Goal: Transaction & Acquisition: Purchase product/service

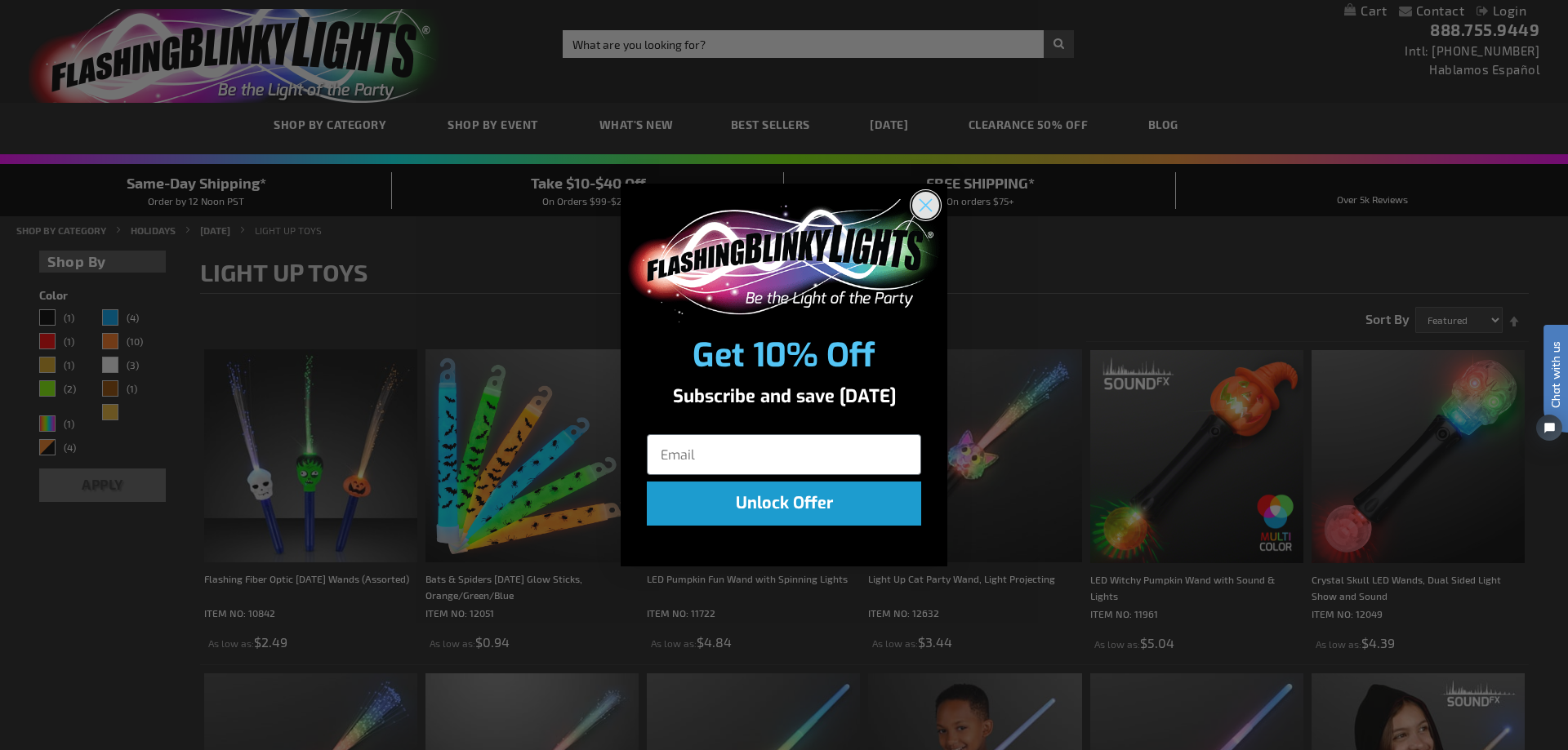
click at [933, 207] on circle "Close dialog" at bounding box center [925, 204] width 27 height 27
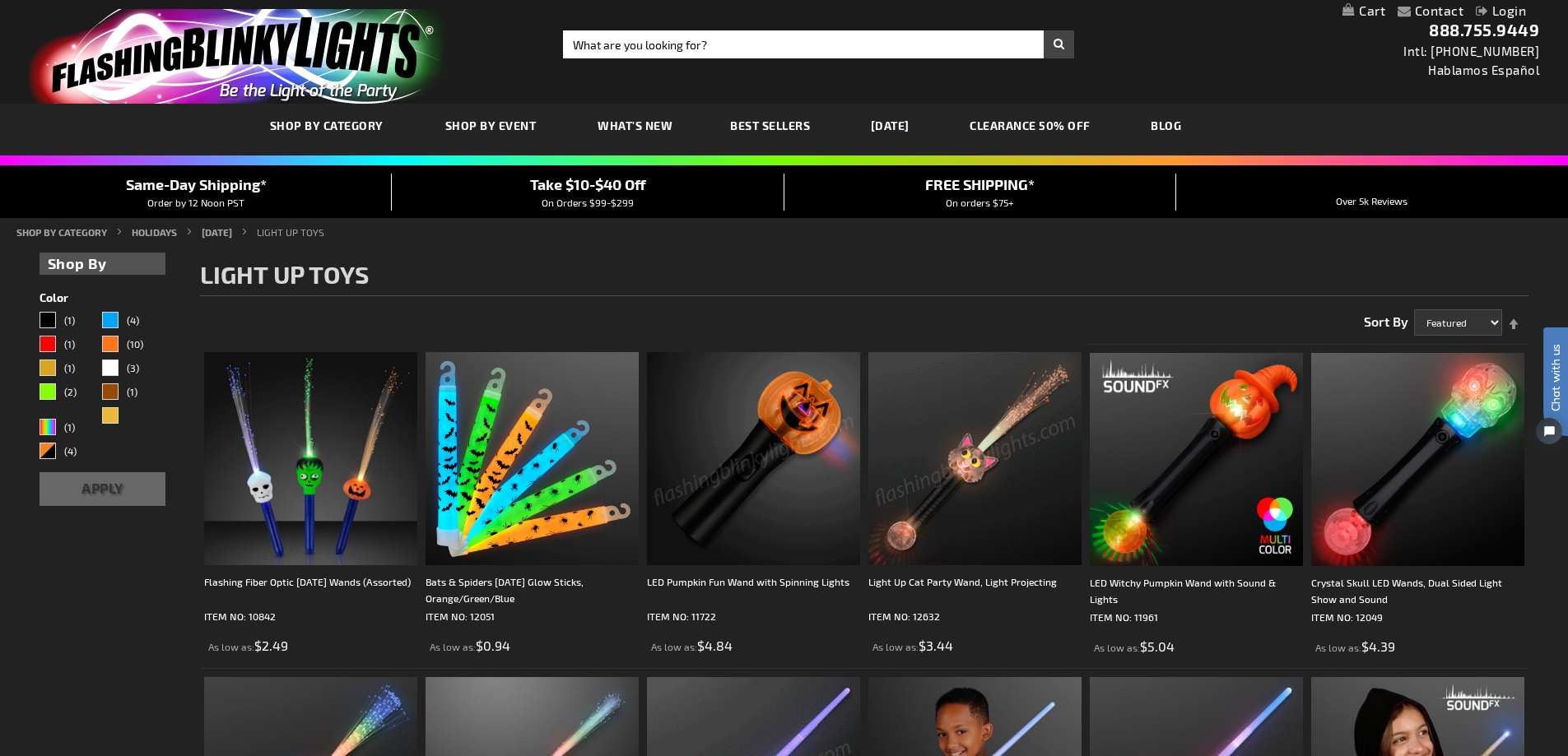
click at [993, 498] on img at bounding box center [975, 459] width 214 height 214
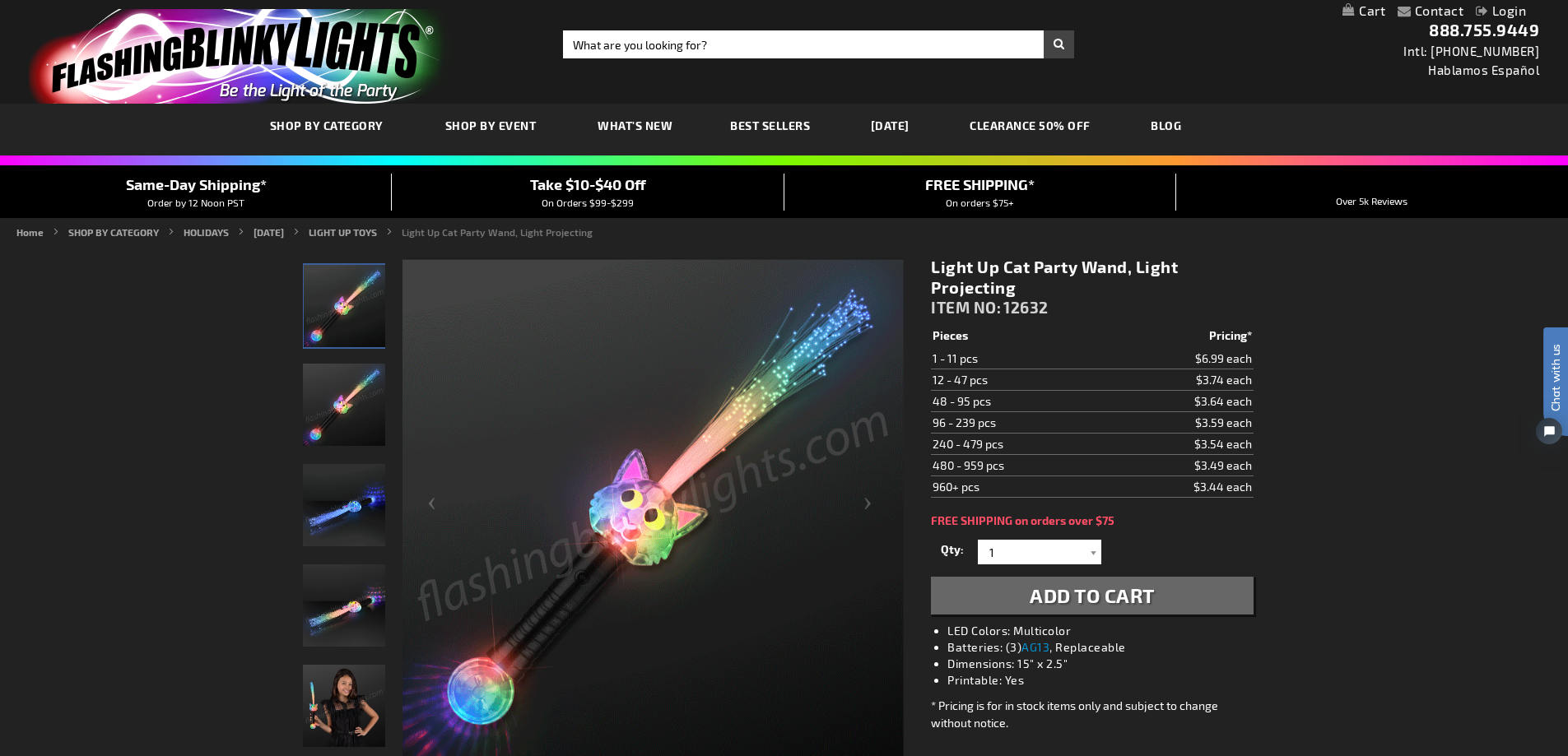
click at [355, 401] on img "Light Up Cat Party Wand" at bounding box center [344, 405] width 82 height 82
click at [333, 476] on img "Light Up Cat Party Wand" at bounding box center [344, 506] width 82 height 82
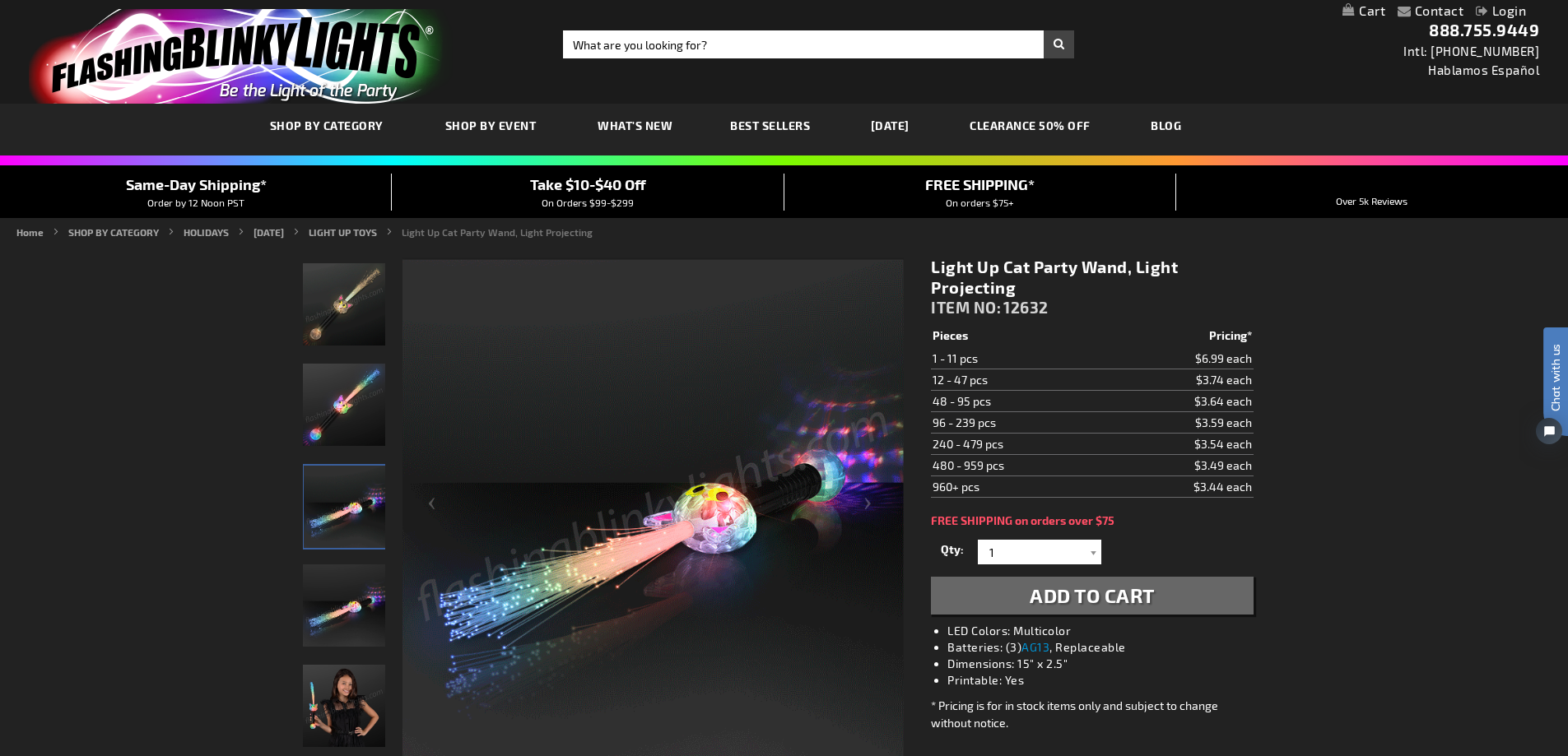
click at [326, 600] on img "Light Up Cat Party Wand" at bounding box center [344, 606] width 82 height 82
click at [330, 699] on img "Model displaying Light Up Cat Party Wand" at bounding box center [344, 706] width 82 height 82
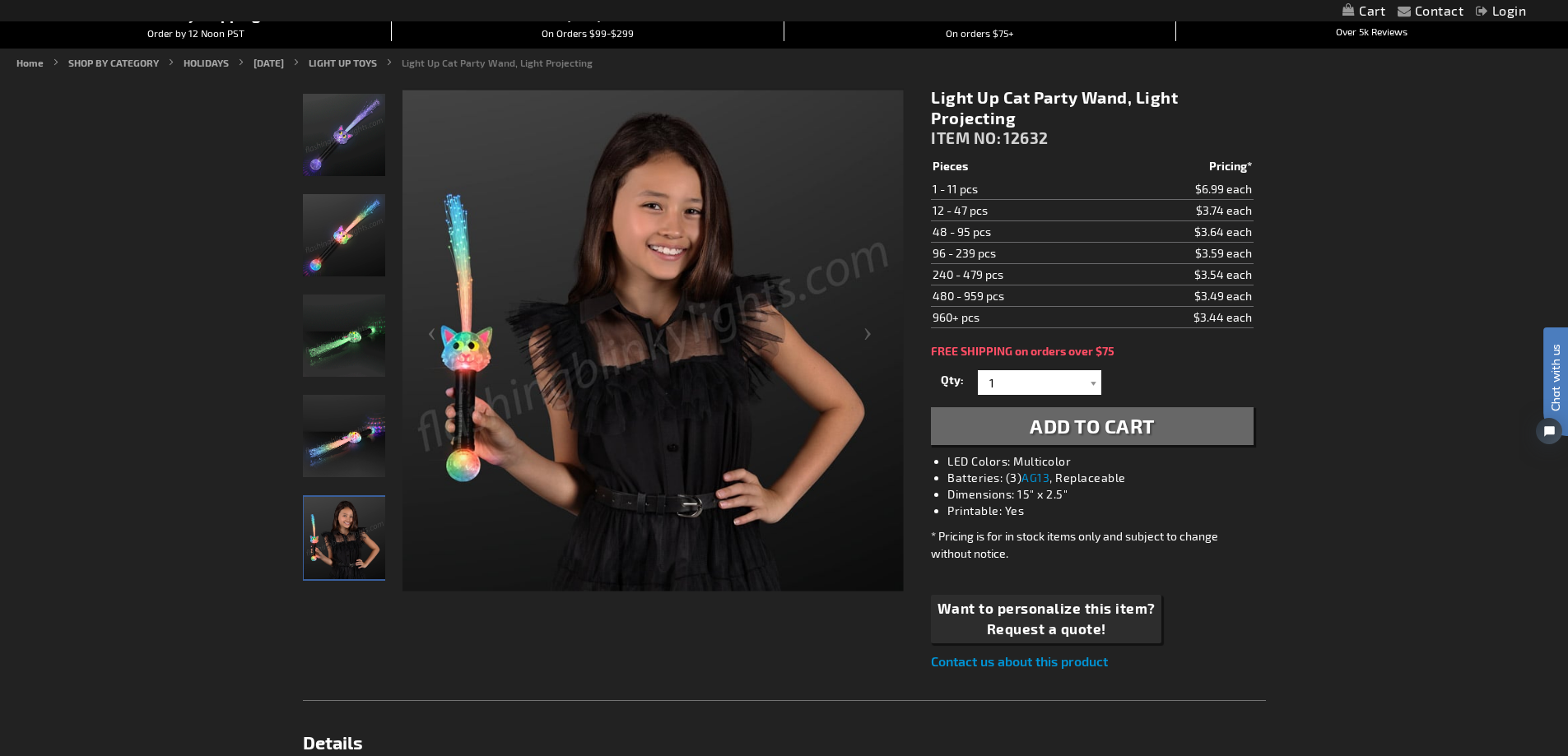
scroll to position [165, 0]
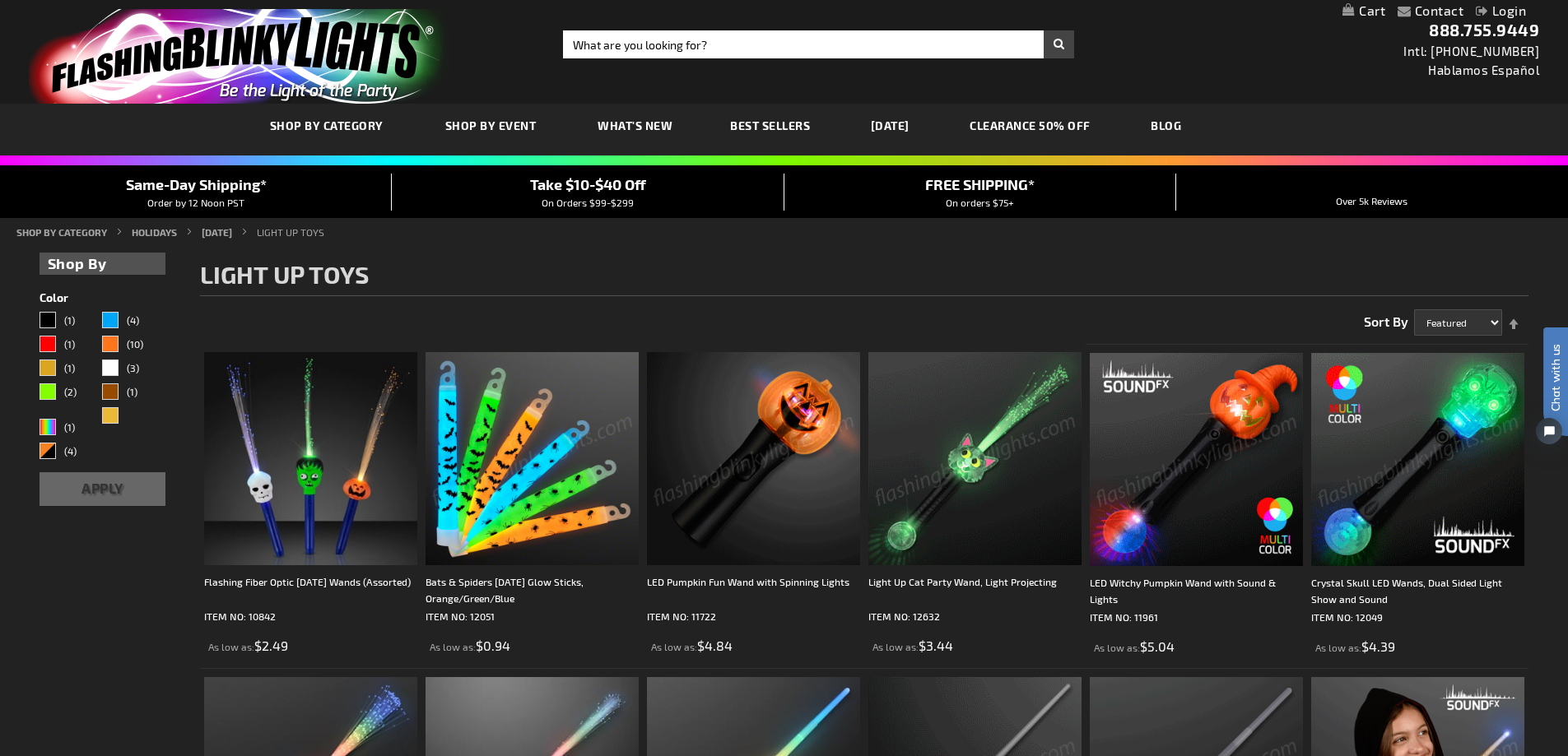
click at [1356, 9] on link "My Cart" at bounding box center [1364, 11] width 43 height 16
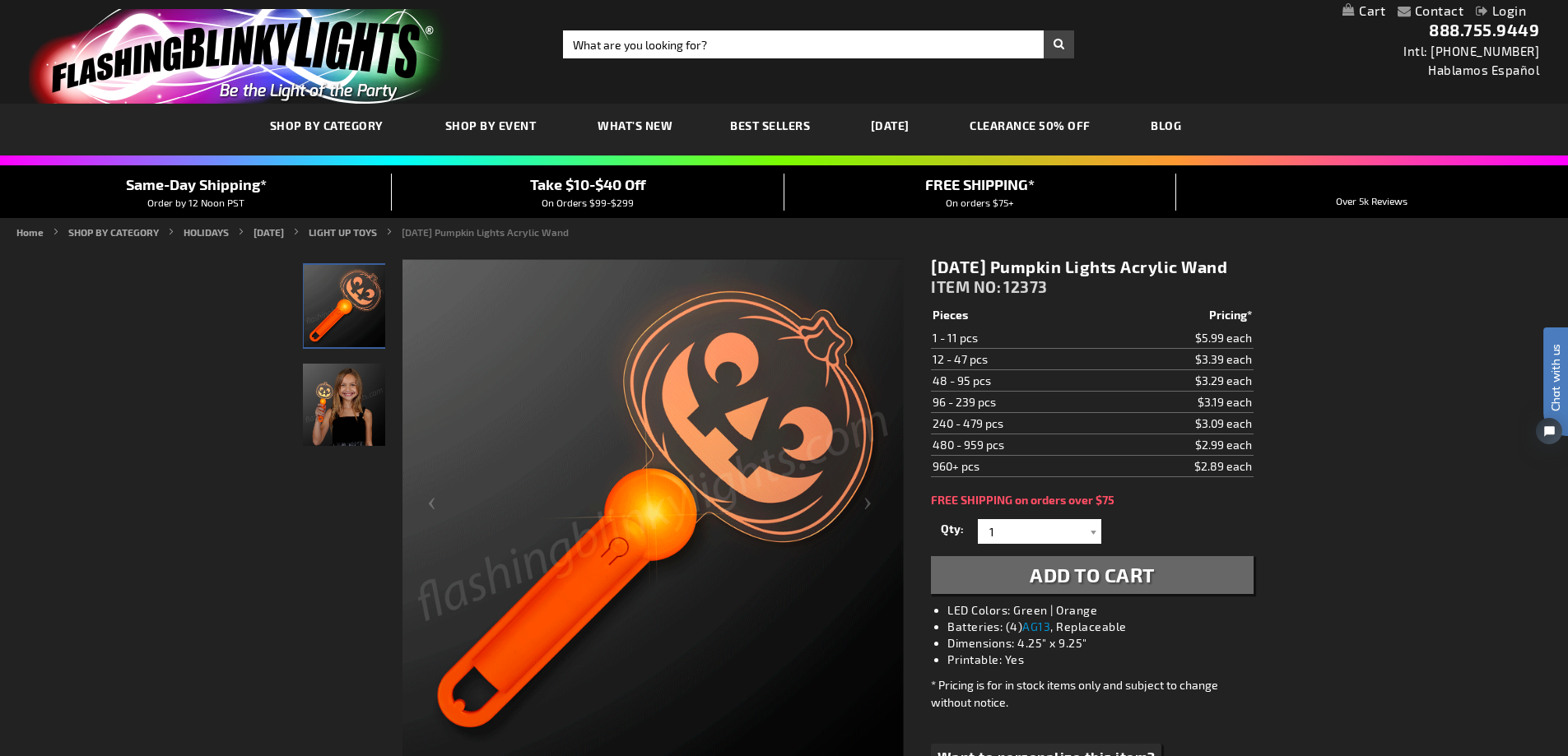
click at [359, 401] on img "Girl displaying Light Up Halloween Pumpkin Acrylic LED Wand" at bounding box center [344, 405] width 82 height 82
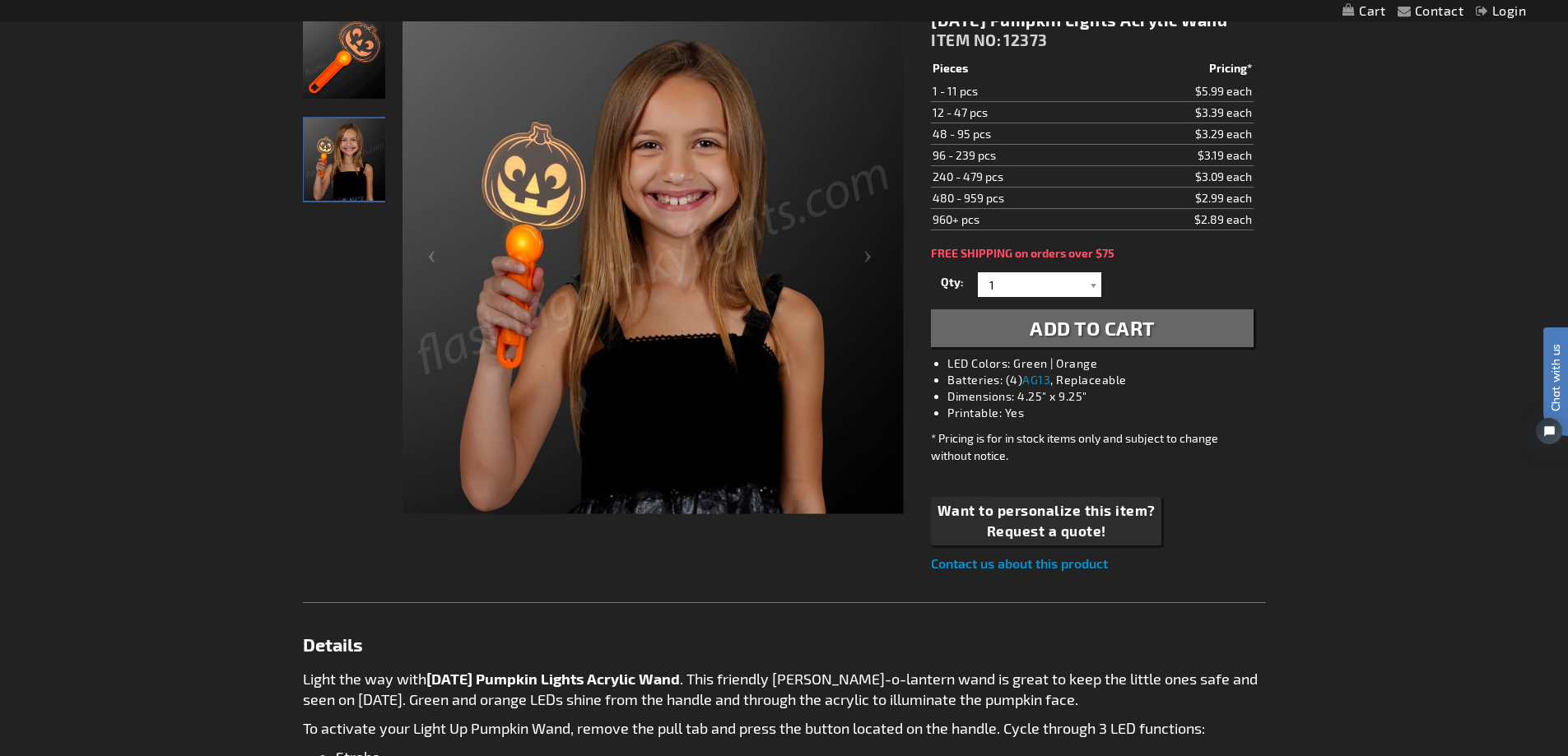
scroll to position [165, 0]
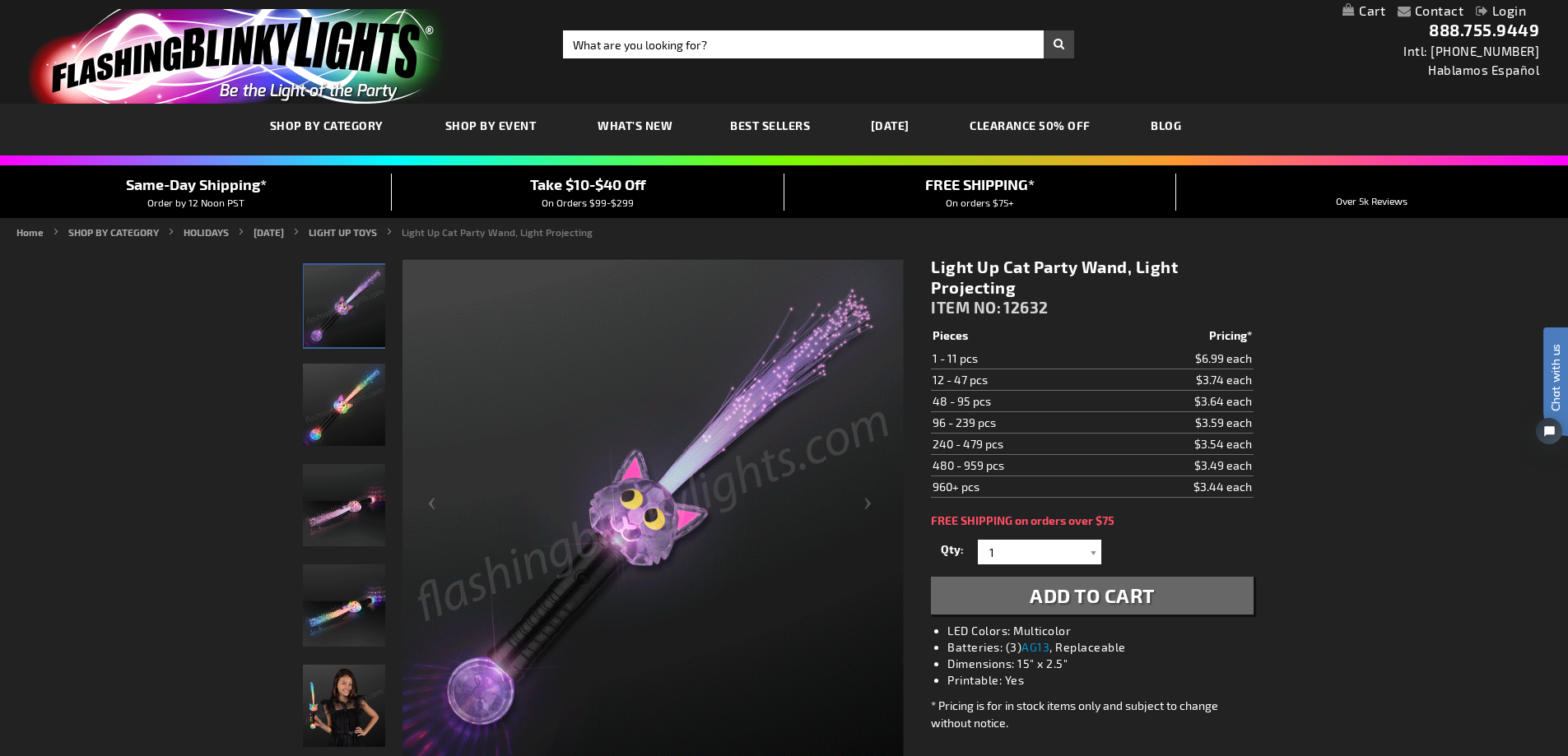
scroll to position [82, 0]
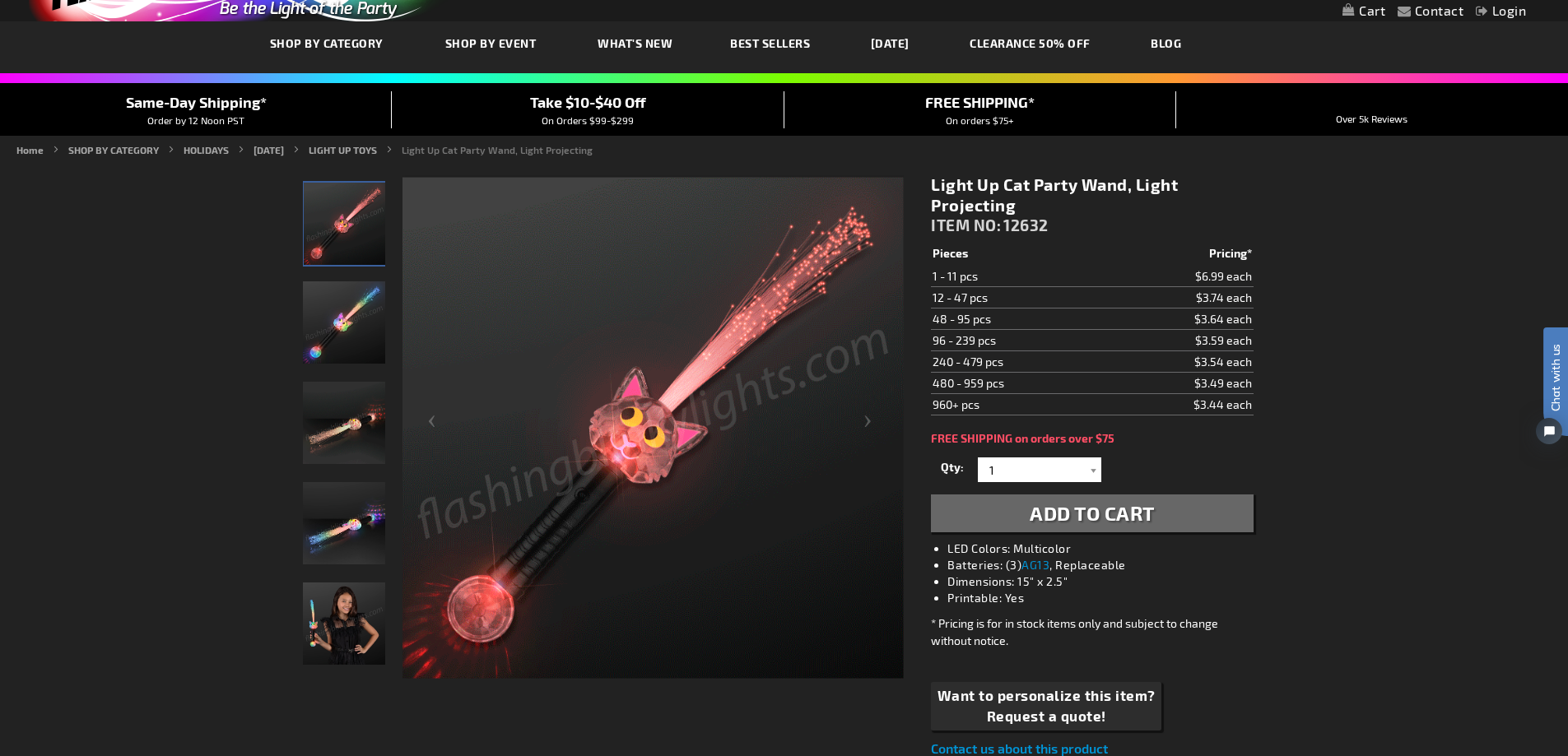
click at [343, 527] on img "Light Up Cat Party Wand" at bounding box center [344, 524] width 82 height 82
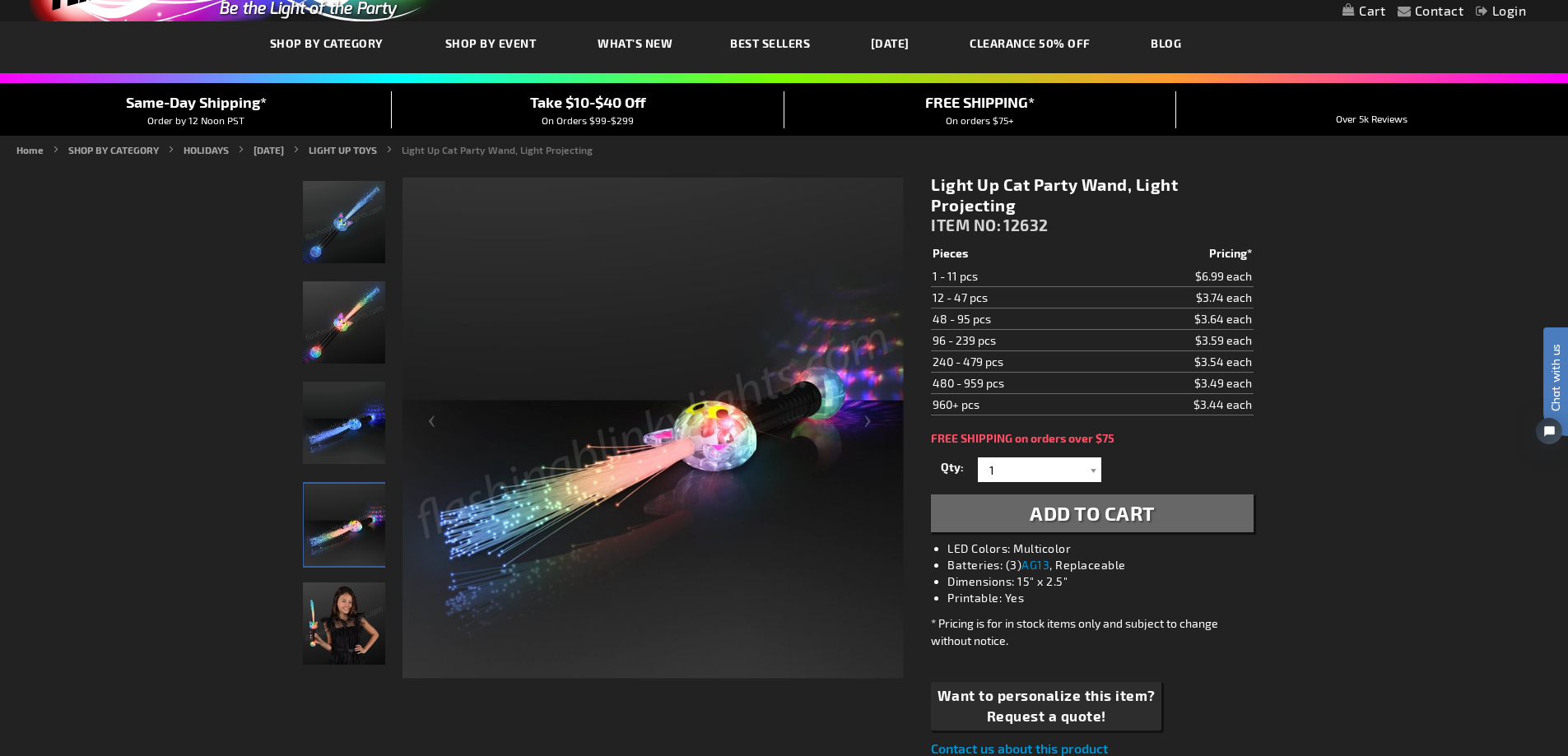
click at [322, 608] on img "Model displaying Light Up Cat Party Wand" at bounding box center [344, 624] width 82 height 82
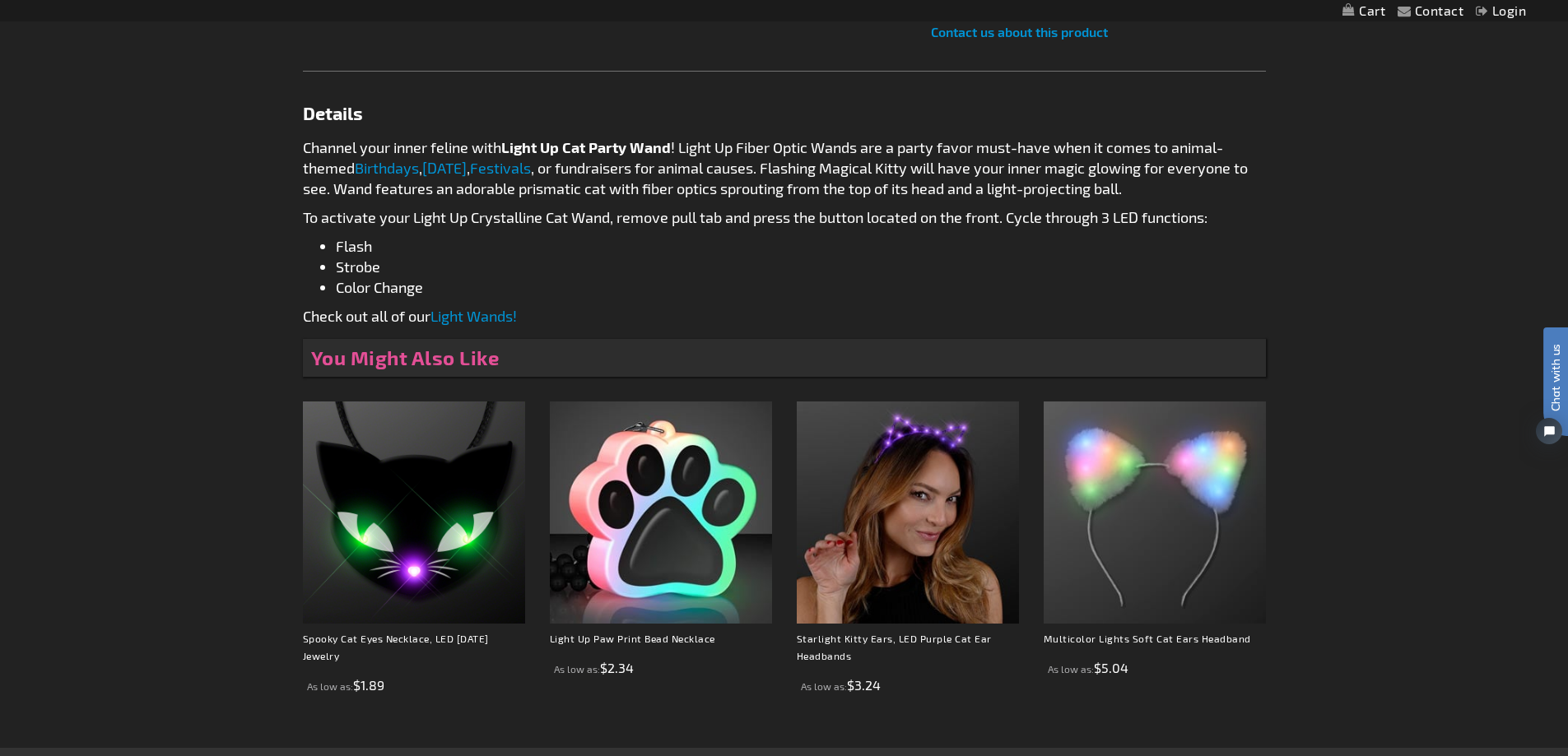
scroll to position [823, 0]
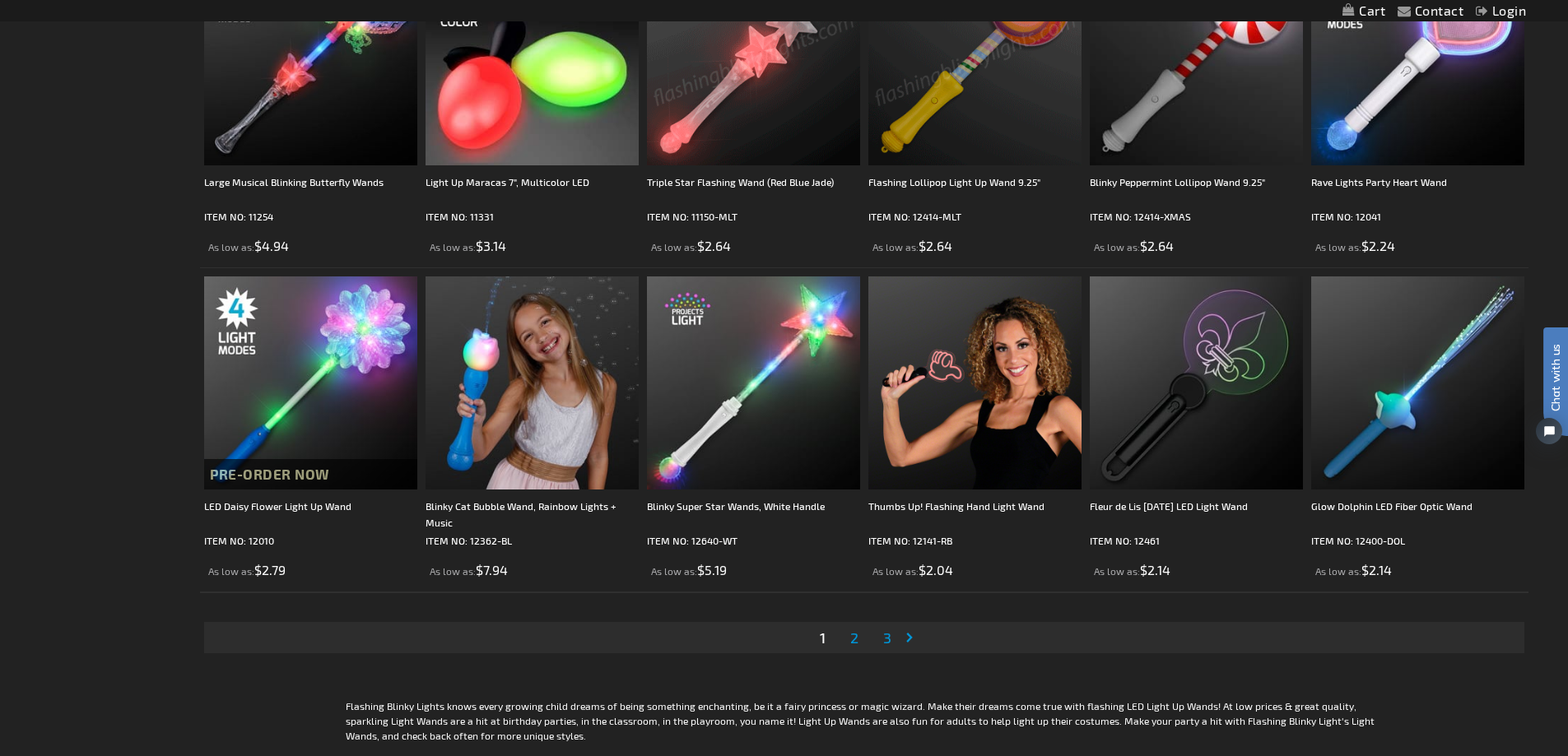
scroll to position [3046, 0]
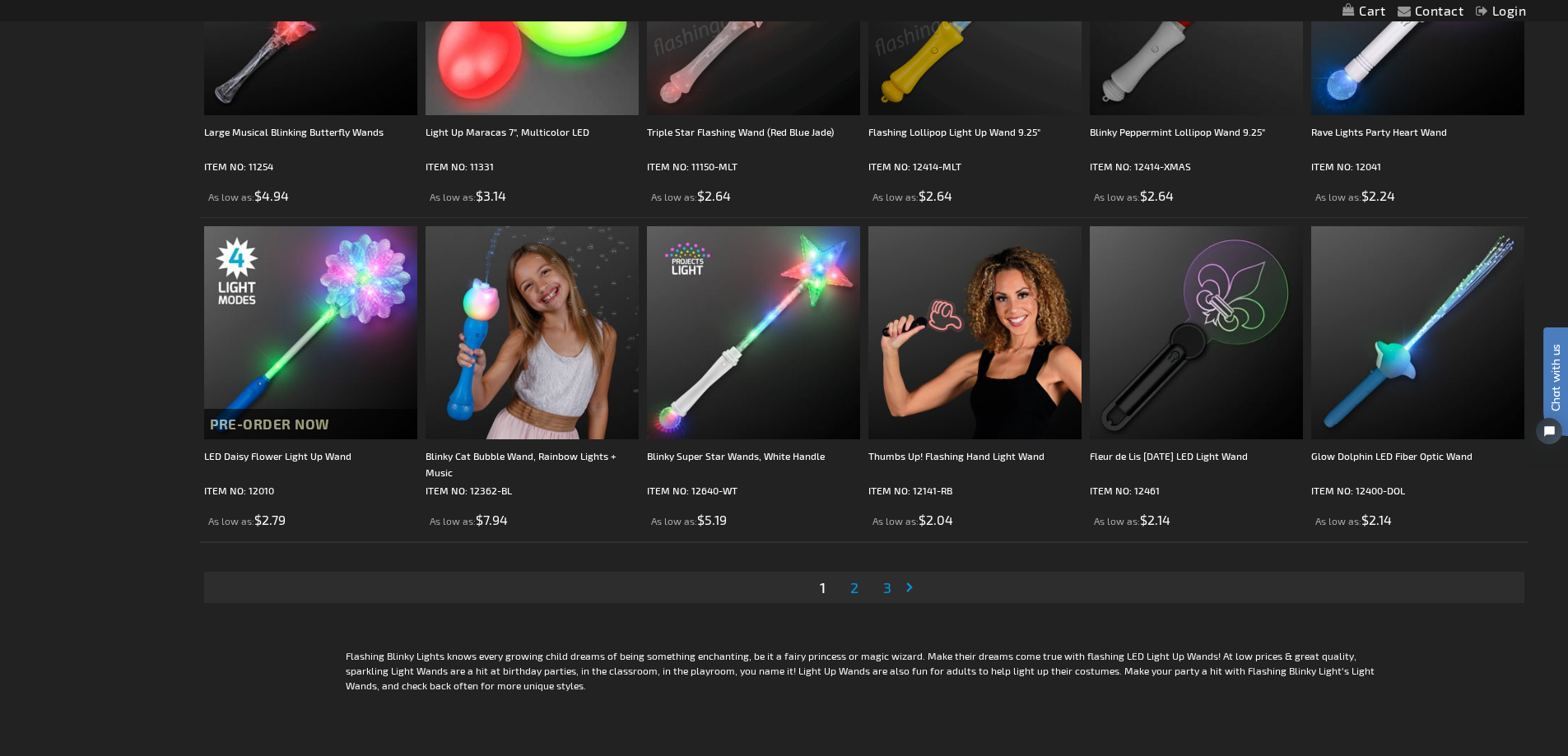
click at [851, 582] on span "2" at bounding box center [854, 587] width 8 height 18
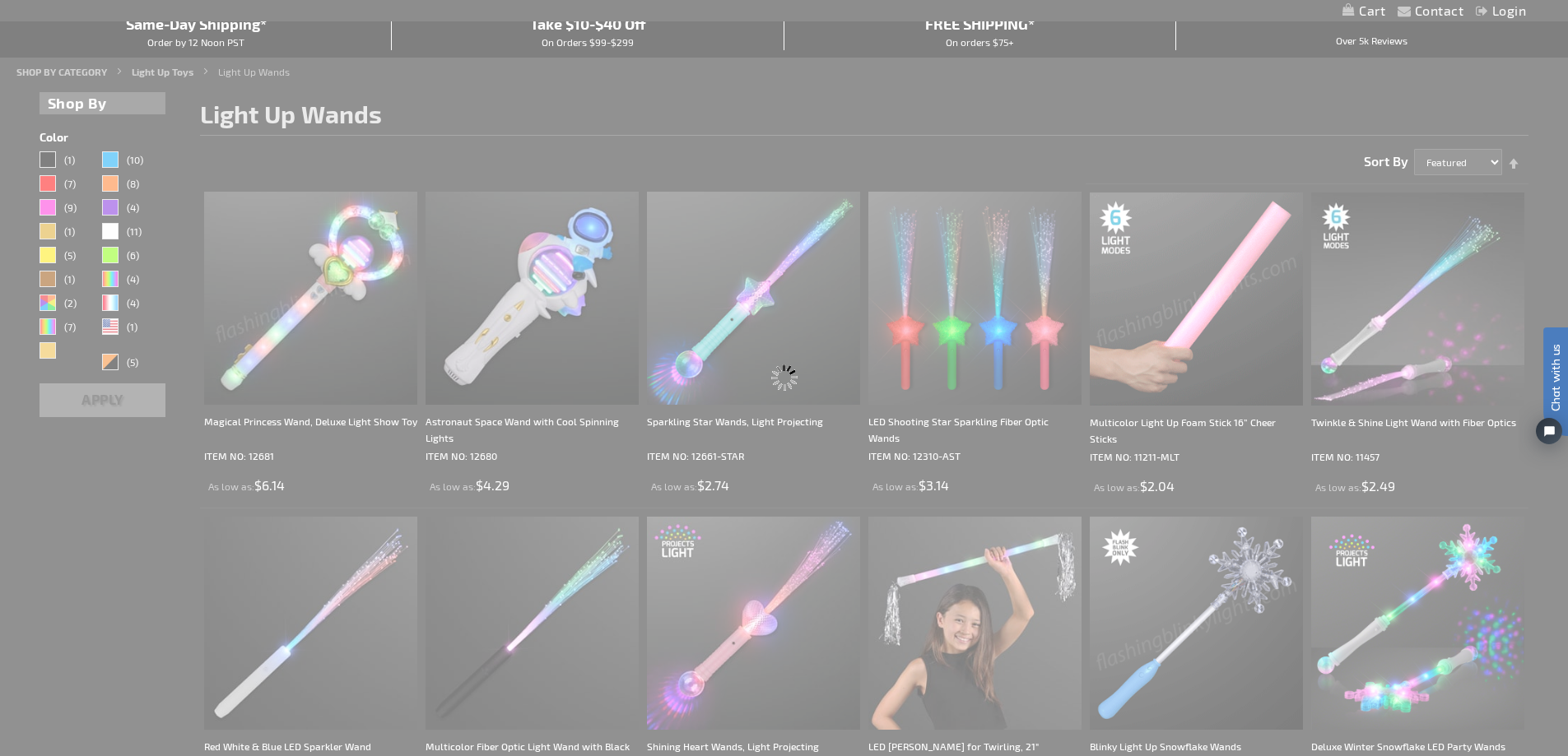
scroll to position [64, 0]
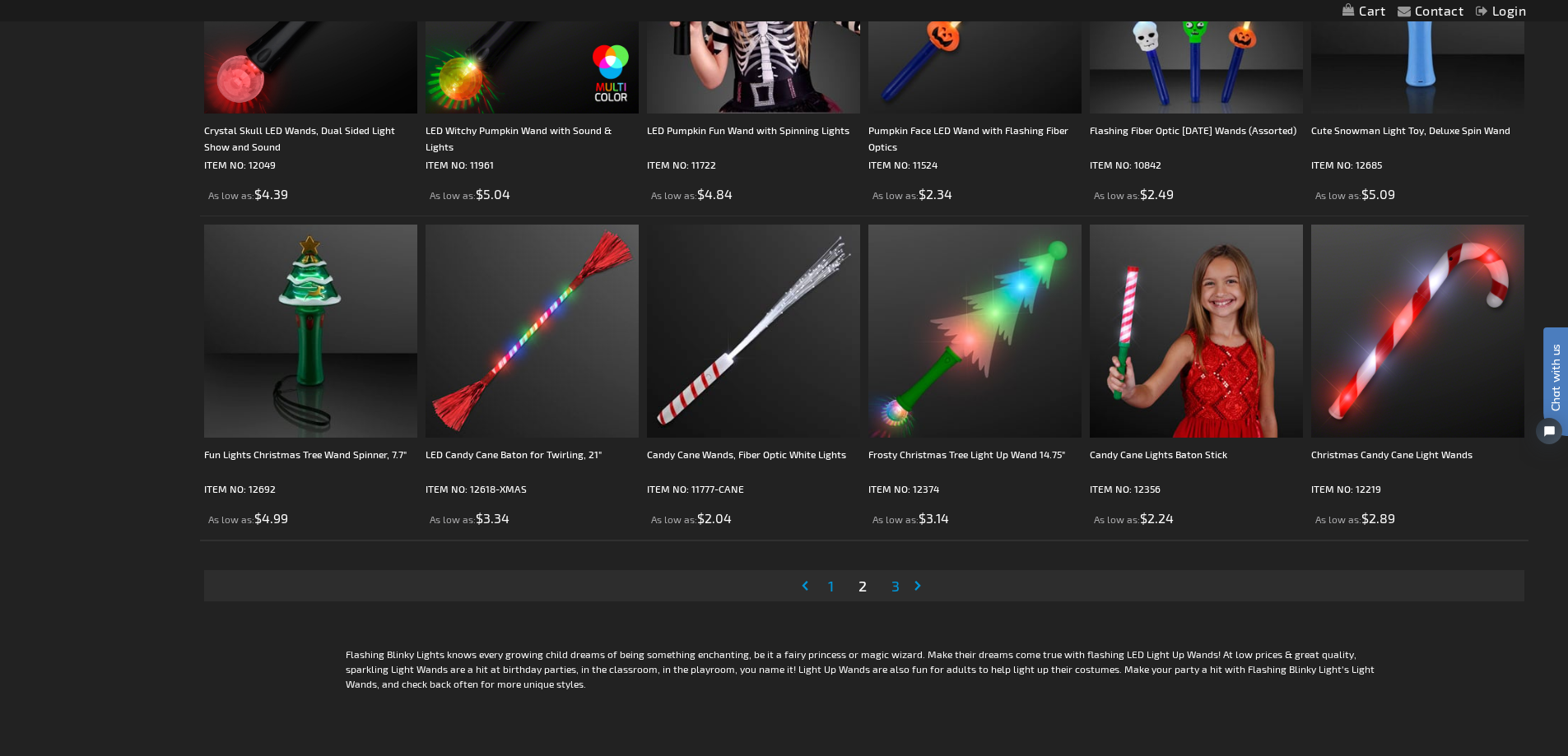
scroll to position [3046, 0]
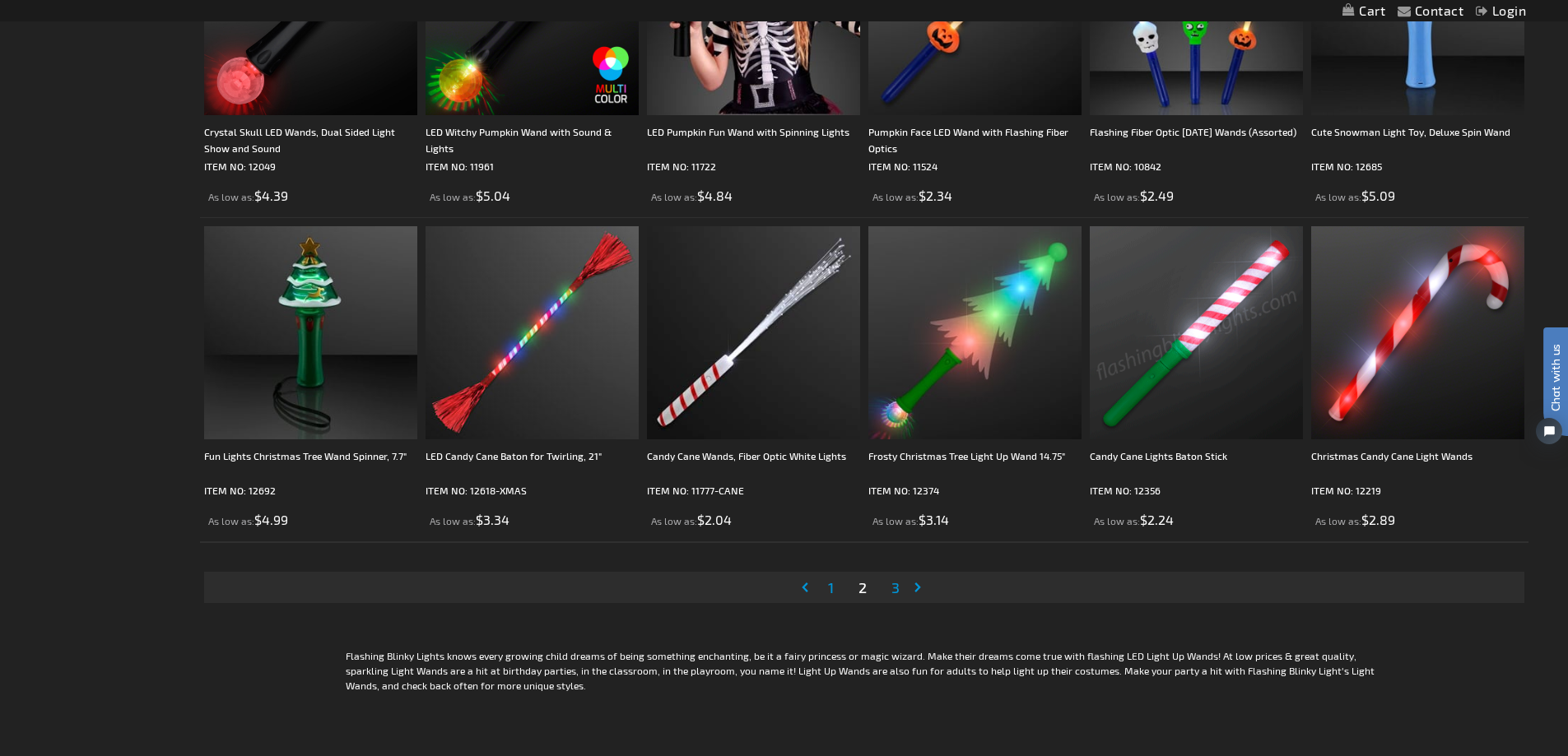
click at [898, 586] on span "3" at bounding box center [895, 587] width 8 height 18
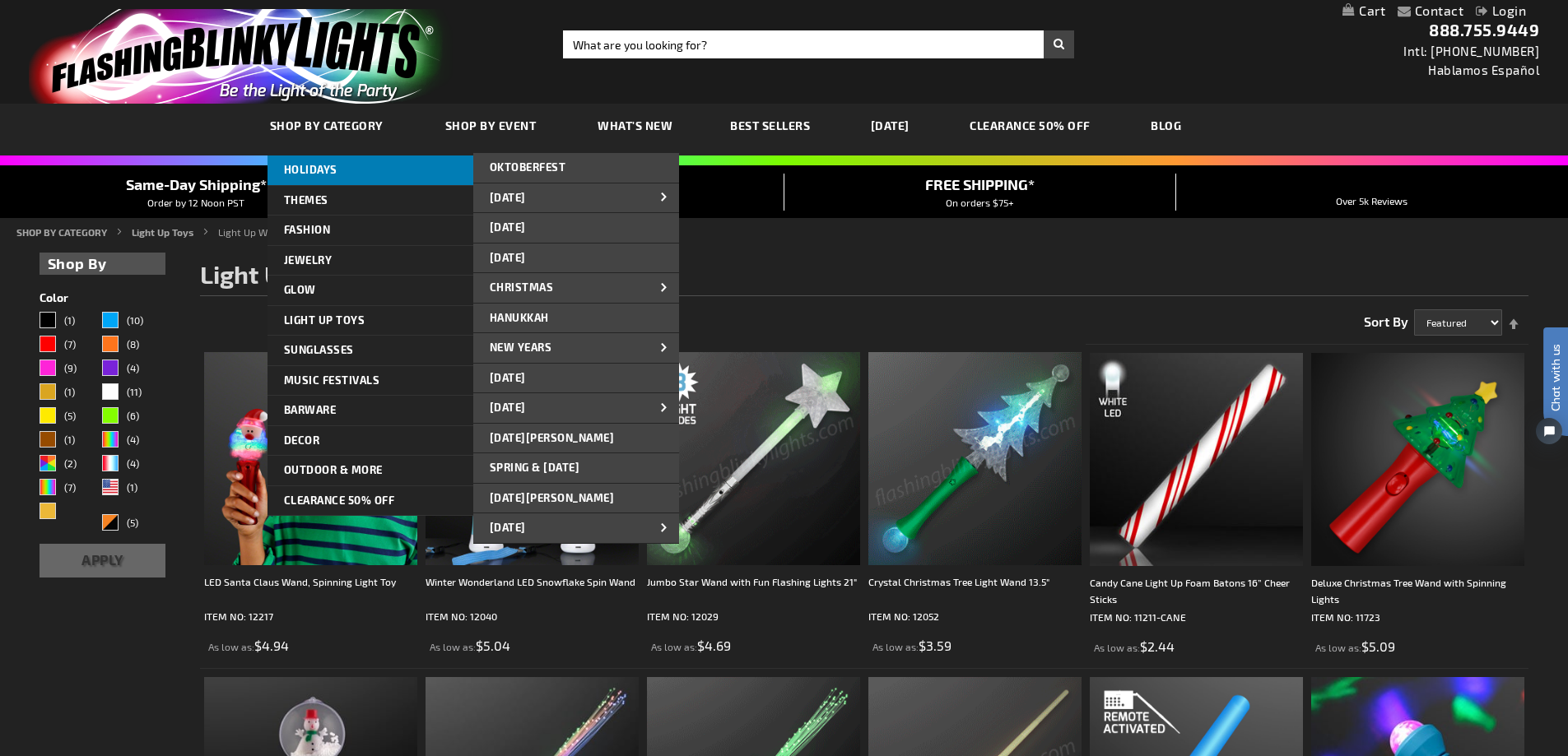
click at [311, 164] on span "HOLIDAYS" at bounding box center [310, 170] width 53 height 13
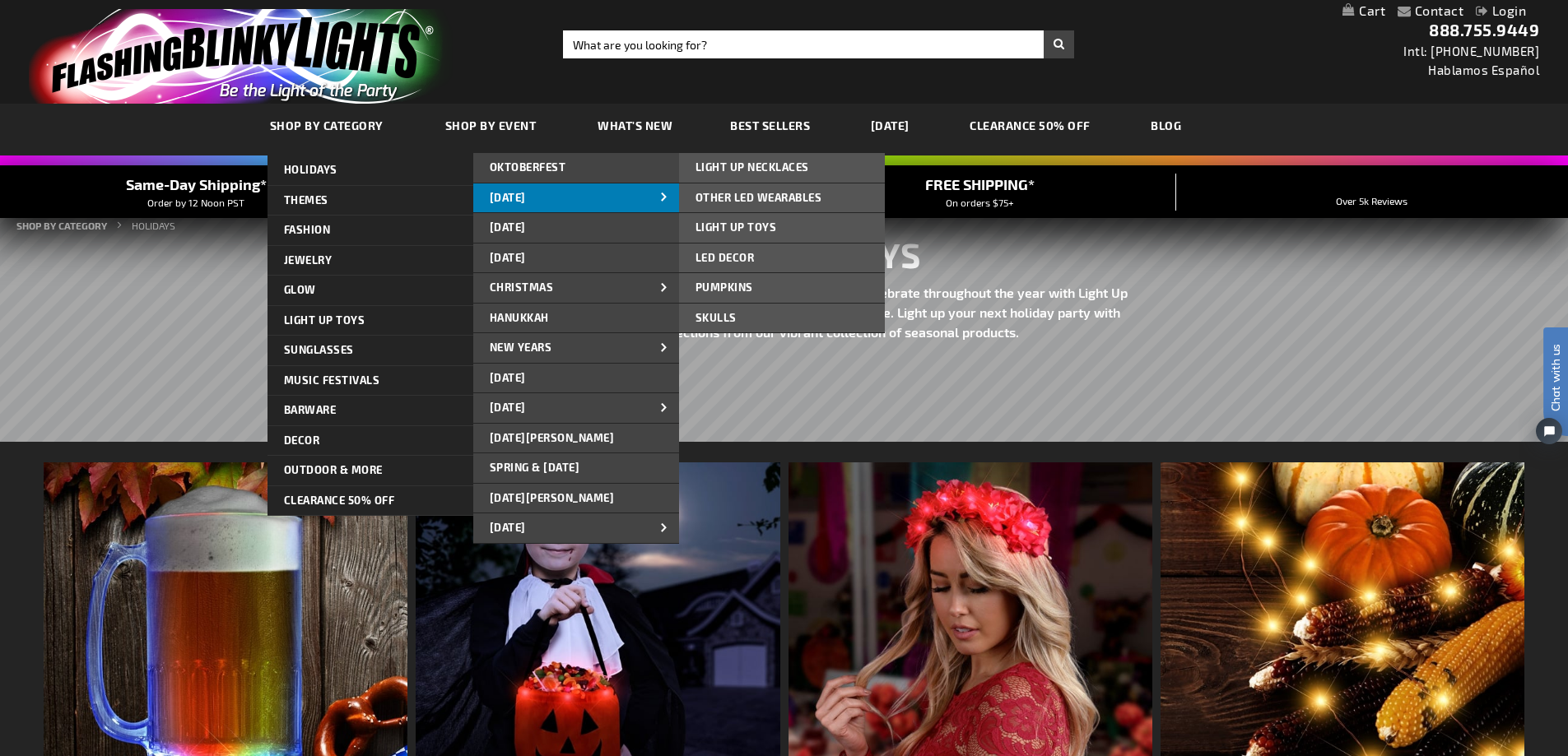
click at [511, 195] on span "[DATE]" at bounding box center [508, 198] width 37 height 13
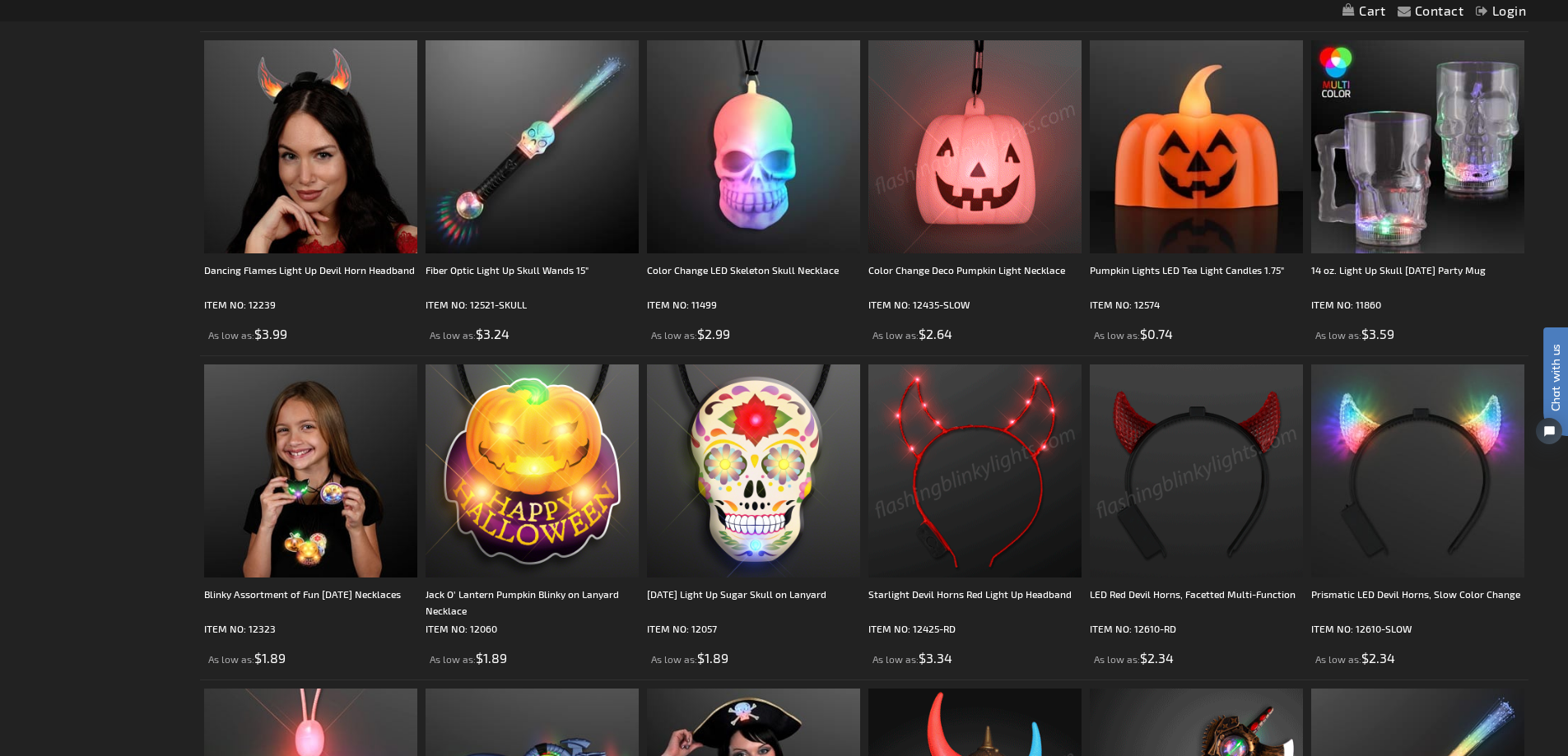
scroll to position [2717, 0]
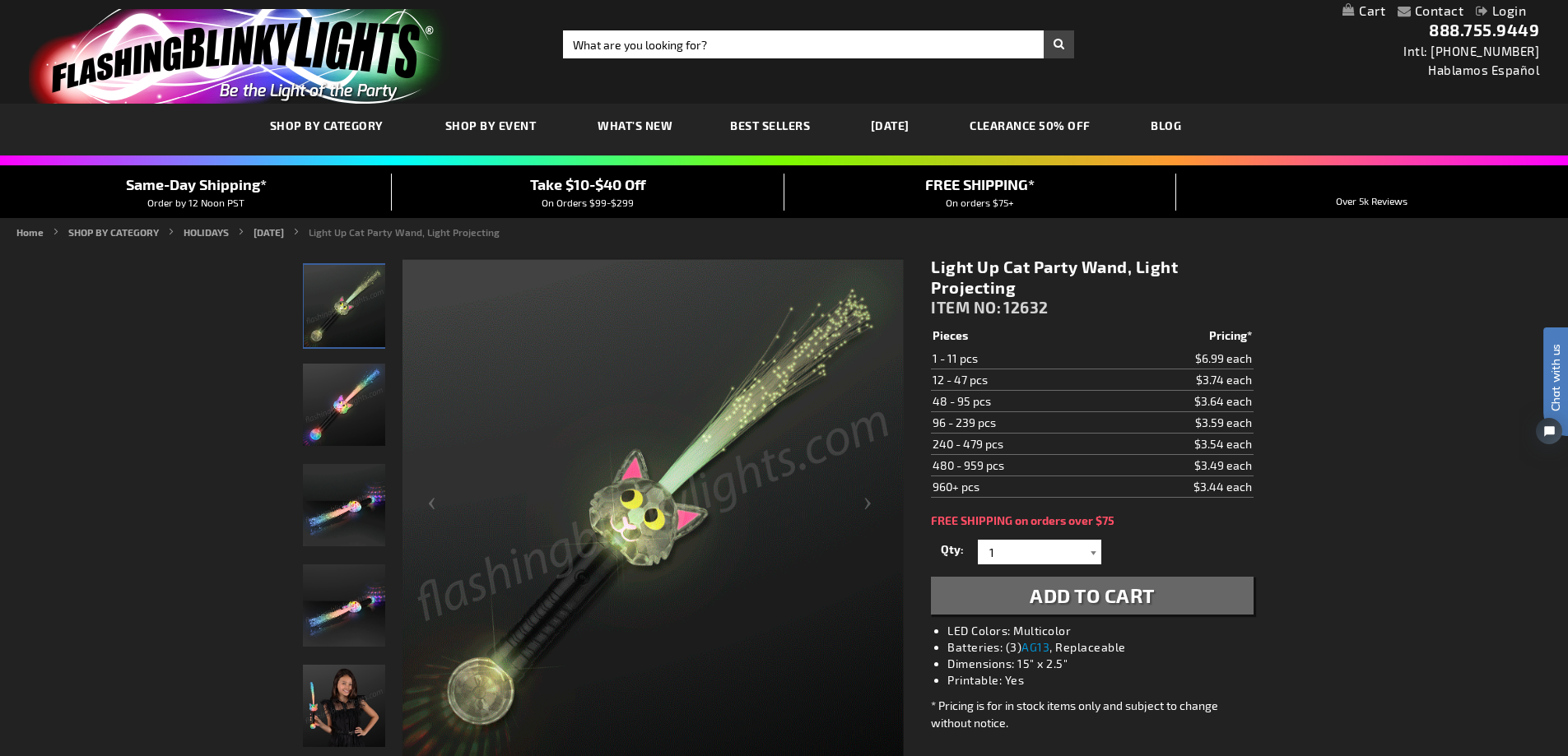
click at [1087, 547] on div at bounding box center [1093, 552] width 17 height 24
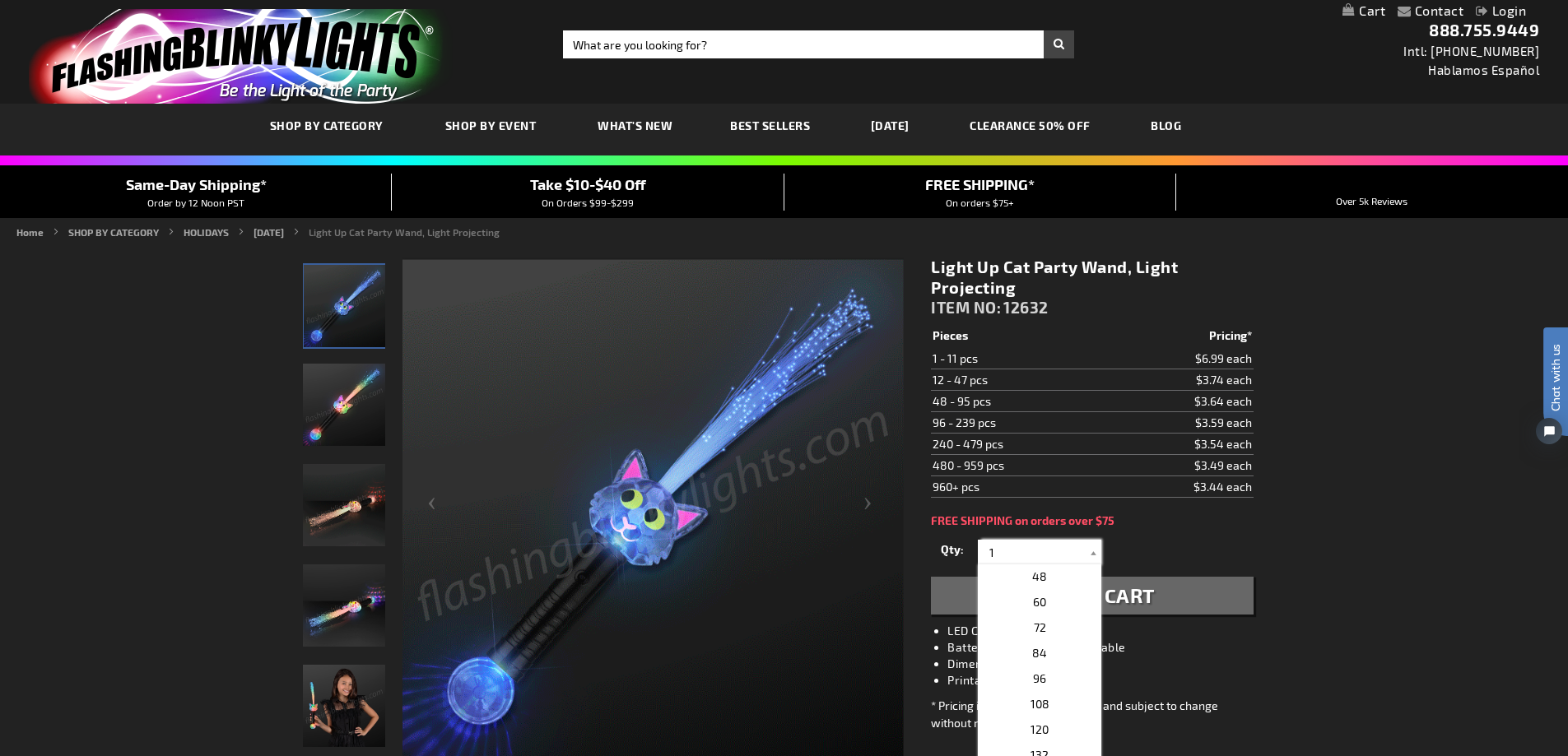
scroll to position [329, 0]
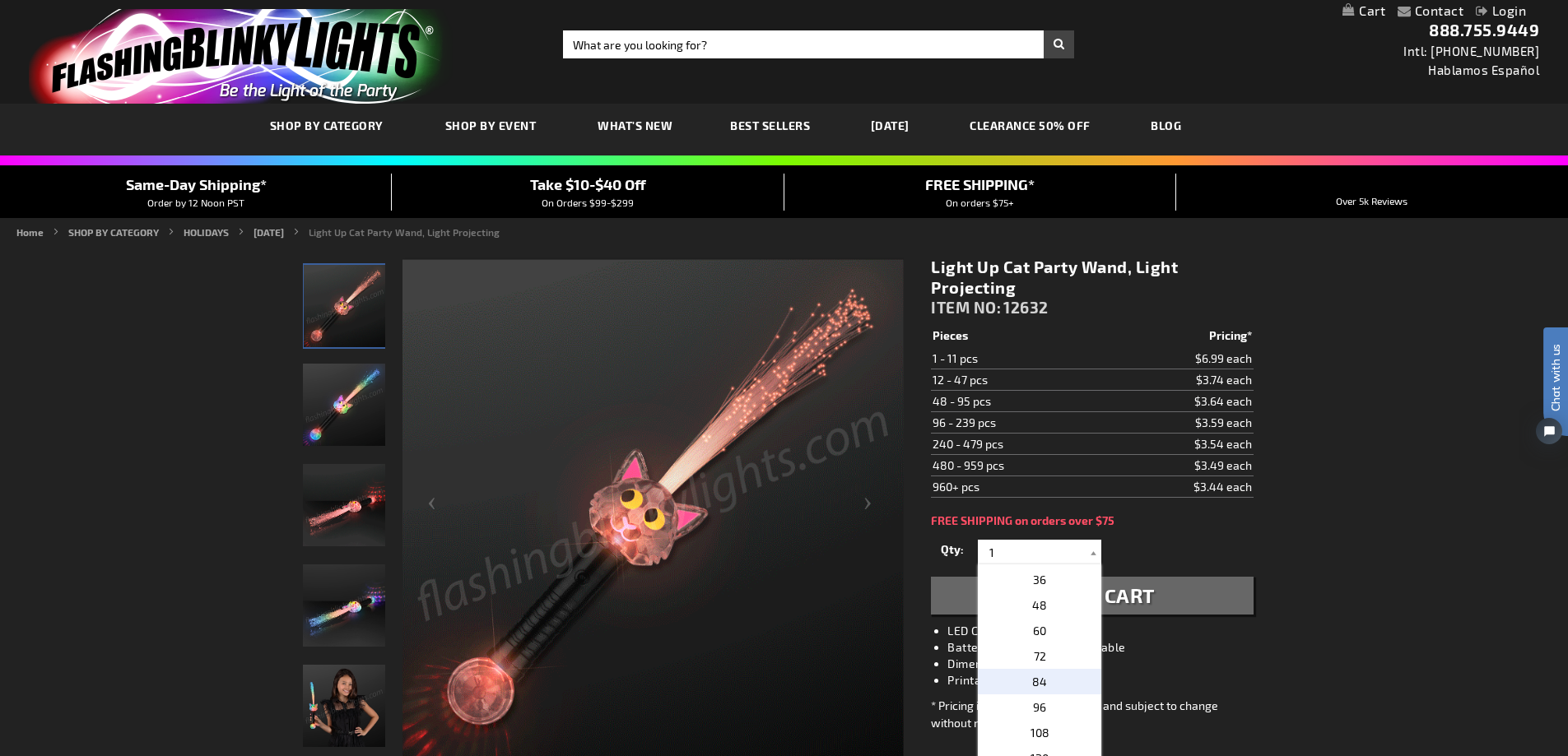
click at [1058, 682] on p "84" at bounding box center [1040, 681] width 124 height 25
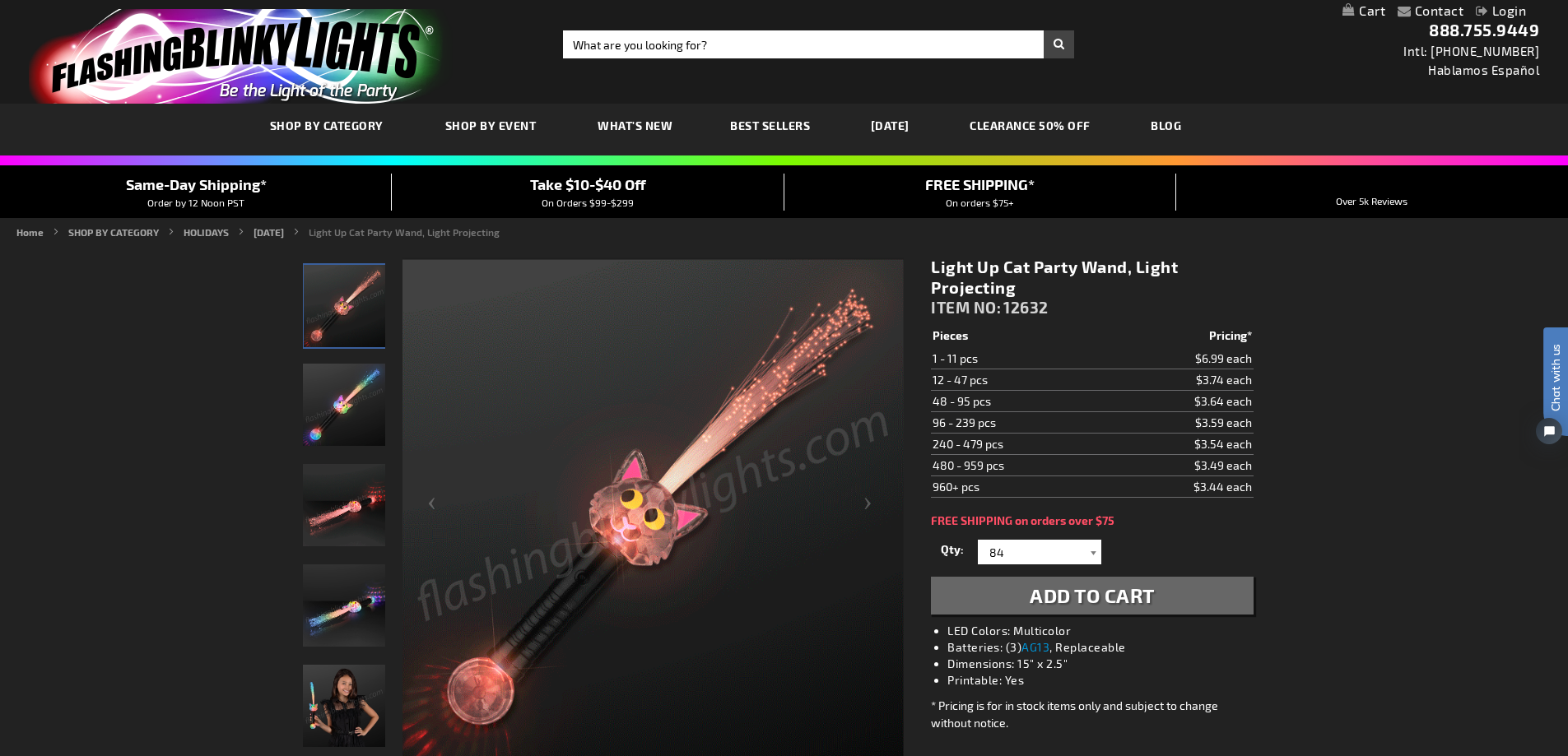
click at [1095, 547] on div at bounding box center [1093, 552] width 17 height 24
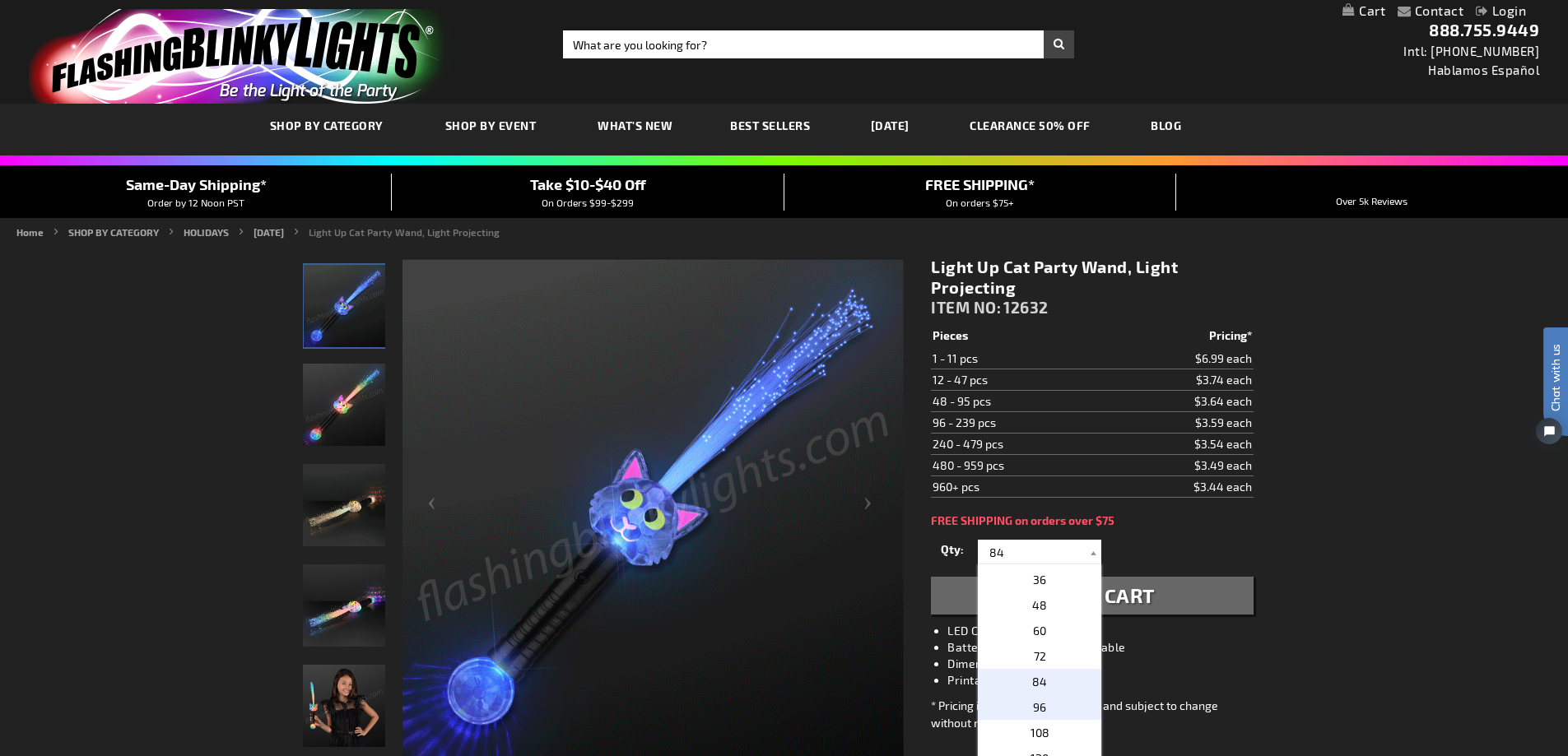
click at [1060, 700] on p "96" at bounding box center [1040, 707] width 124 height 25
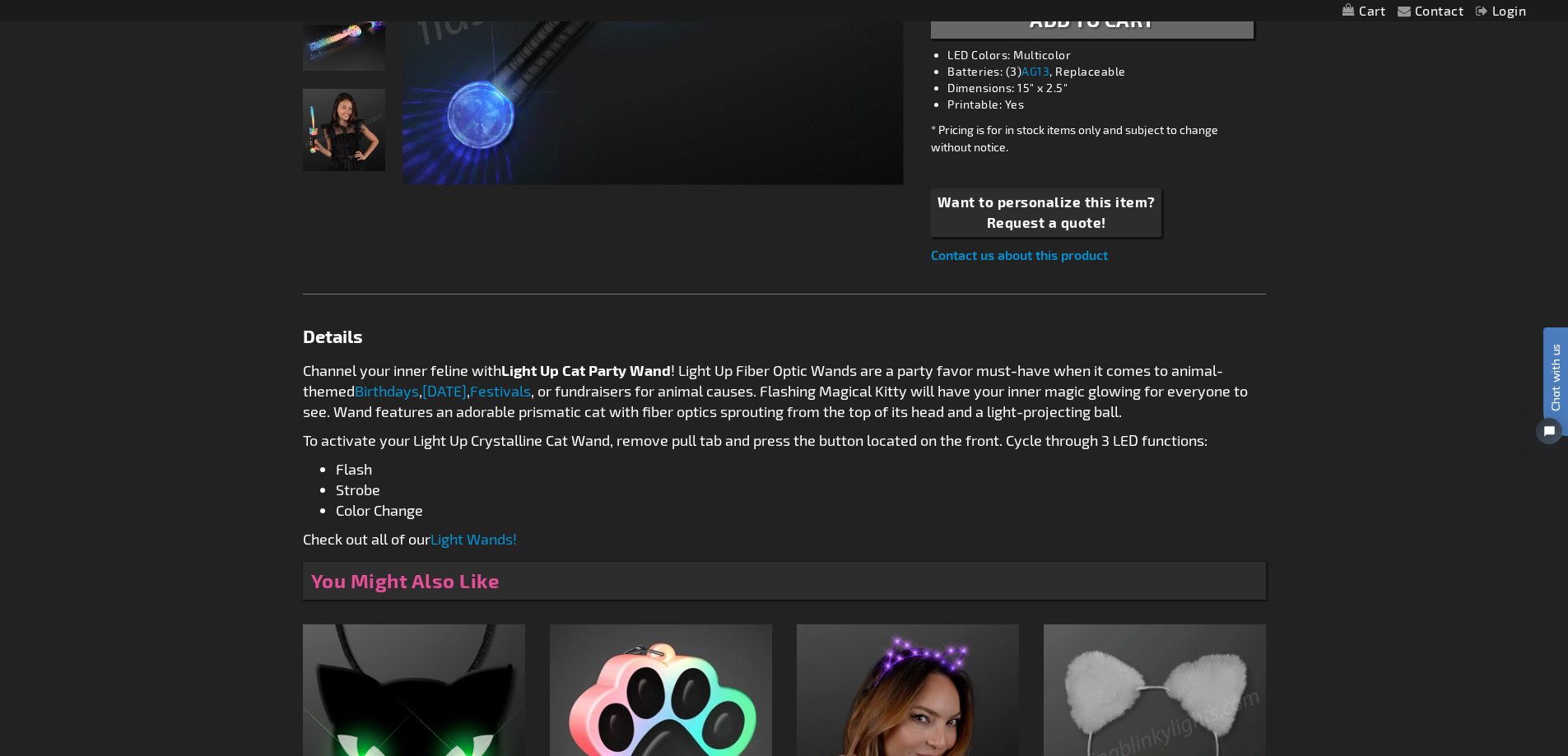
scroll to position [247, 0]
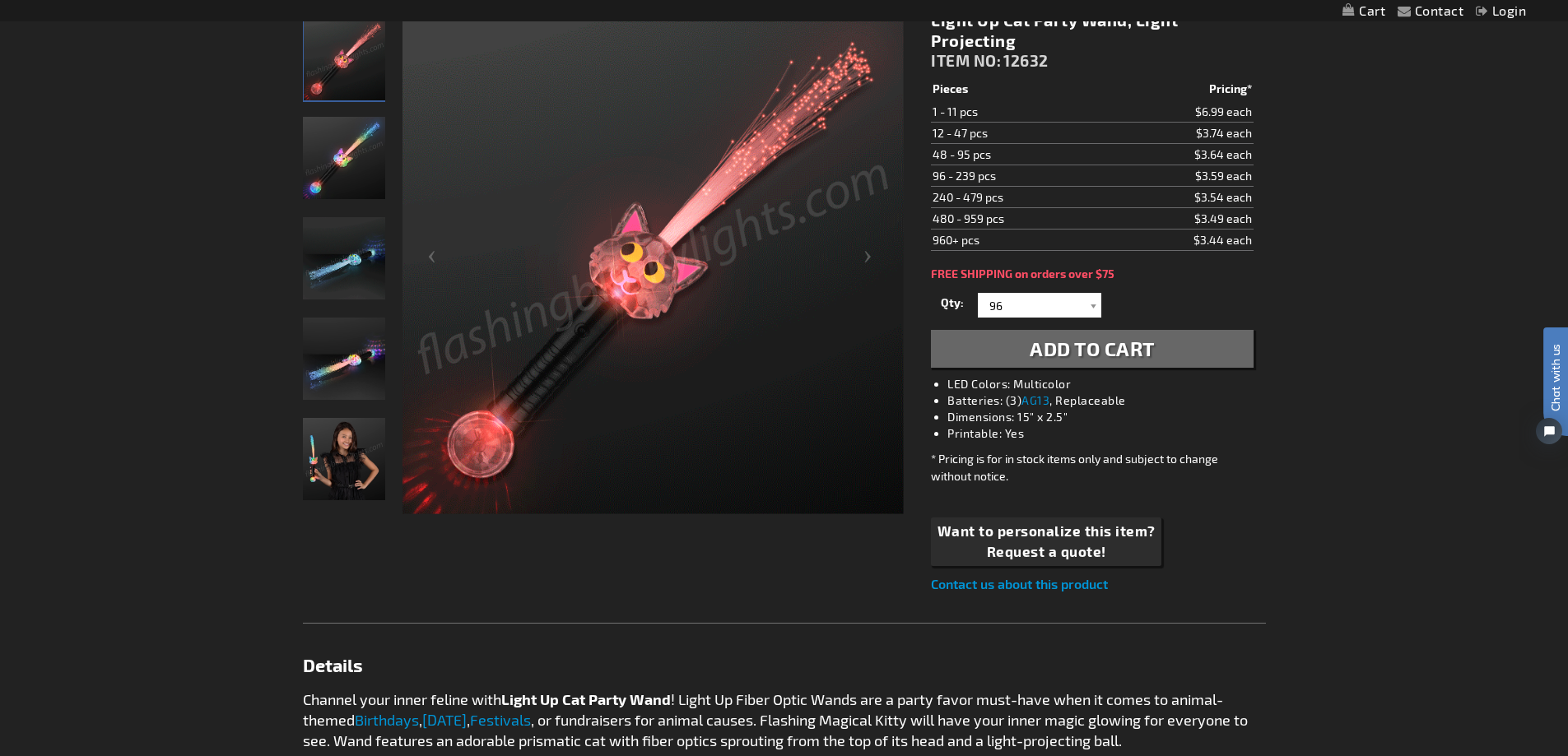
click at [337, 449] on img "Model displaying Light Up Cat Party Wand" at bounding box center [344, 459] width 82 height 82
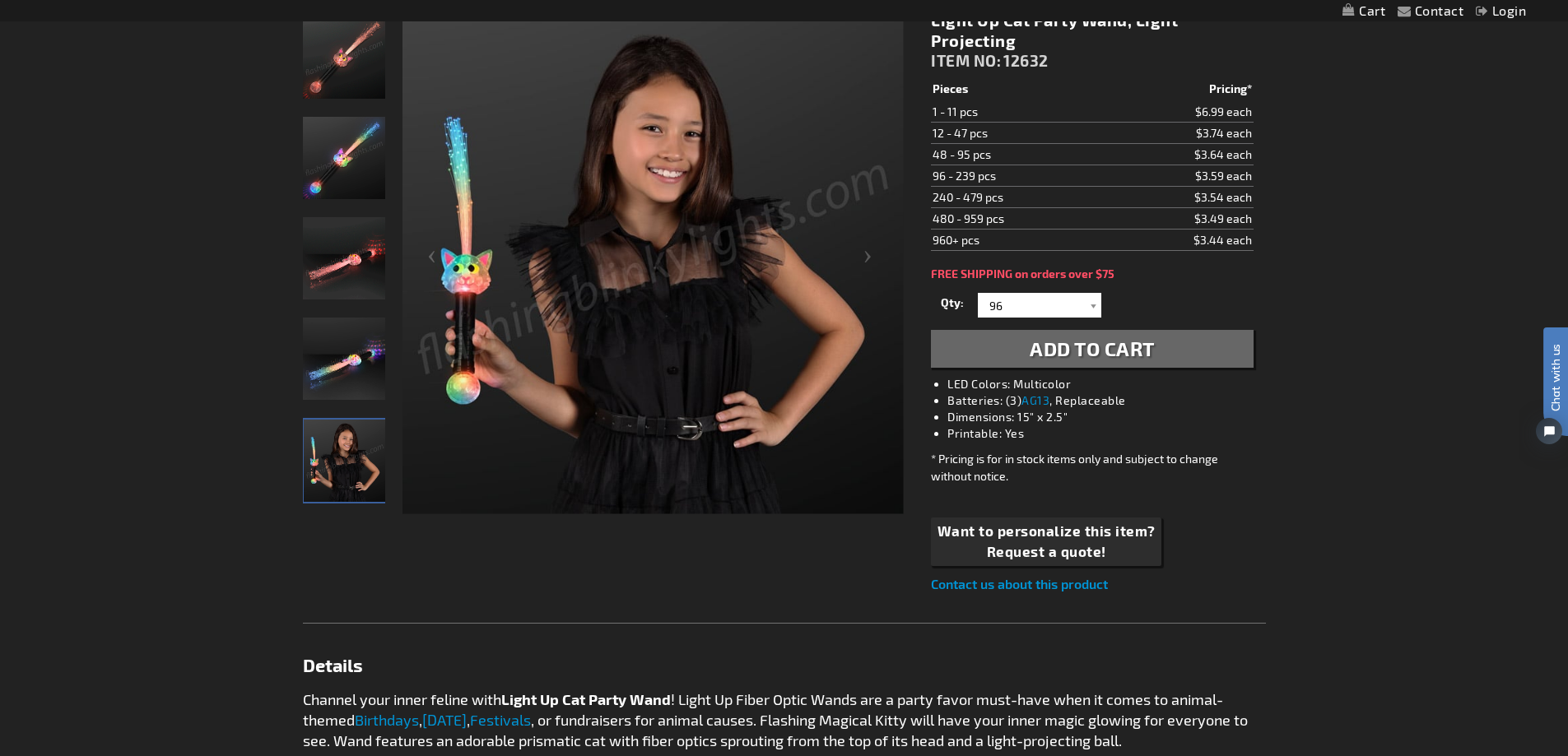
click at [350, 357] on img "Light Up Cat Party Wand" at bounding box center [344, 359] width 82 height 82
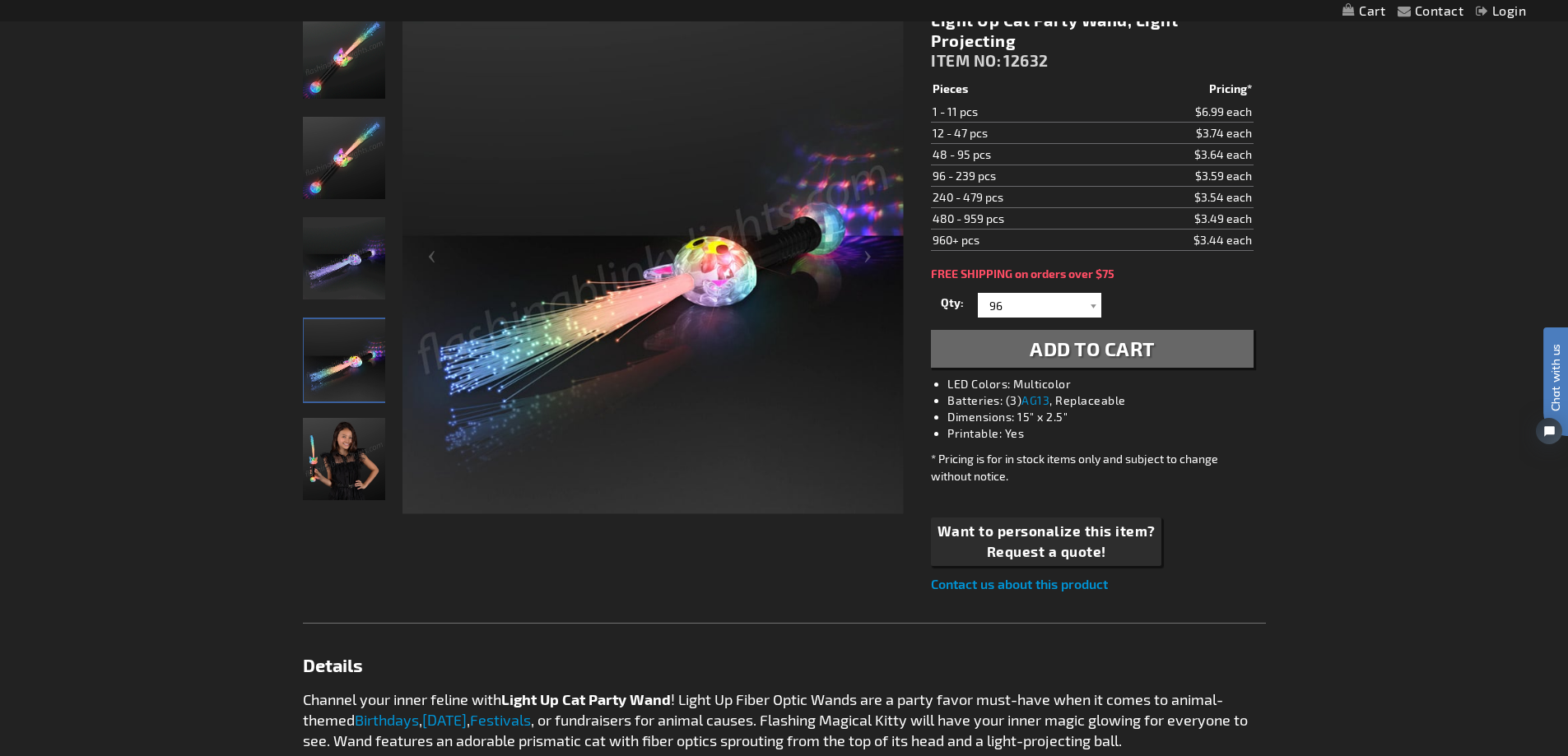
click at [324, 251] on img "Light Up Cat Party Wand" at bounding box center [344, 259] width 82 height 82
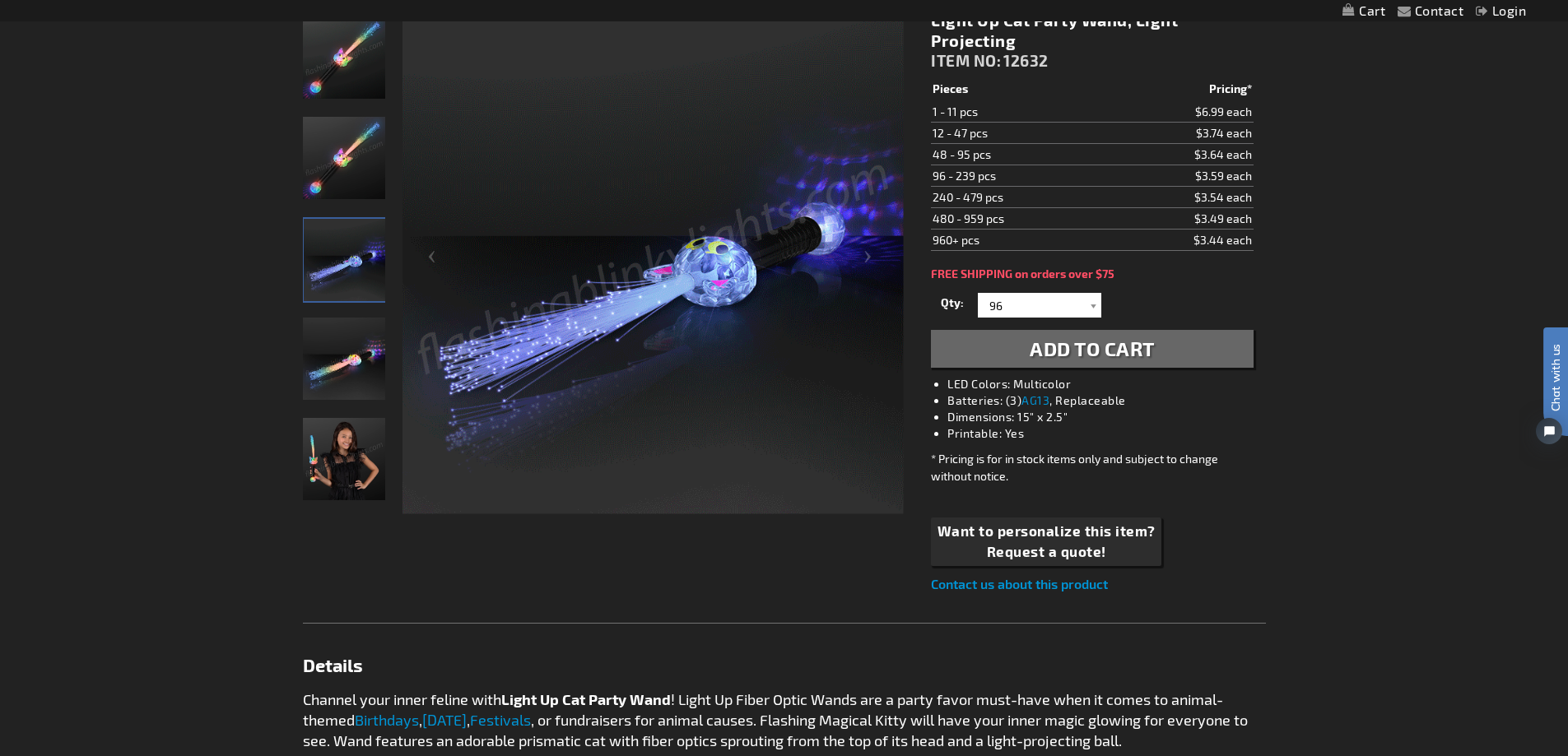
click at [358, 169] on img "Light Up Cat Party Wand" at bounding box center [344, 158] width 82 height 82
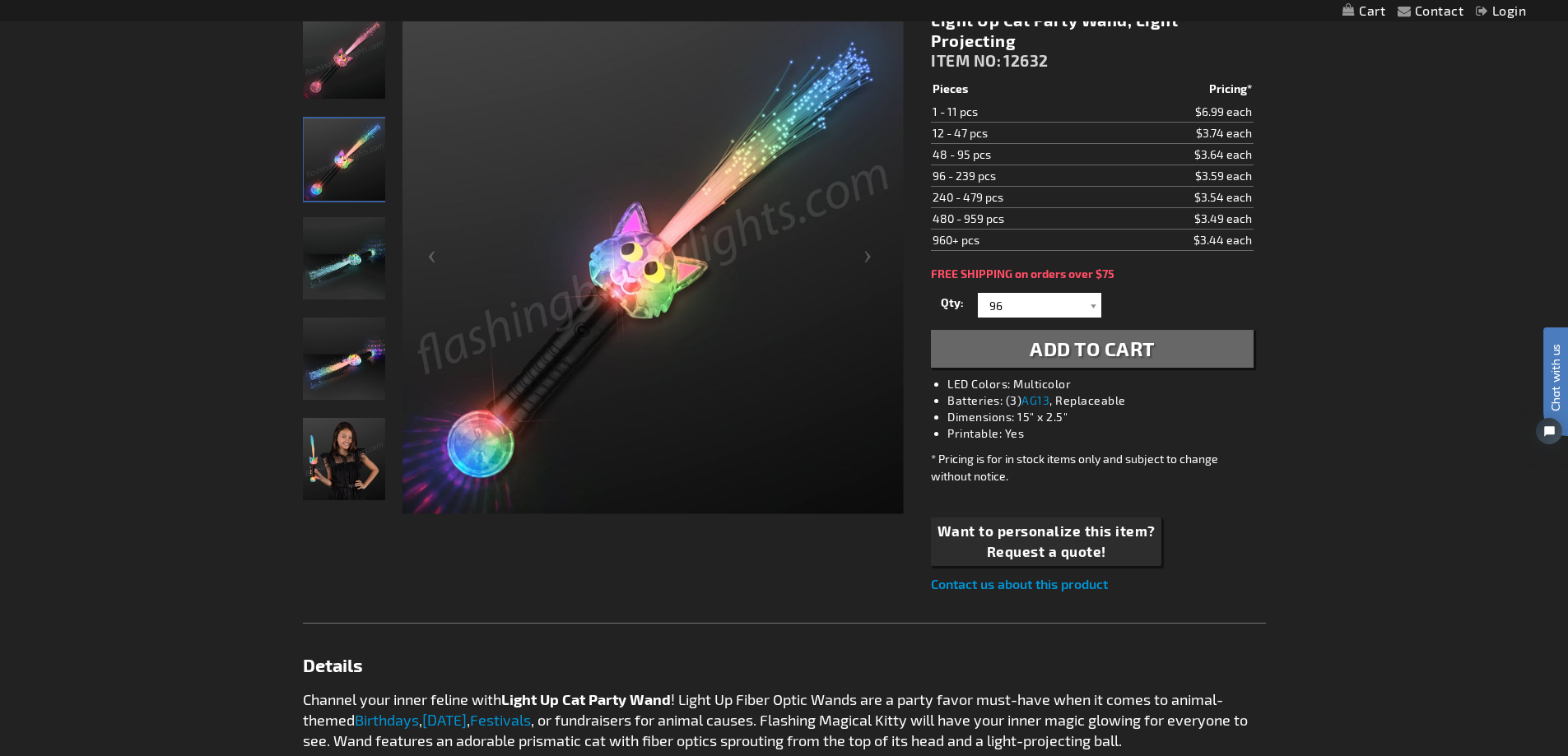
click at [357, 66] on img "Light Up Cat Party Wand" at bounding box center [344, 58] width 82 height 82
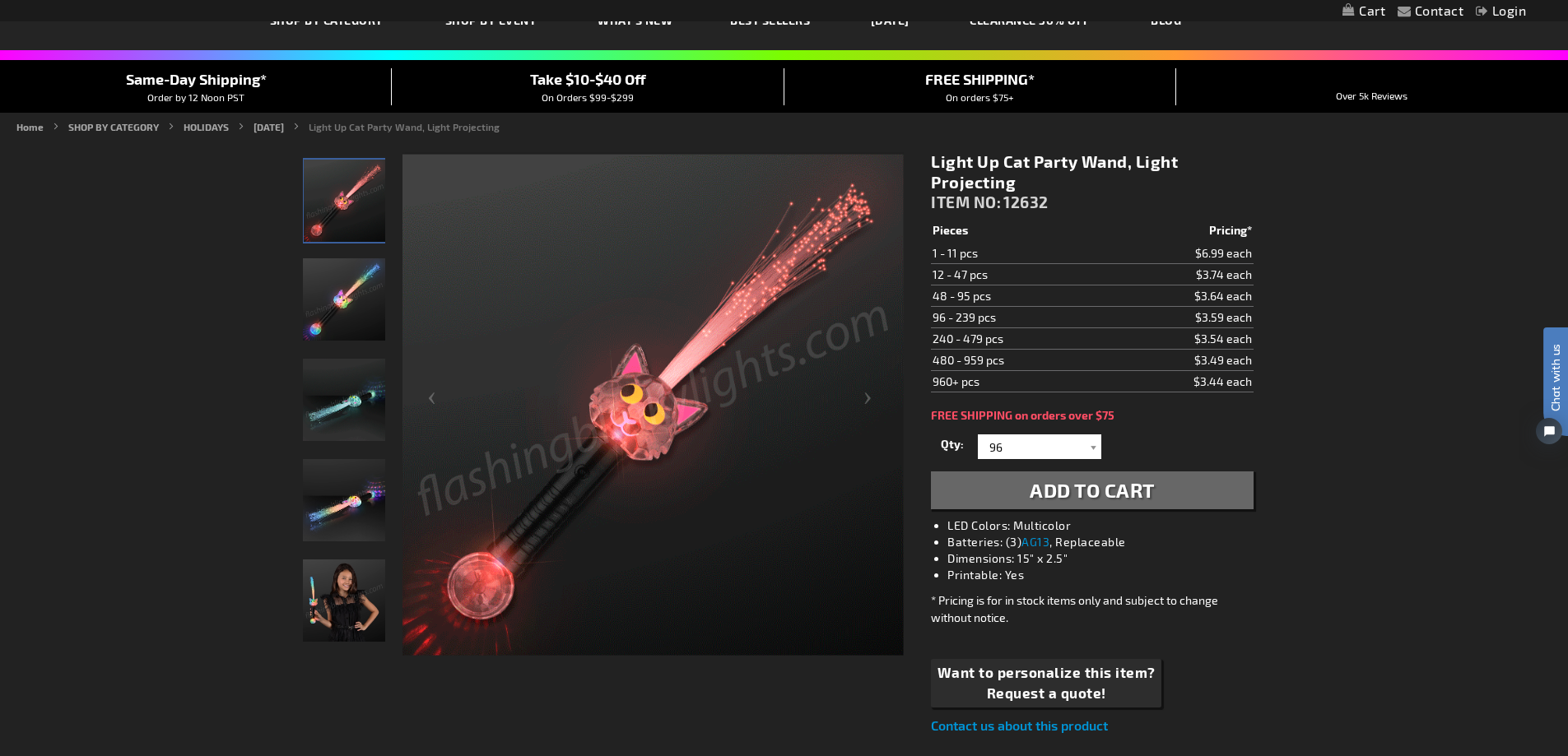
scroll to position [82, 0]
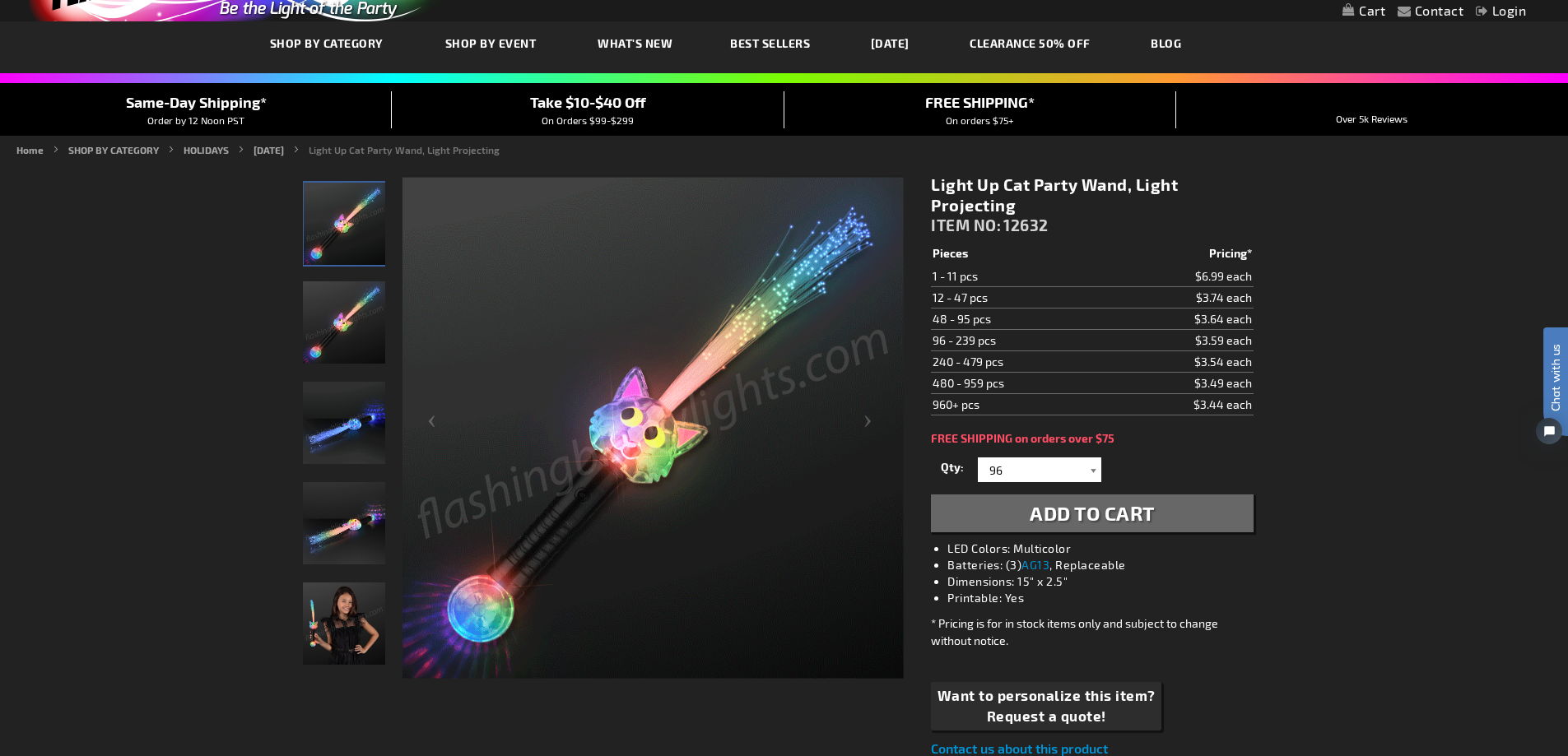
click at [1091, 467] on div at bounding box center [1093, 470] width 17 height 24
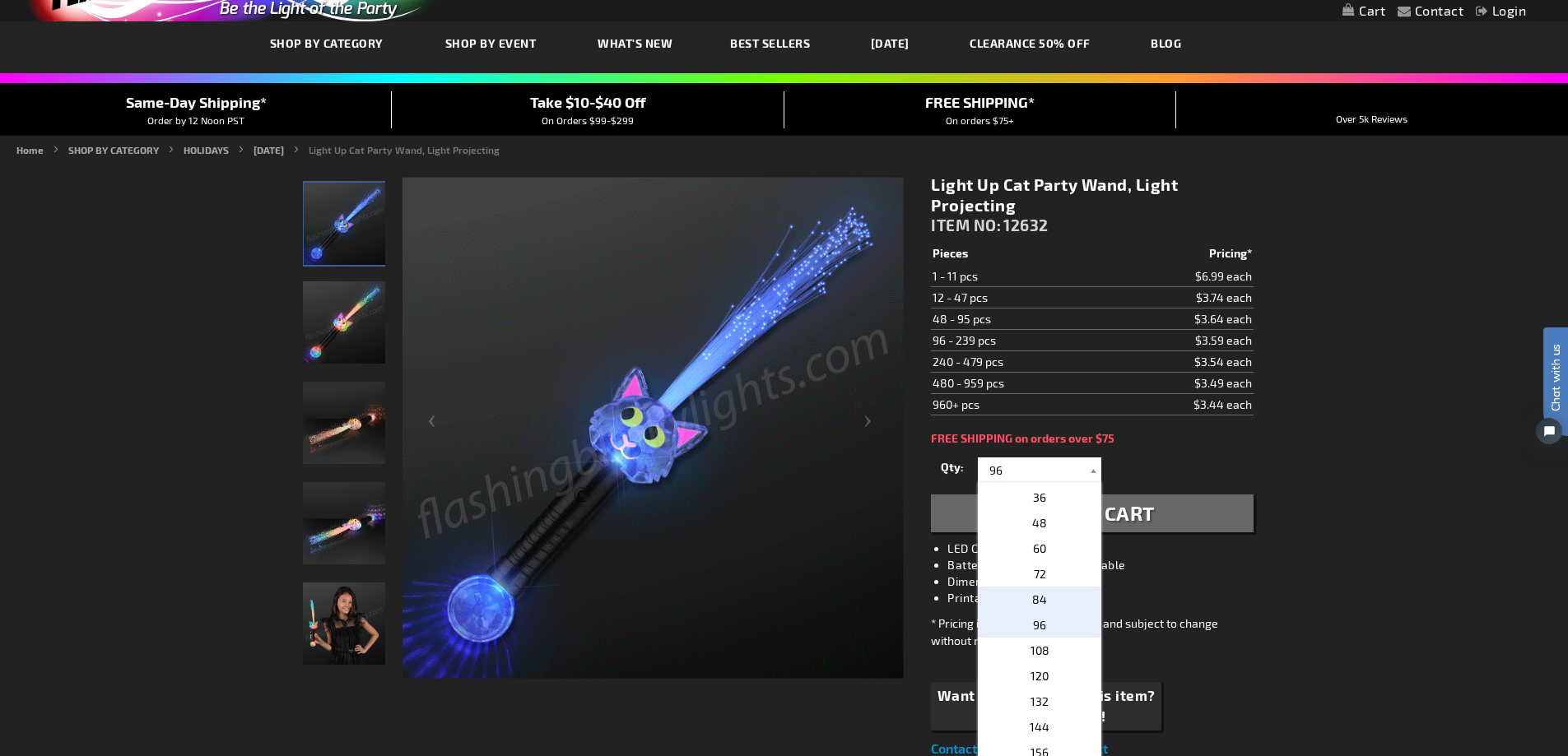
click at [1050, 594] on p "84" at bounding box center [1040, 599] width 124 height 25
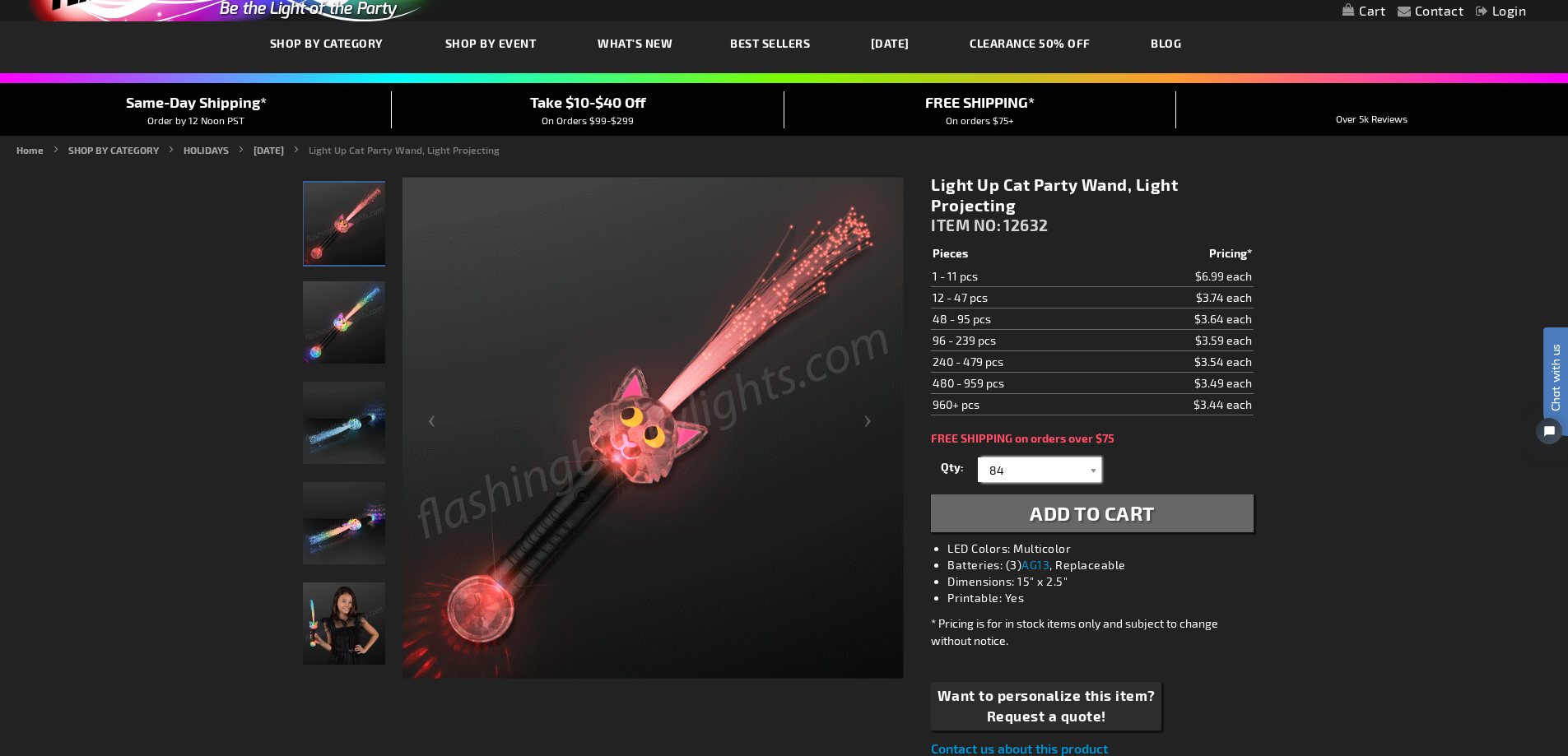
click at [1071, 469] on input "84" at bounding box center [1041, 470] width 119 height 24
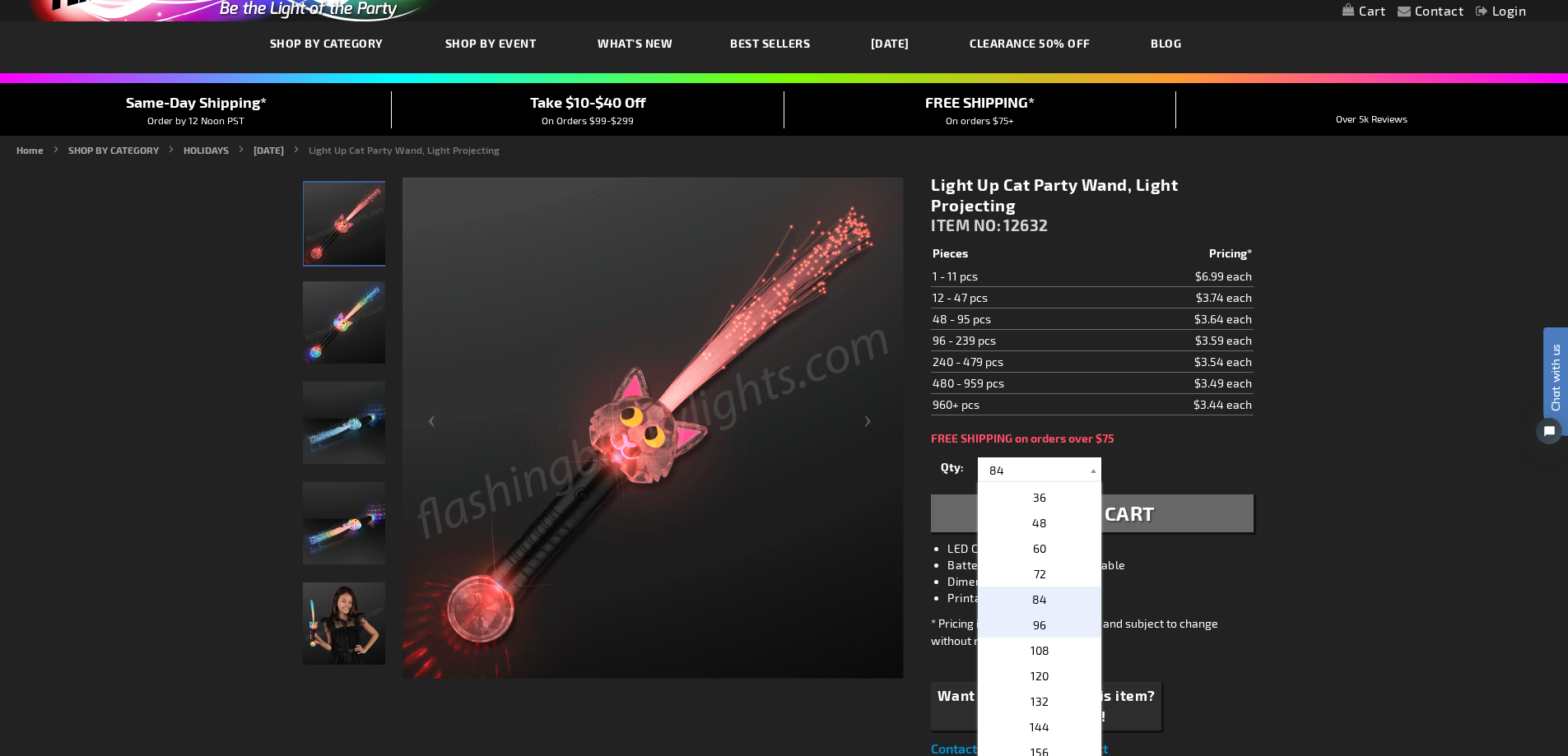
click at [1047, 626] on p "96" at bounding box center [1040, 625] width 124 height 25
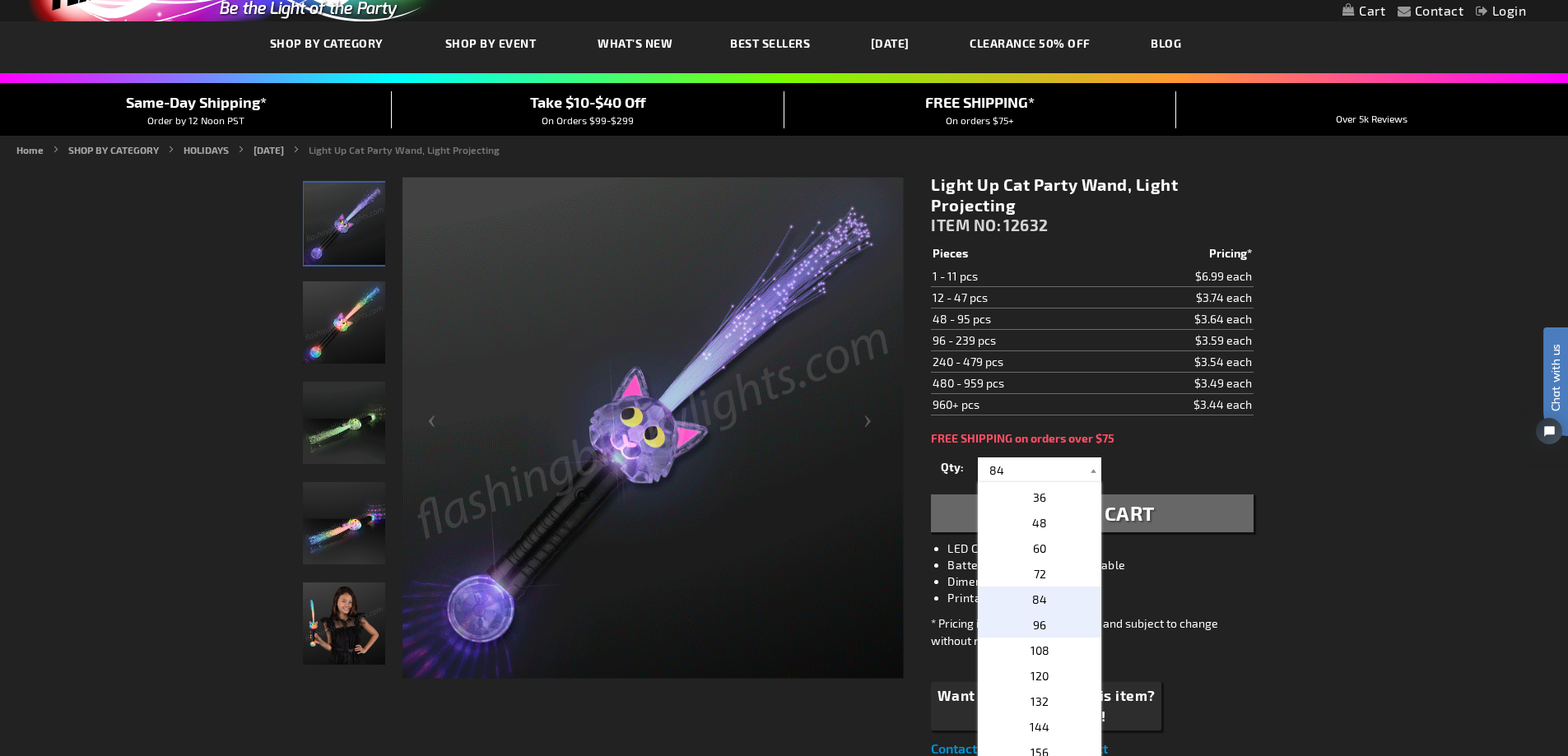
type input "96"
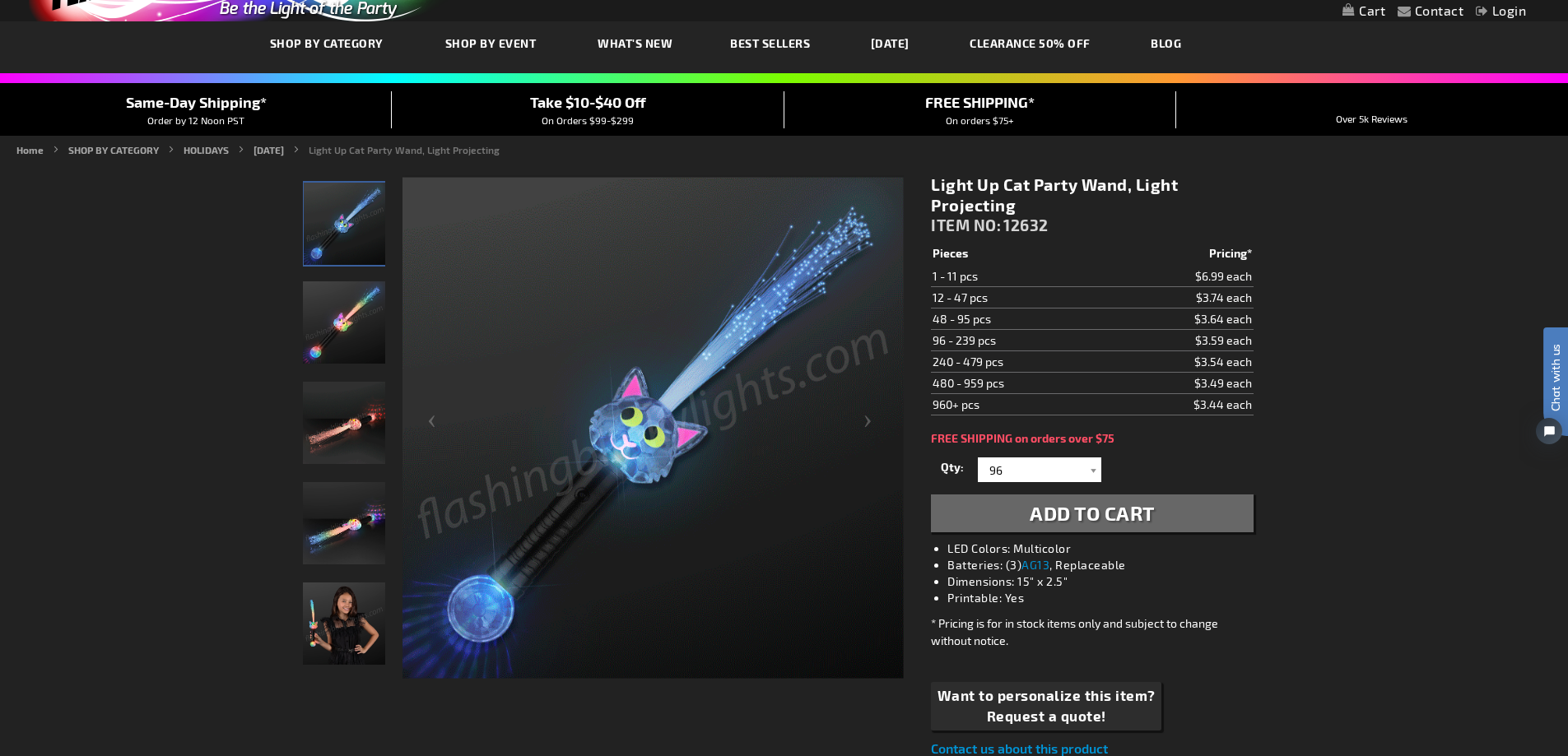
click at [1043, 483] on div "Qty 1 2 3 4 5 6 7 8 9 10 11 12 24 36 48 60 72 84 96 108 120 132 144 156 168" at bounding box center [1092, 469] width 322 height 33
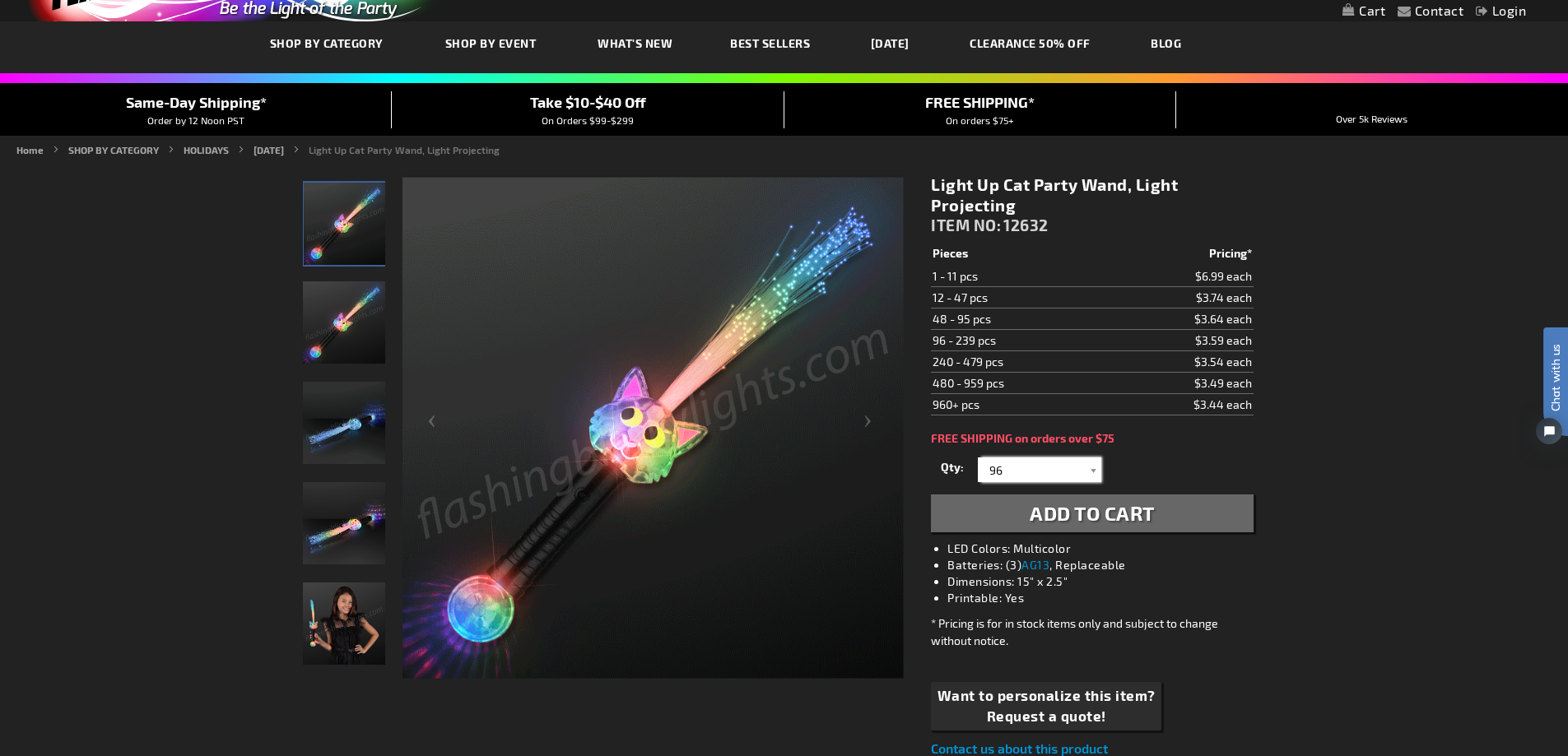
click at [1041, 471] on input "96" at bounding box center [1041, 470] width 119 height 24
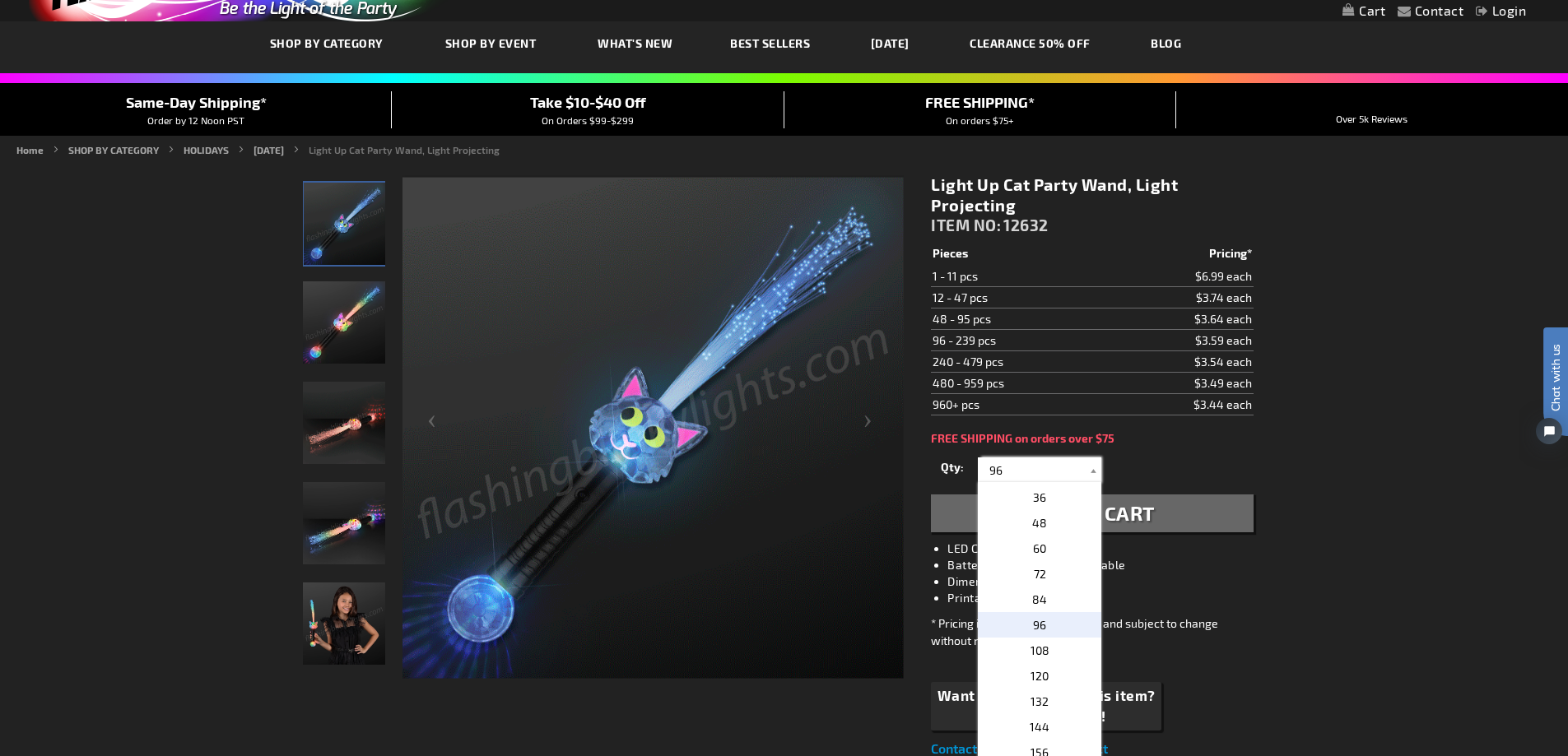
drag, startPoint x: 1043, startPoint y: 471, endPoint x: 919, endPoint y: 470, distance: 124.0
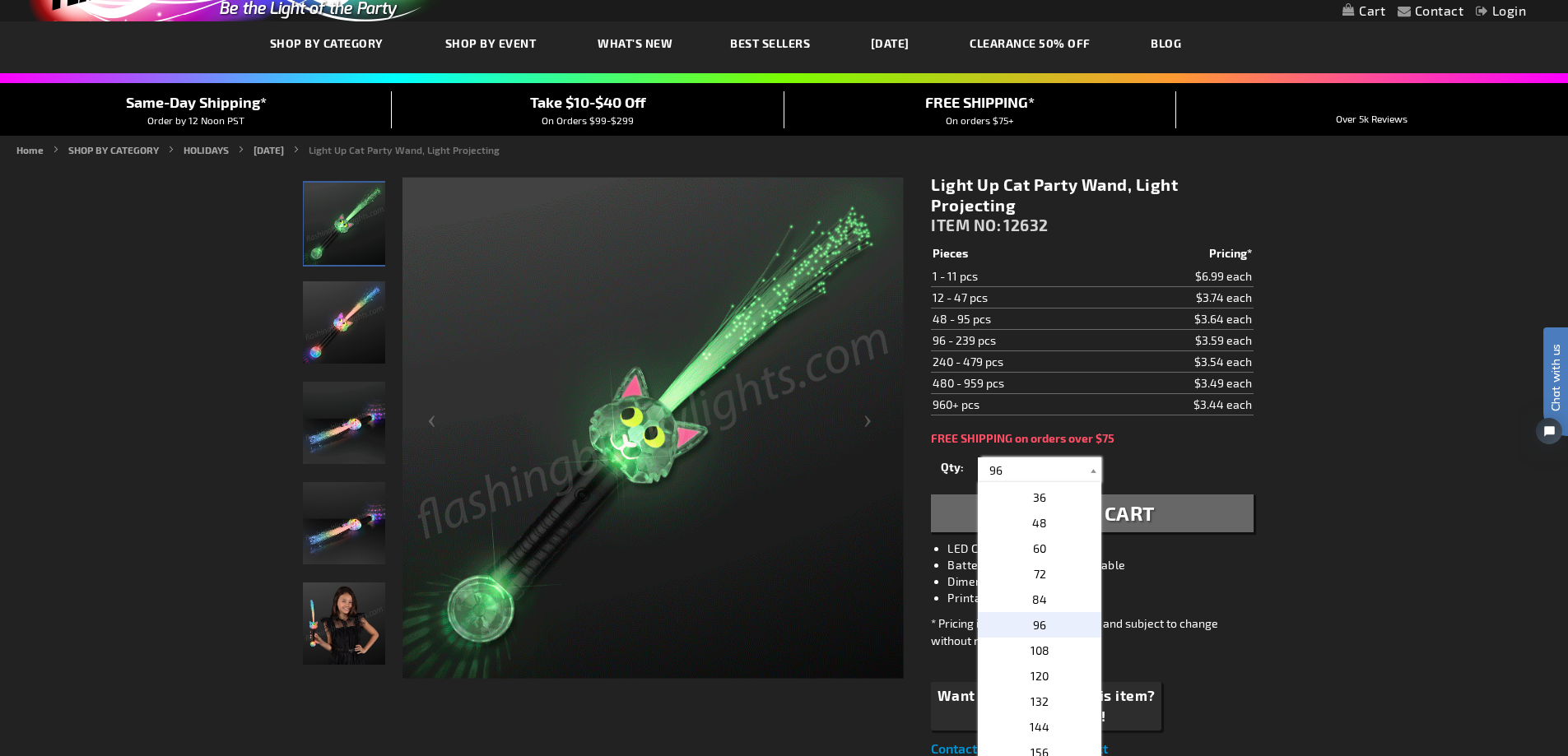
click at [919, 470] on div "Light Up Cat Party Wand, Light Projecting ITEM NO: 12632 $3.44 Pieces Pricing* …" at bounding box center [1092, 467] width 347 height 609
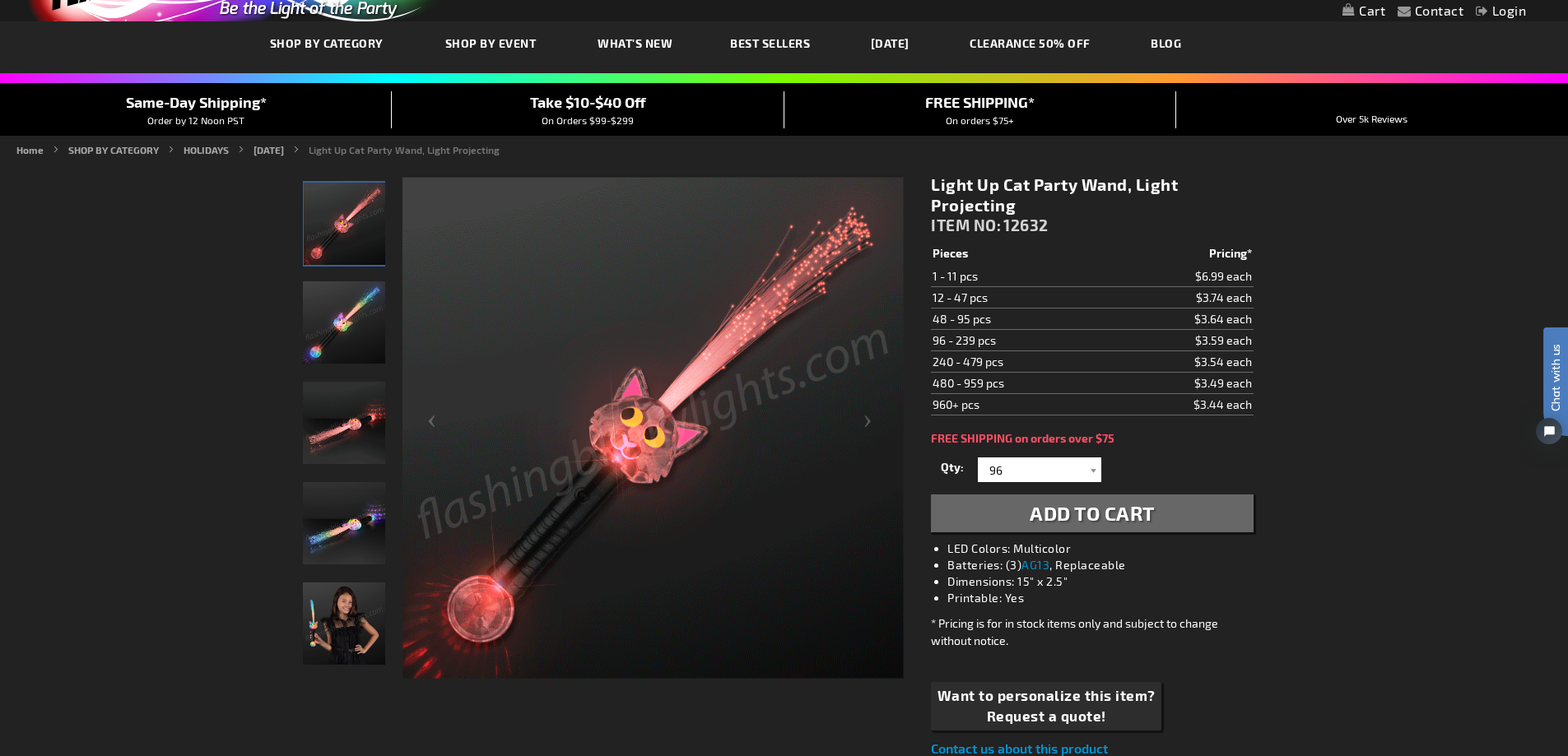
click at [1208, 579] on li "Dimensions: 15" x 2.5"" at bounding box center [1108, 582] width 322 height 17
click at [1139, 517] on span "Add to Cart" at bounding box center [1092, 512] width 126 height 23
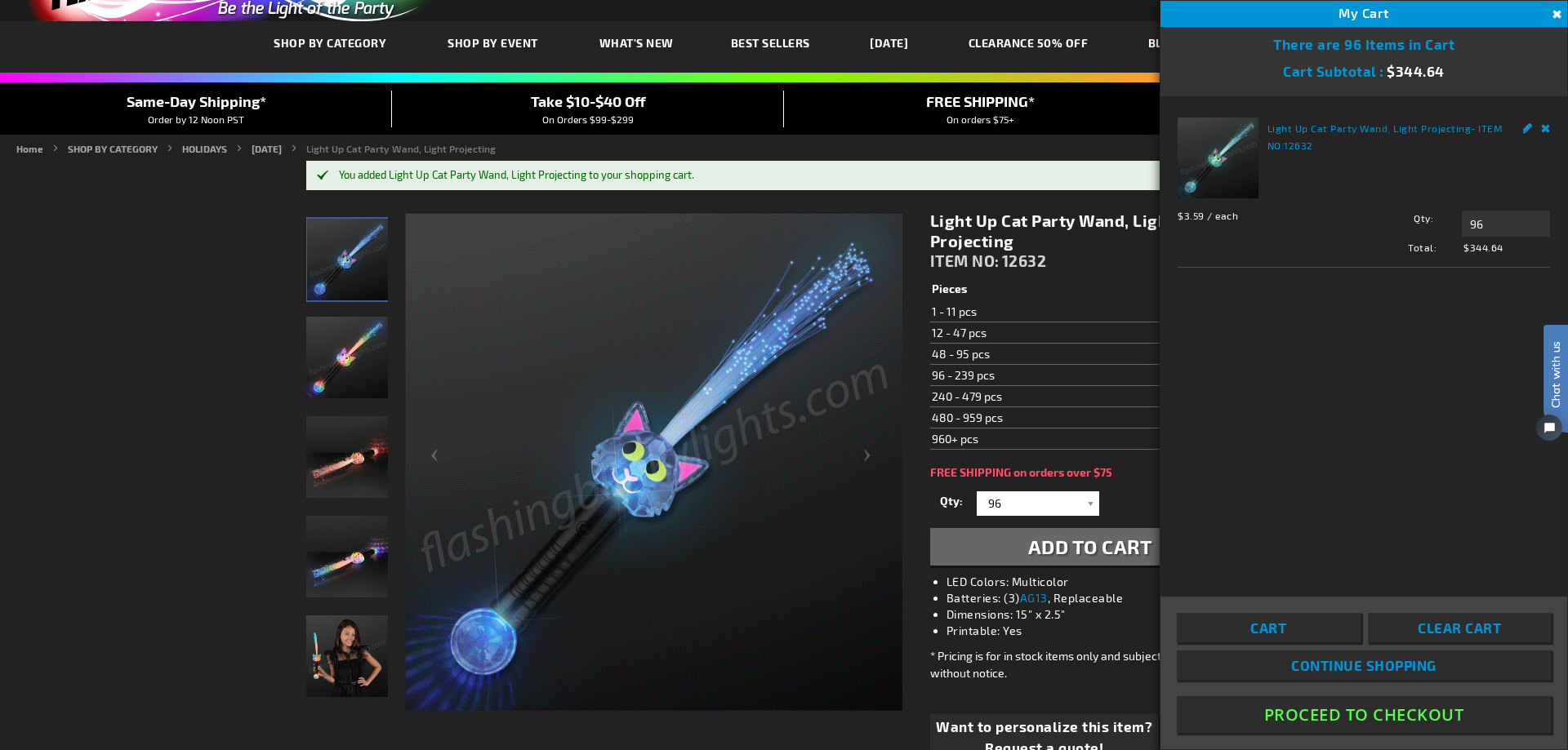
click at [1555, 11] on button "Close" at bounding box center [1554, 14] width 18 height 18
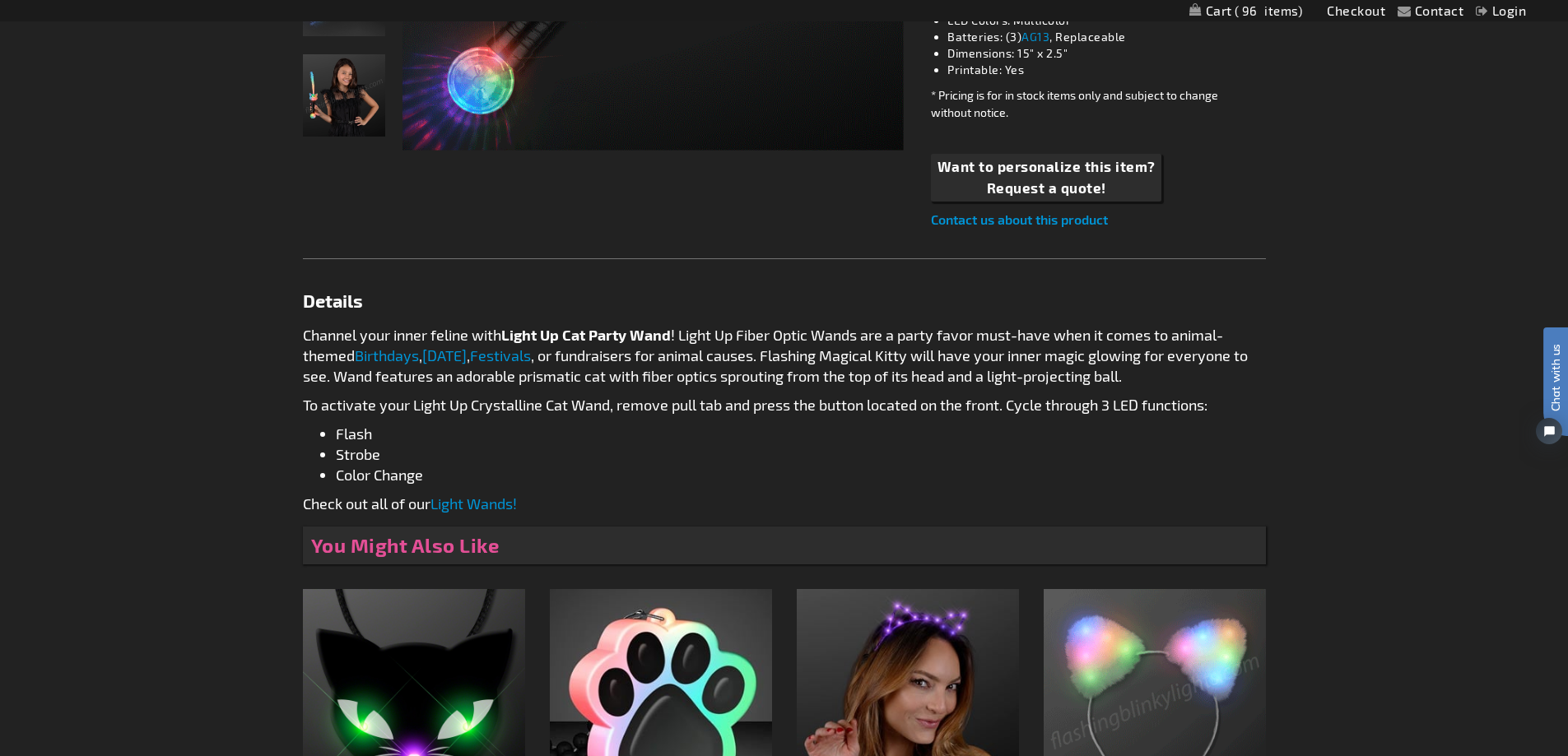
scroll to position [576, 0]
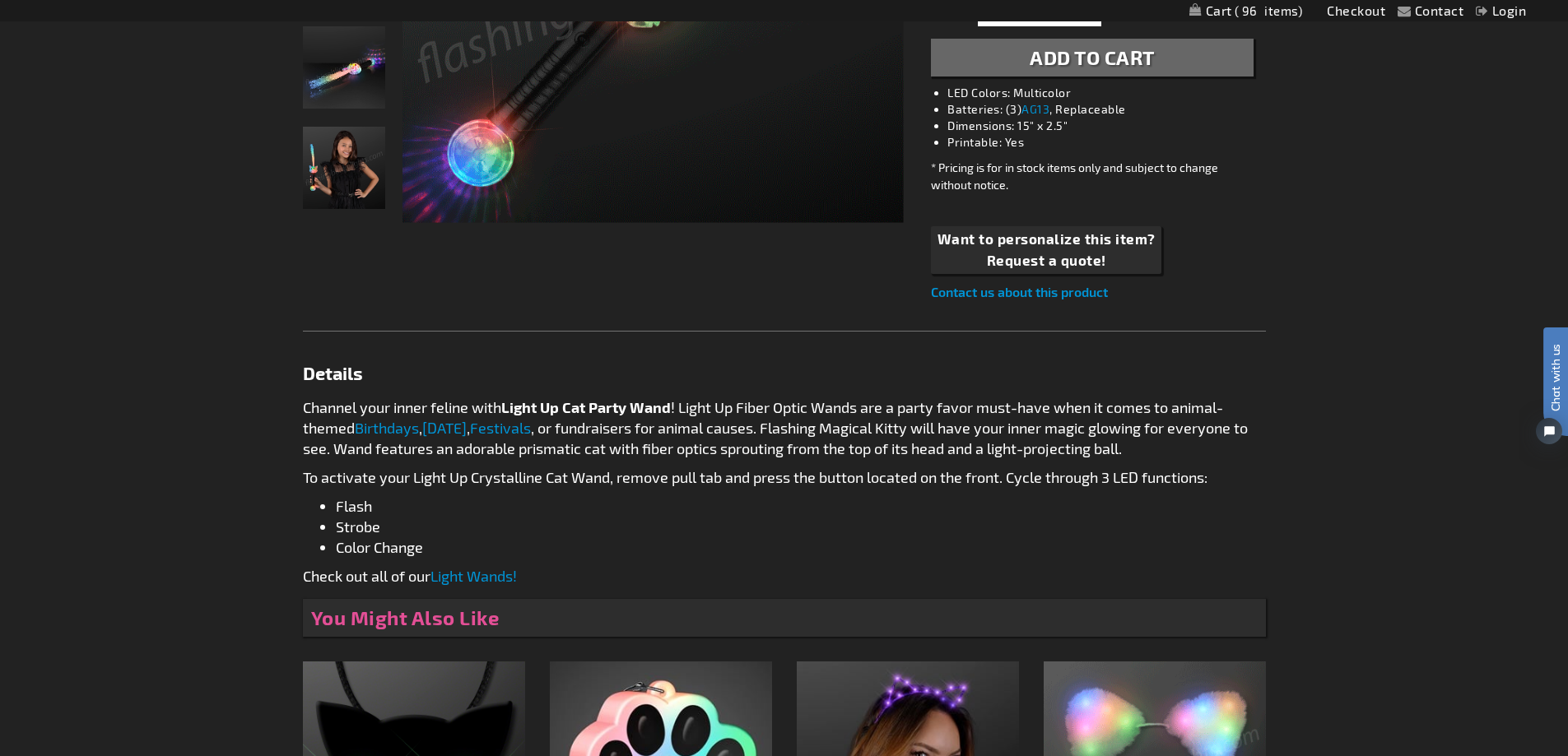
click at [447, 427] on link "Halloween" at bounding box center [444, 427] width 44 height 18
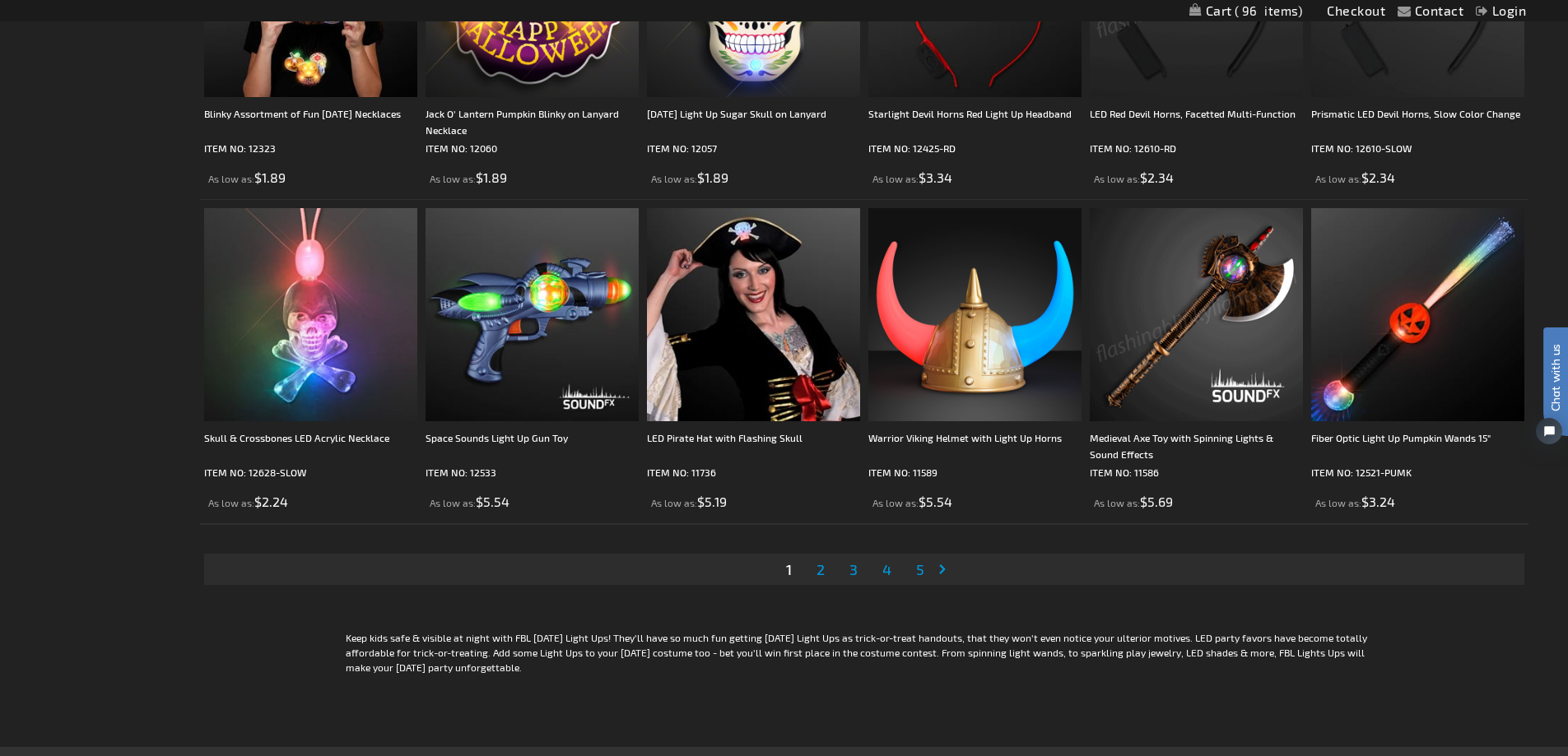
scroll to position [3293, 0]
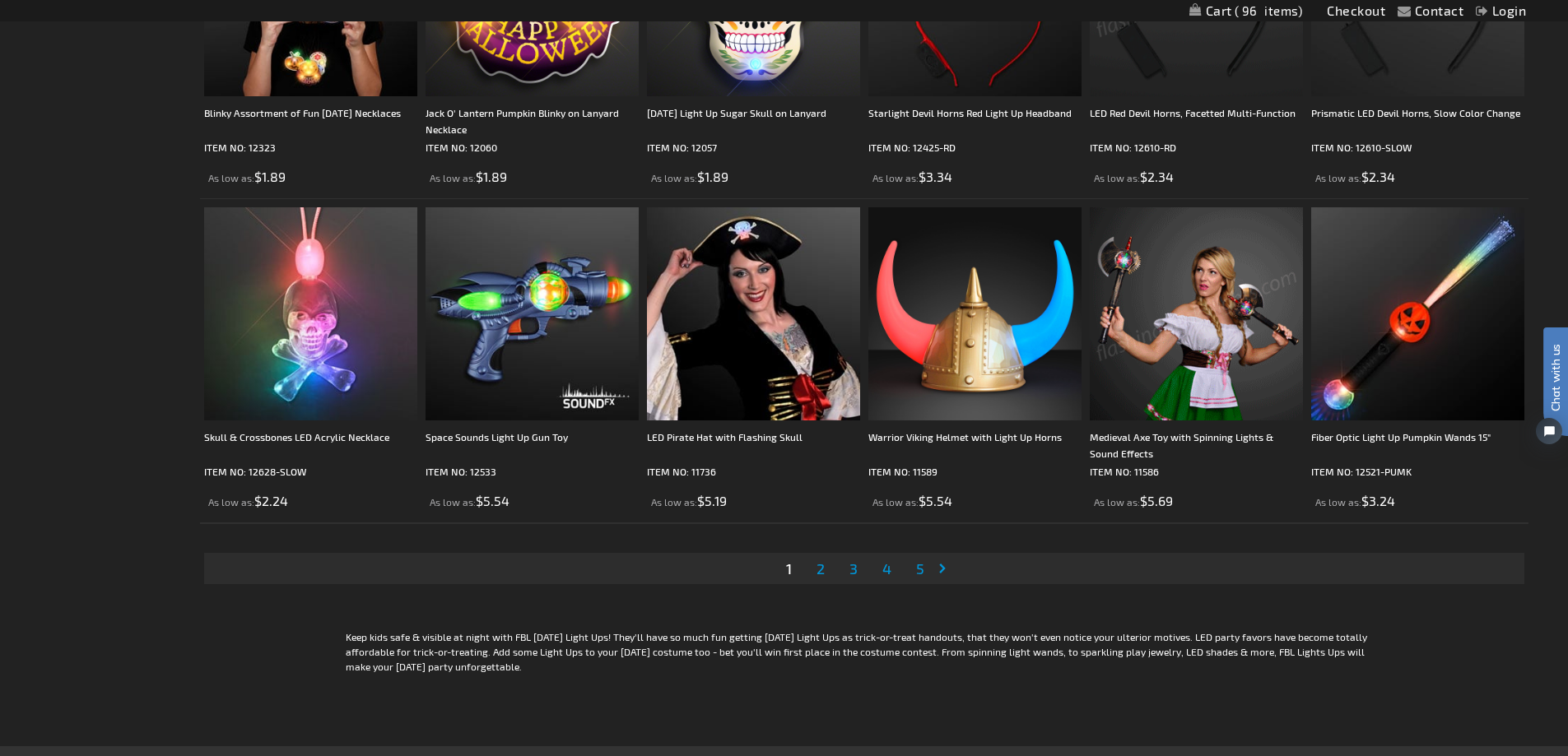
click at [818, 572] on span "2" at bounding box center [821, 568] width 8 height 18
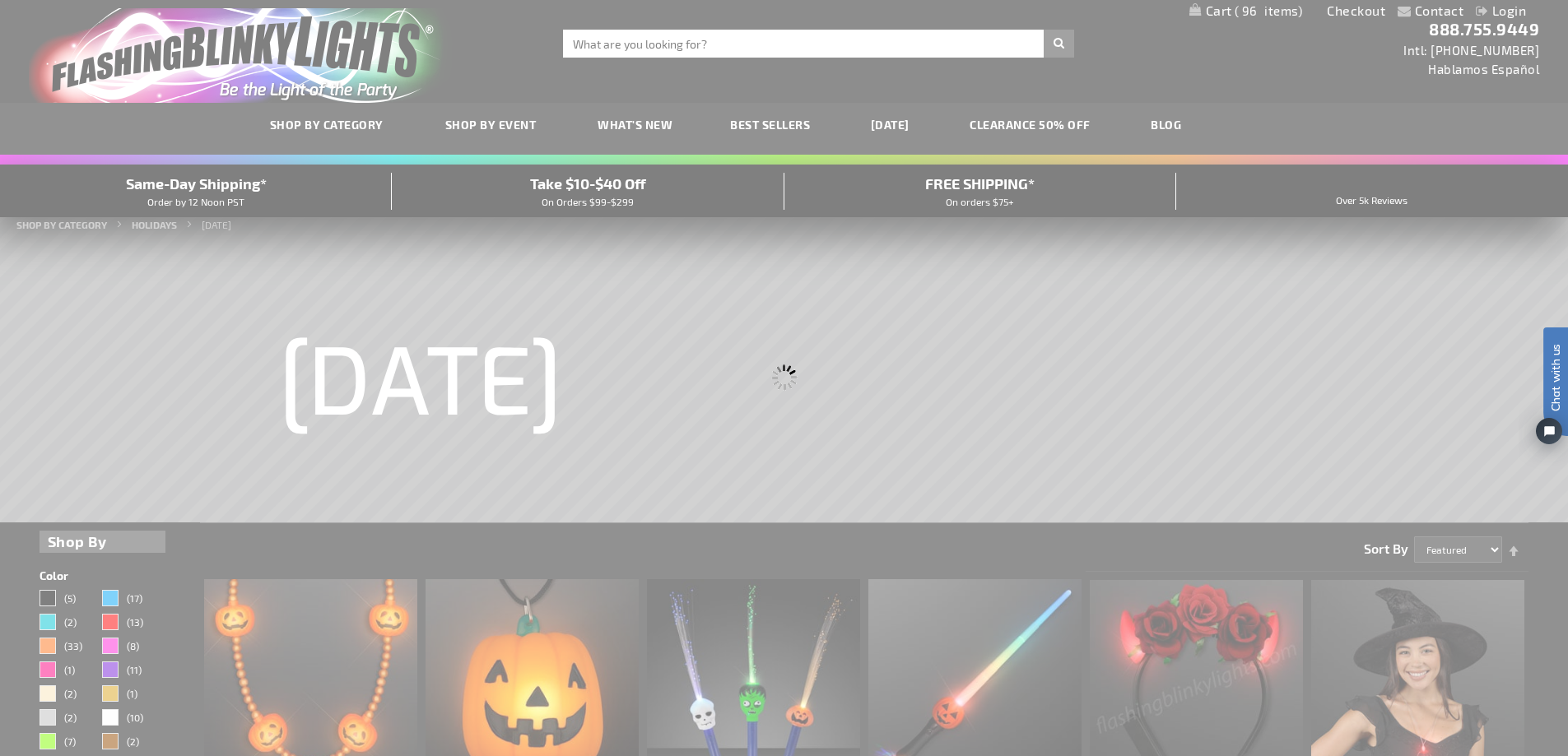
scroll to position [0, 0]
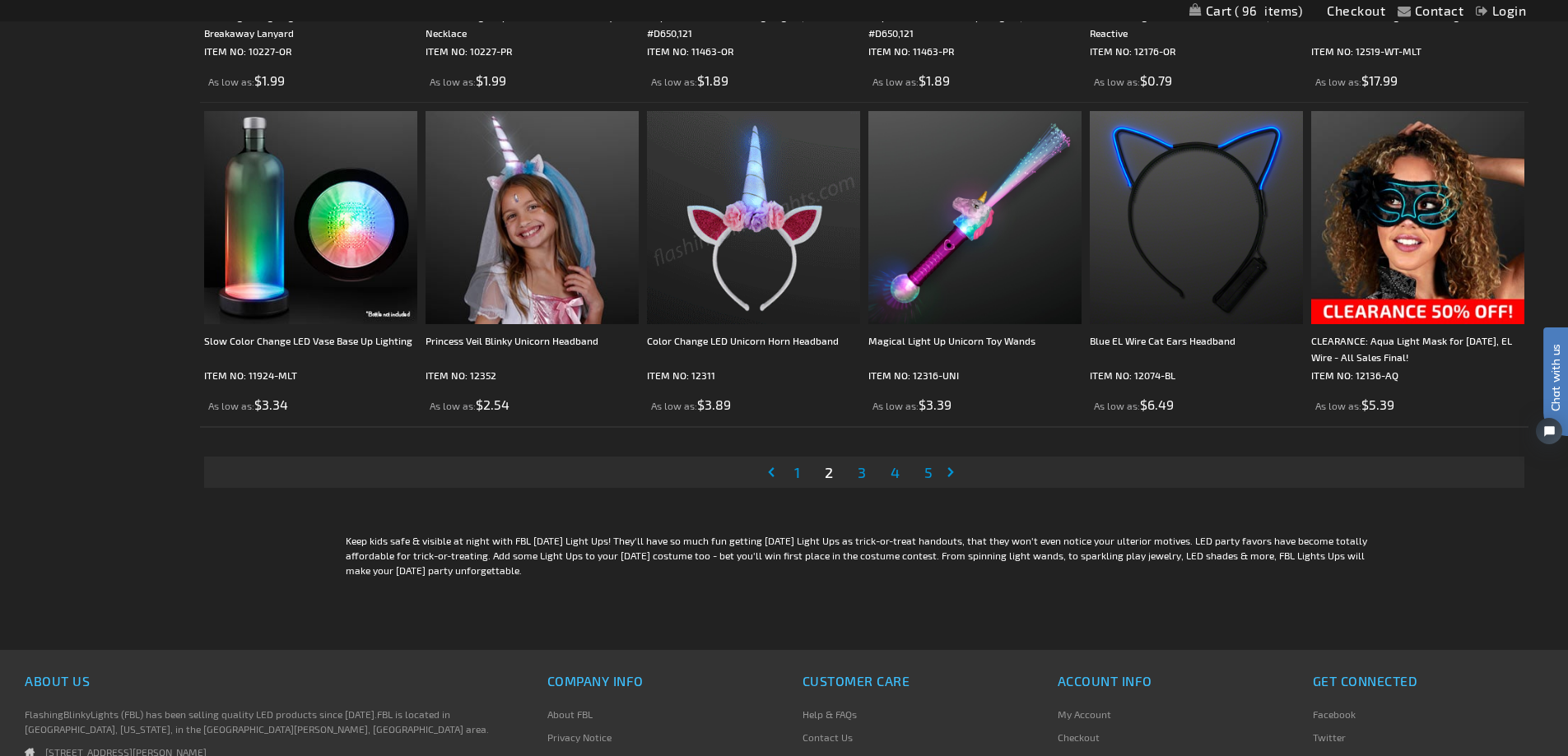
scroll to position [3457, 0]
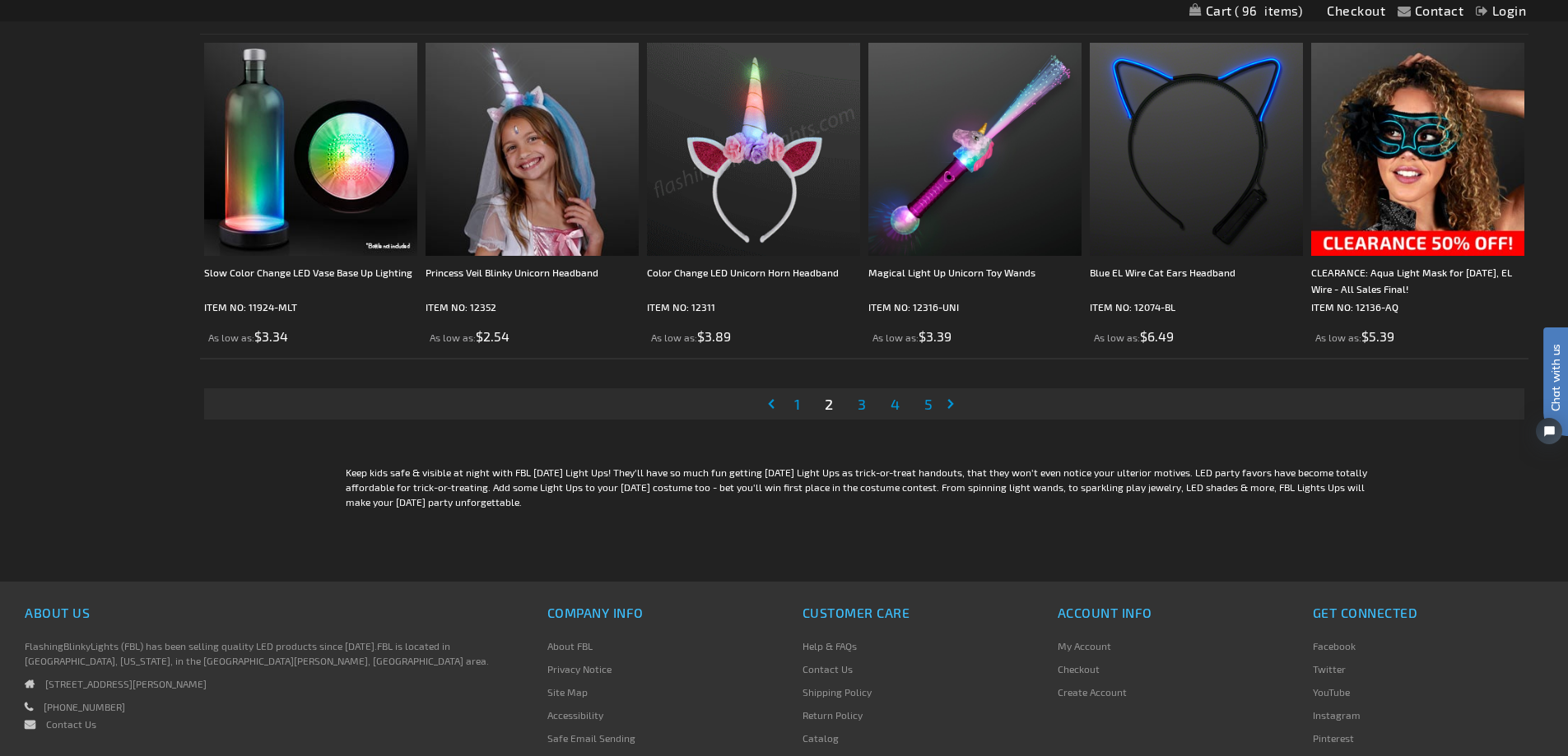
click at [863, 400] on span "3" at bounding box center [862, 404] width 8 height 18
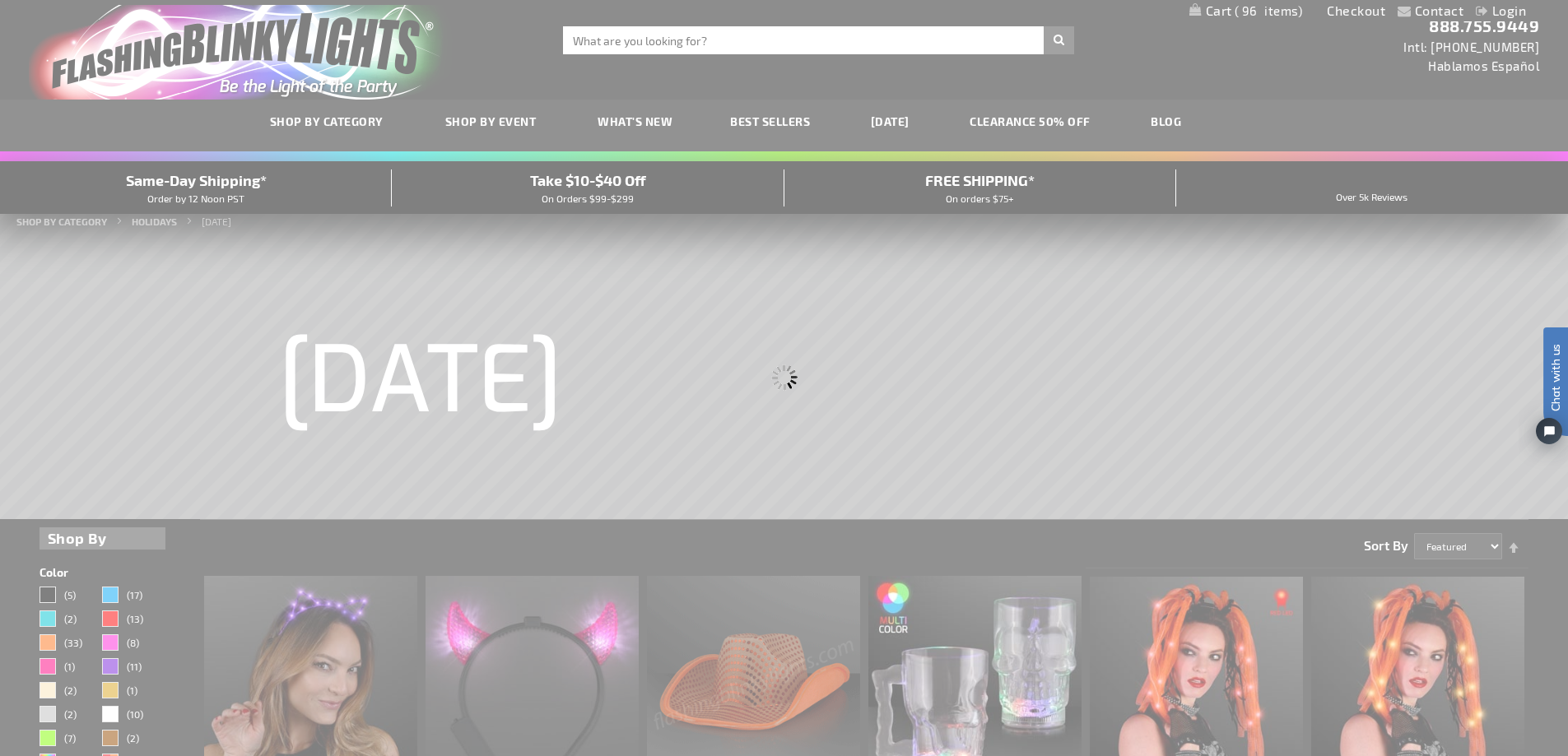
scroll to position [0, 0]
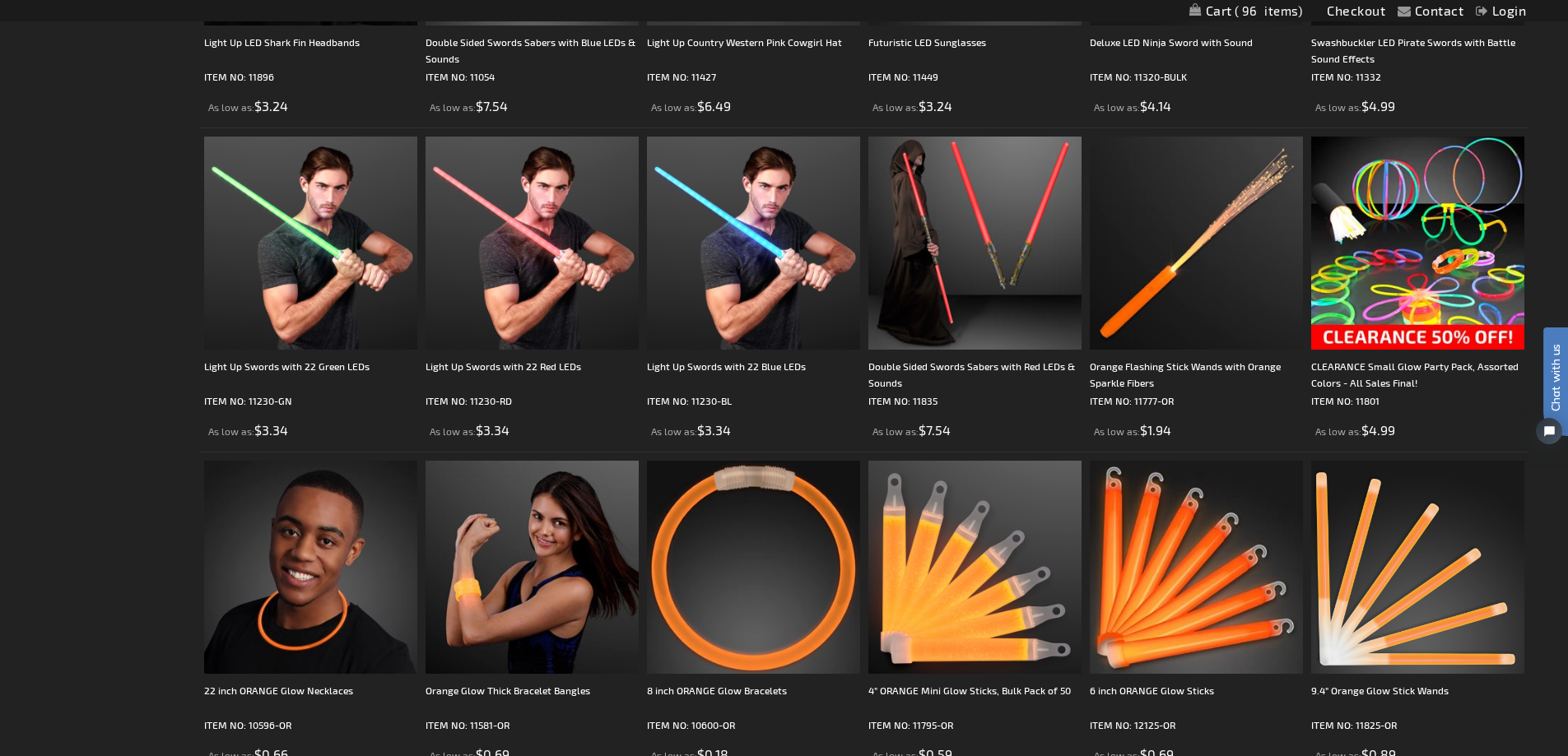
scroll to position [2058, 0]
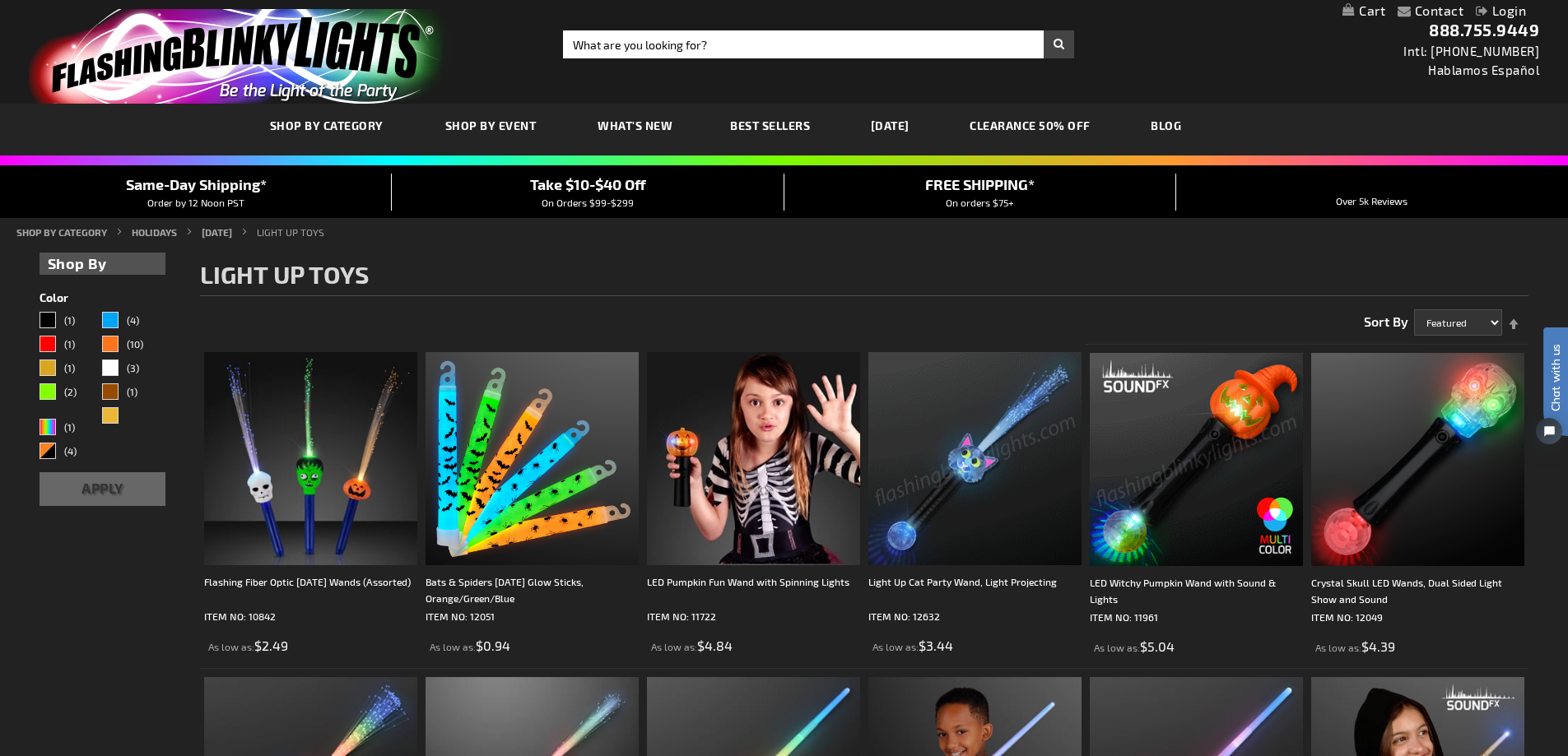
click at [1376, 10] on link "My Cart" at bounding box center [1364, 11] width 43 height 16
click at [1376, 10] on link "Checkout" at bounding box center [1355, 10] width 58 height 16
click at [1257, 9] on span "96" at bounding box center [1268, 11] width 68 height 15
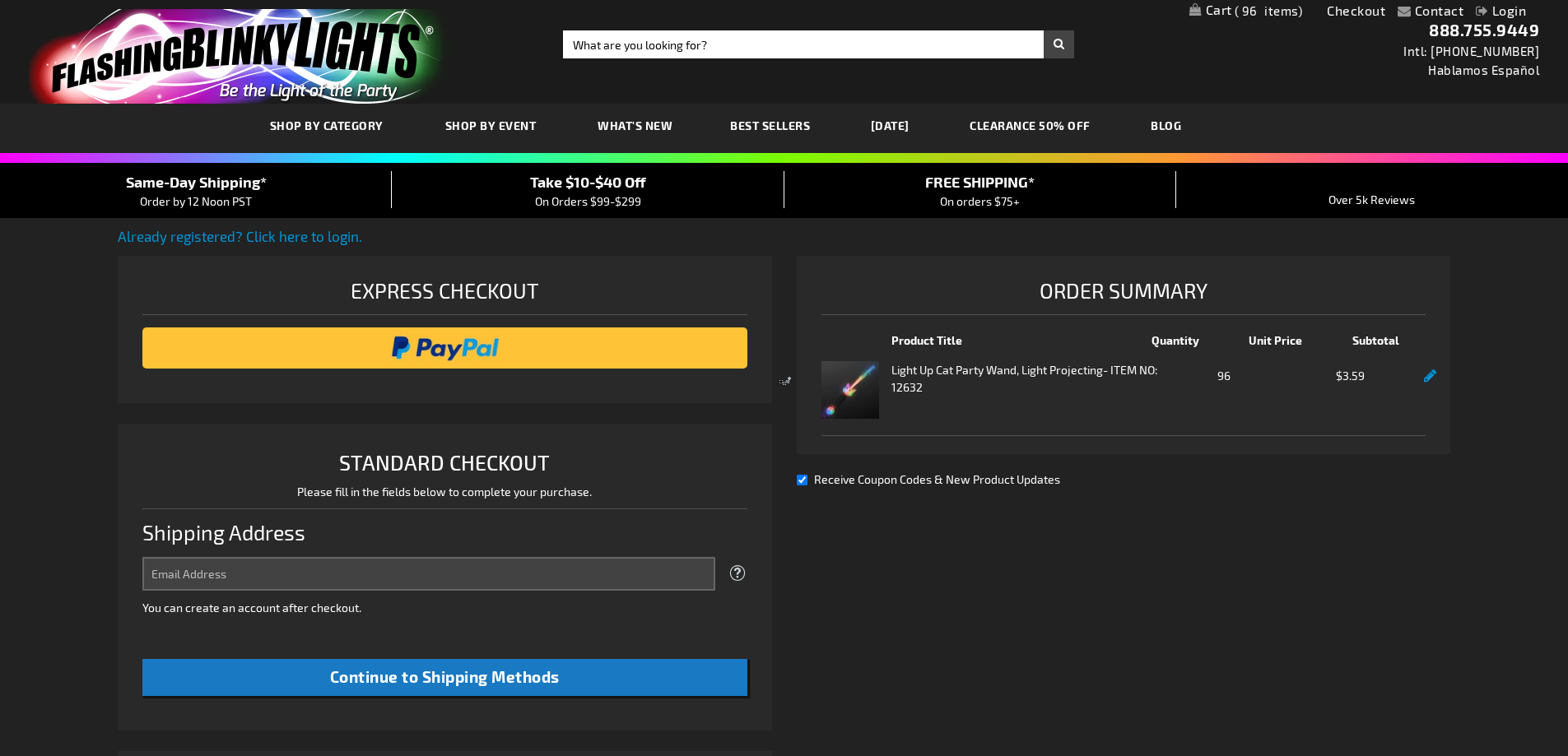
select select "US"
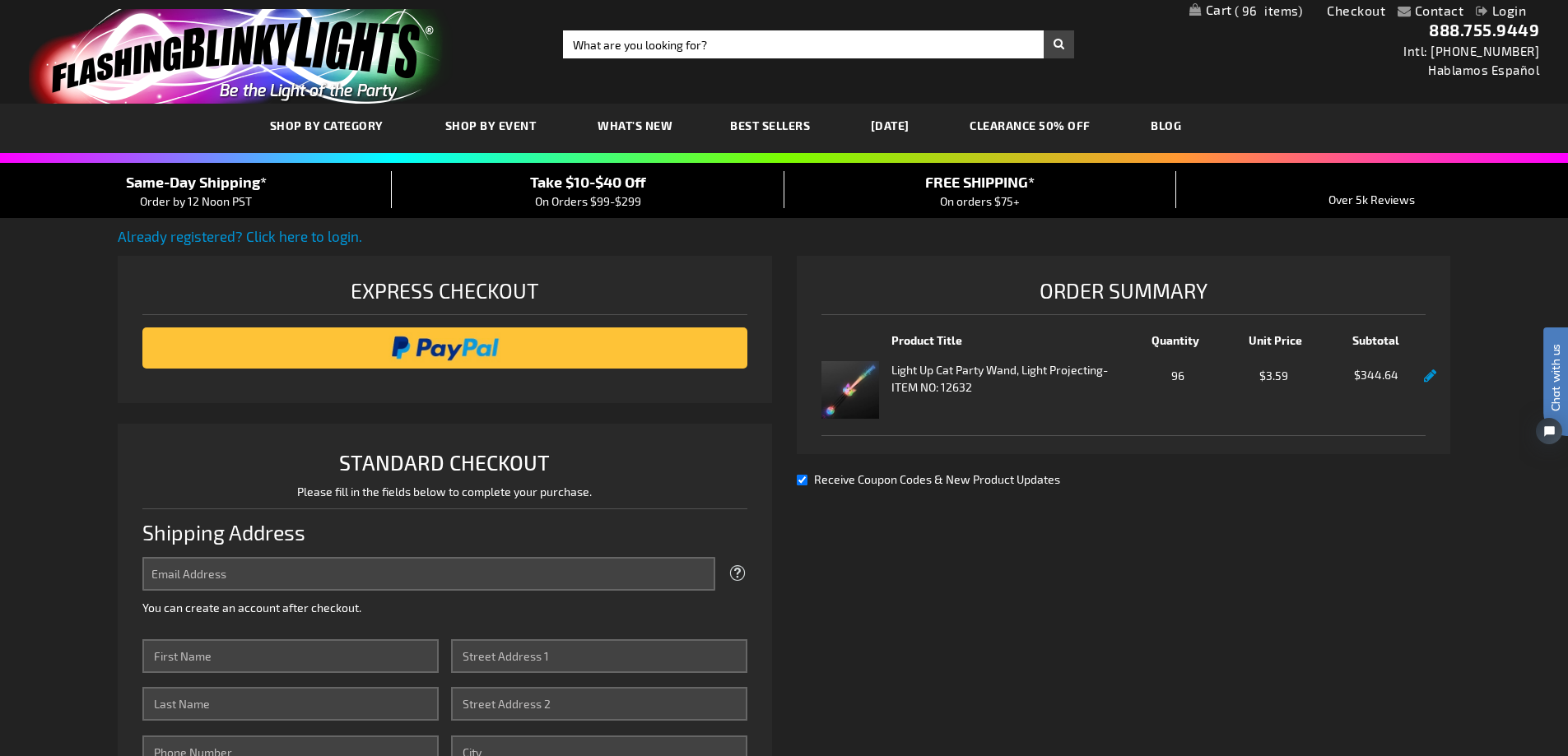
click at [1427, 377] on link at bounding box center [1429, 377] width 12 height 14
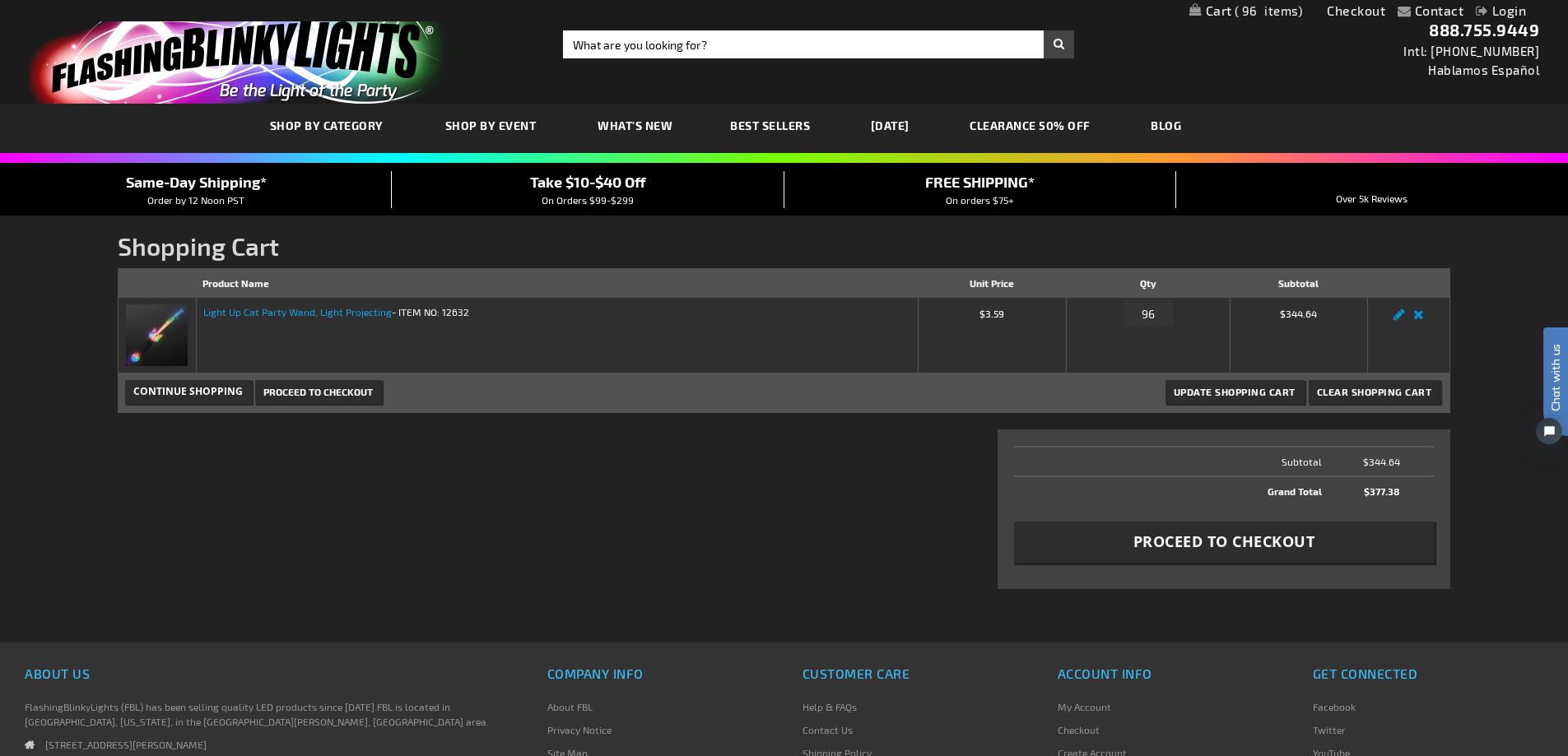
click at [336, 309] on link "Light Up Cat Party Wand, Light Projecting" at bounding box center [297, 312] width 188 height 11
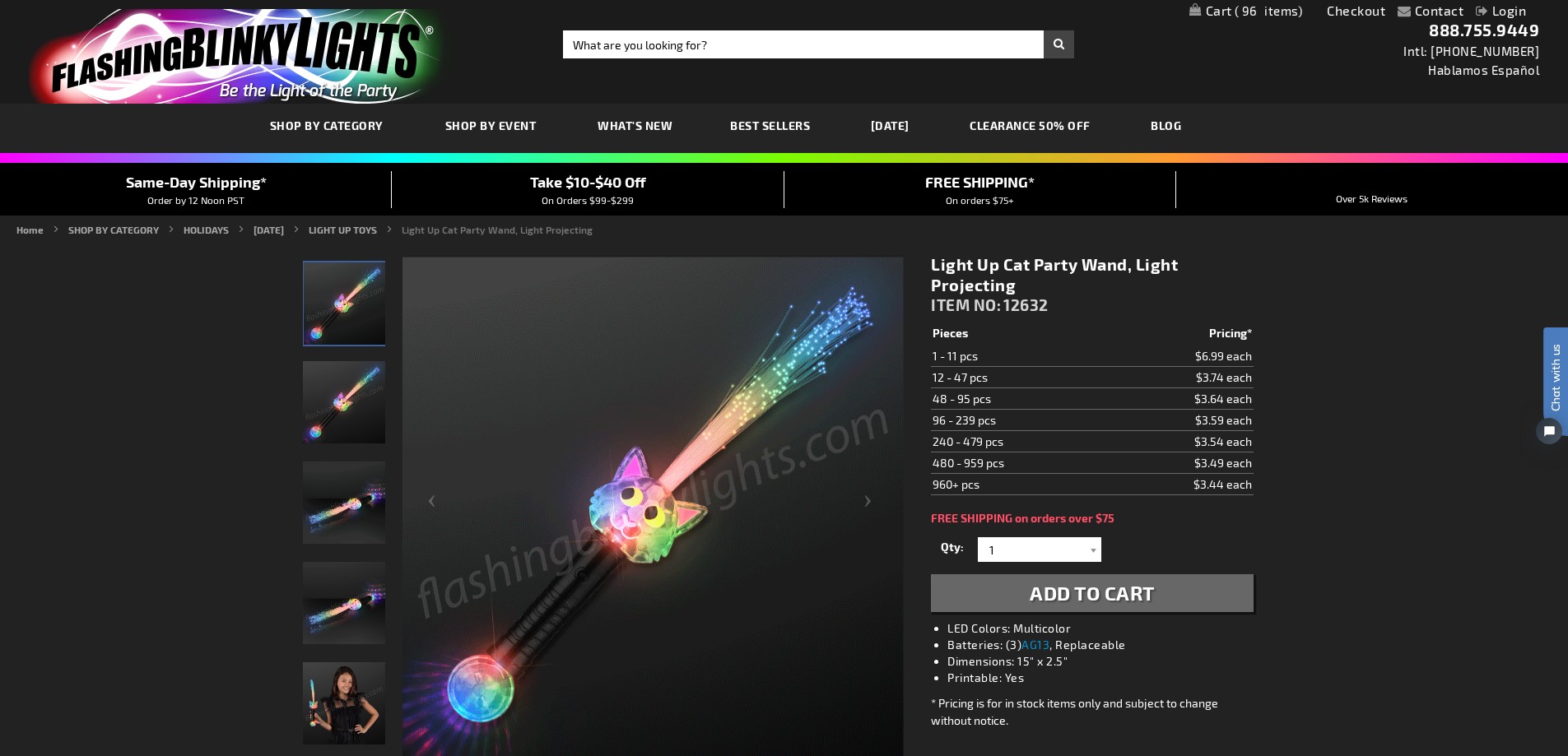
drag, startPoint x: 1000, startPoint y: 399, endPoint x: 935, endPoint y: 404, distance: 65.2
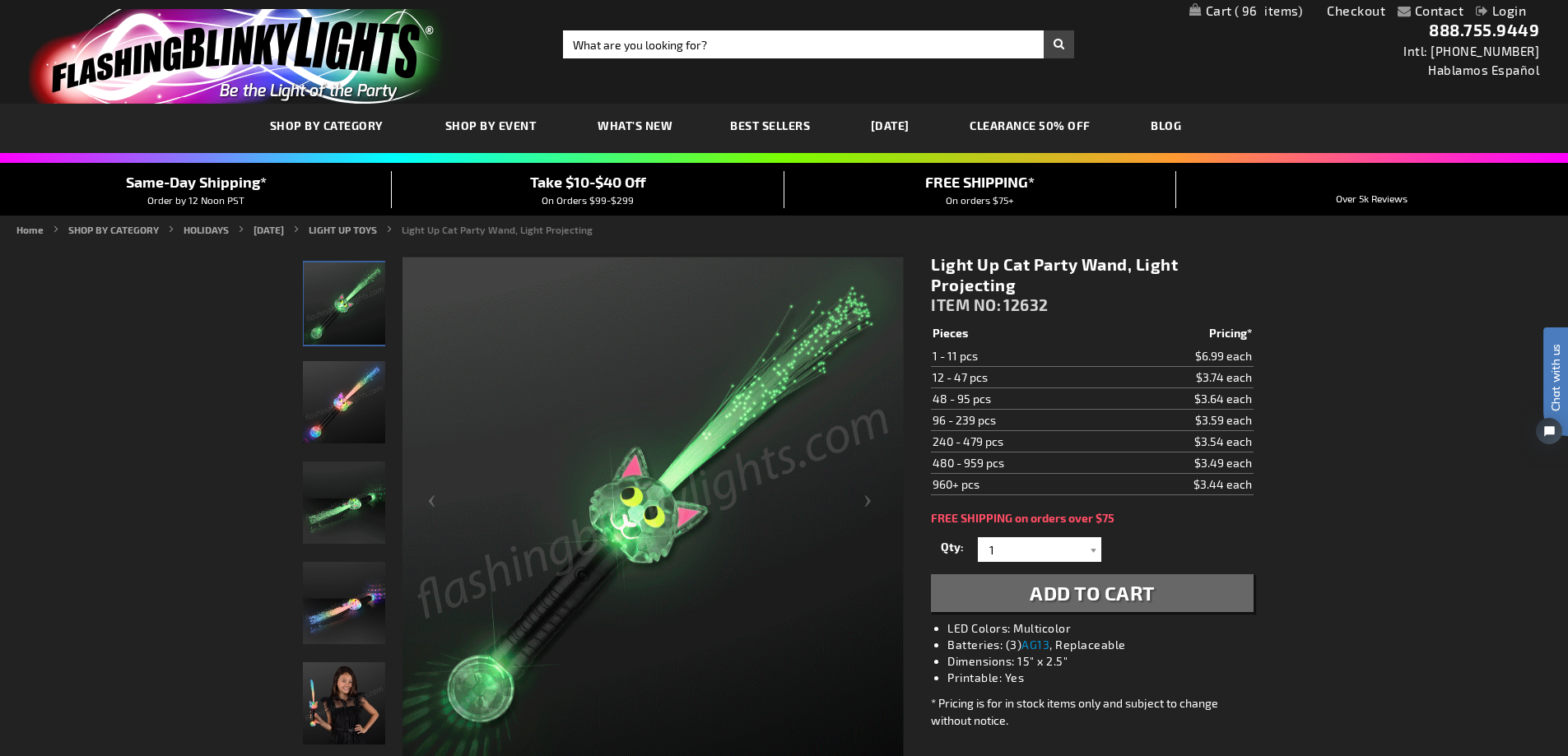
click at [935, 404] on td "48 - 95 pcs" at bounding box center [1019, 399] width 176 height 22
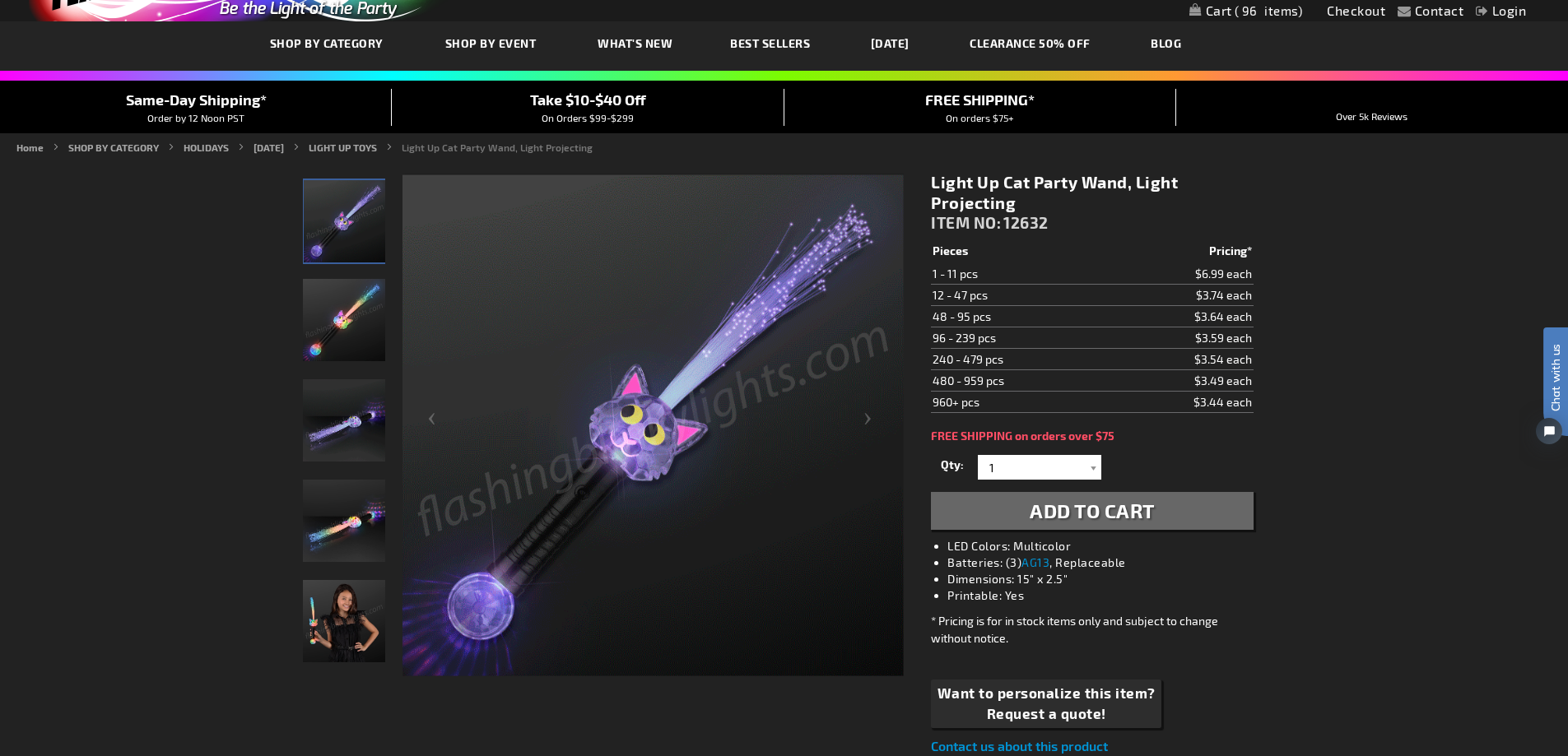
scroll to position [165, 0]
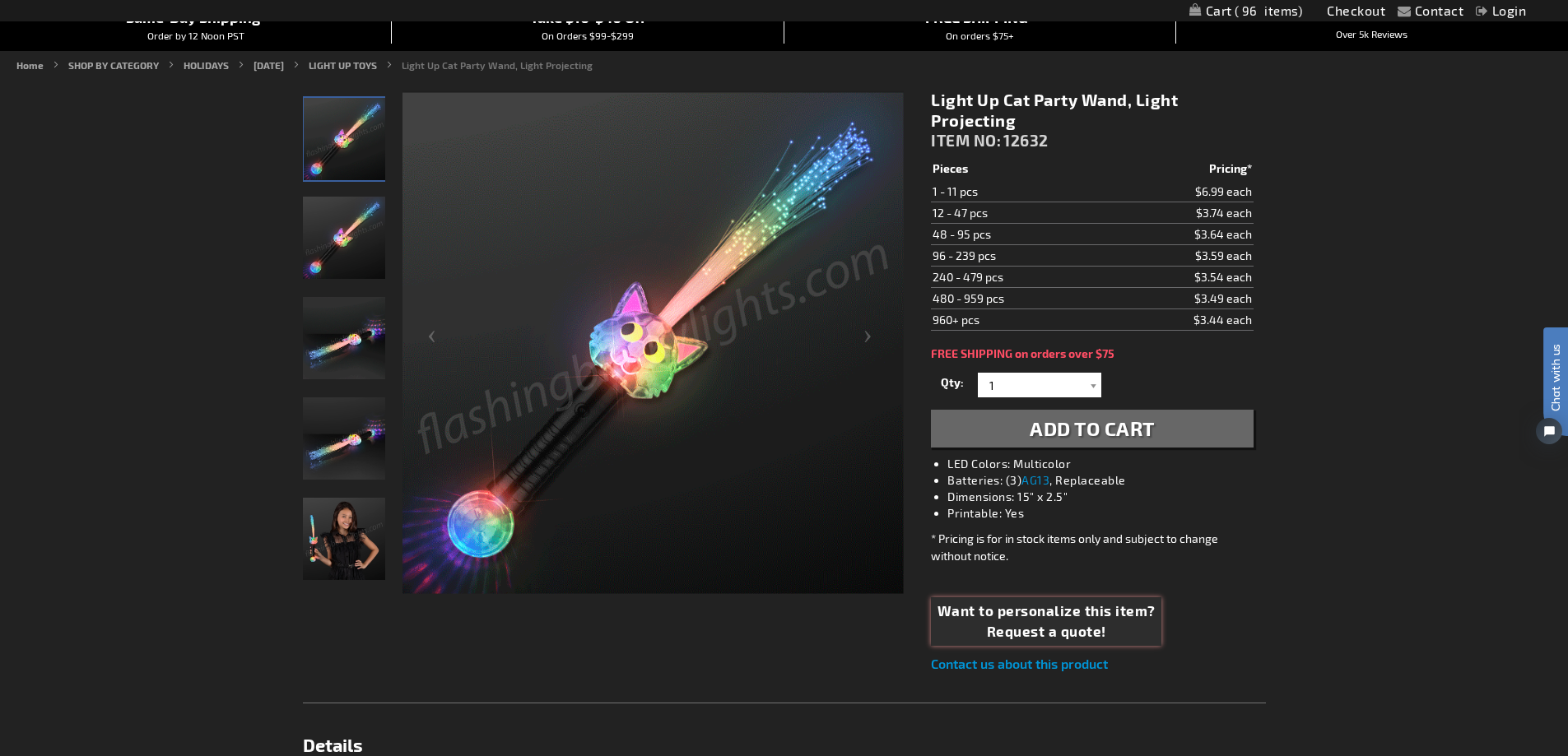
click at [1087, 616] on span "Want to personalize this item?" at bounding box center [1046, 611] width 218 height 22
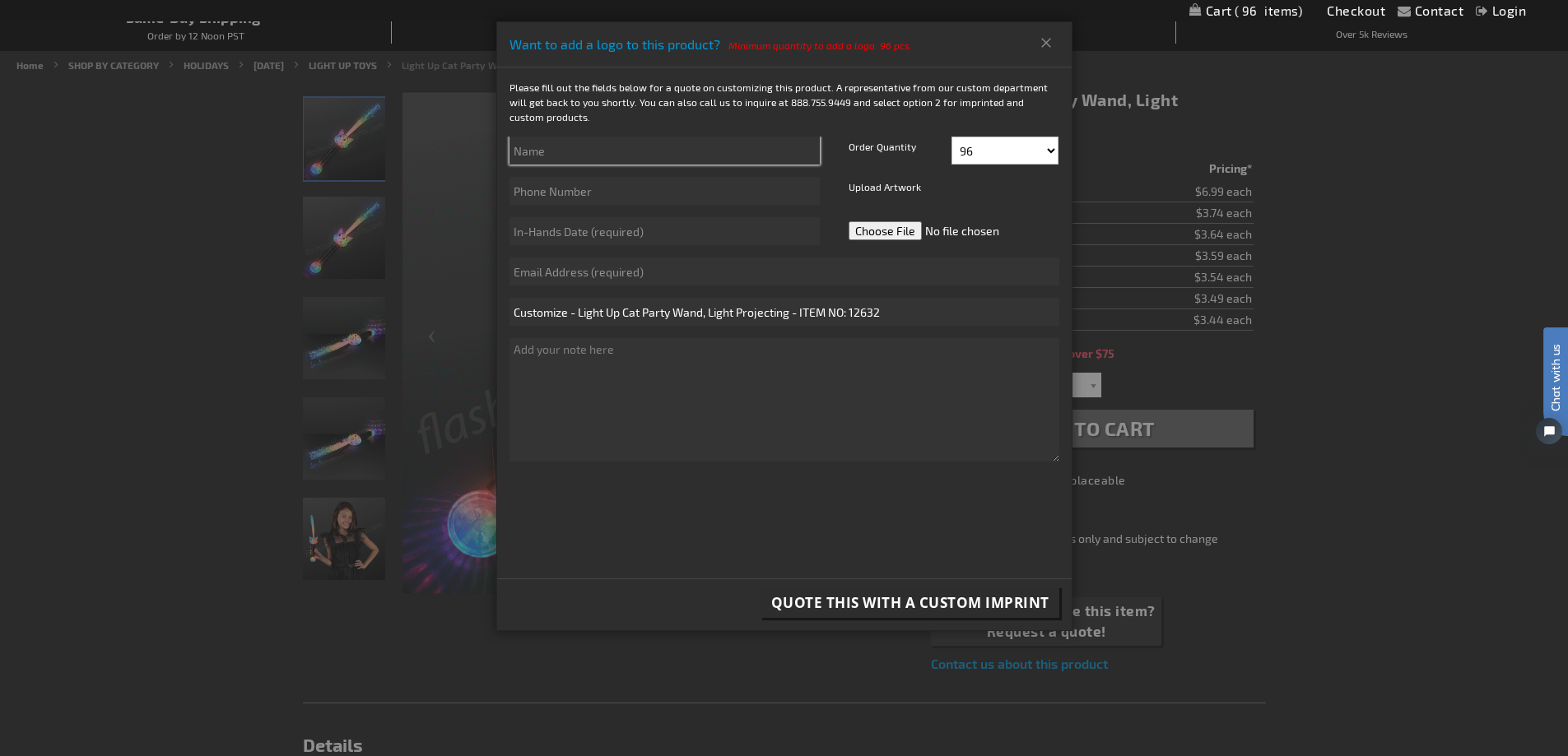
click at [571, 142] on input "text" at bounding box center [664, 151] width 310 height 28
type input "Meghan Corbett"
type input "6502010748"
click at [783, 216] on div "Meghan Corbett 6502010748" at bounding box center [665, 197] width 335 height 121
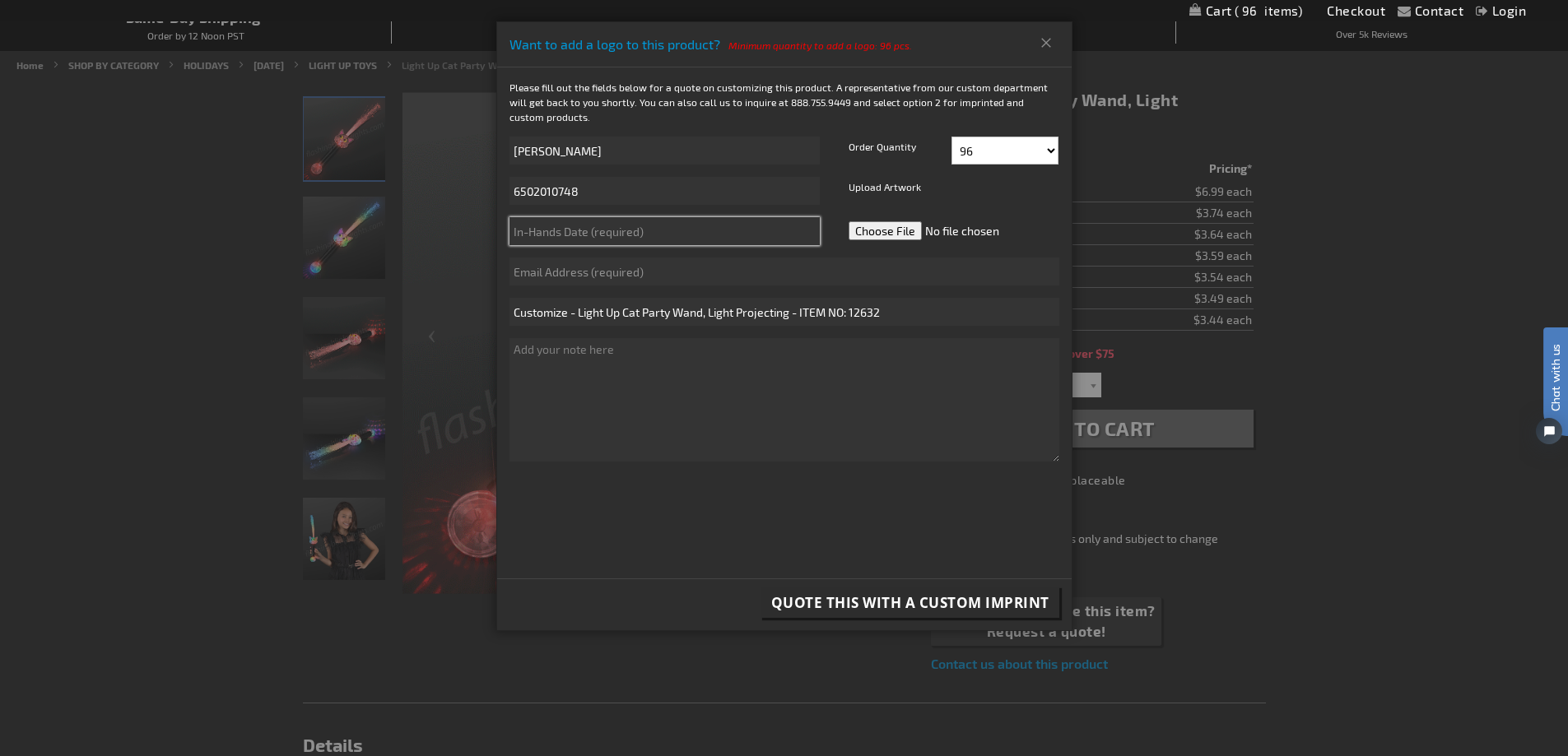
click at [762, 234] on input "text" at bounding box center [664, 231] width 310 height 28
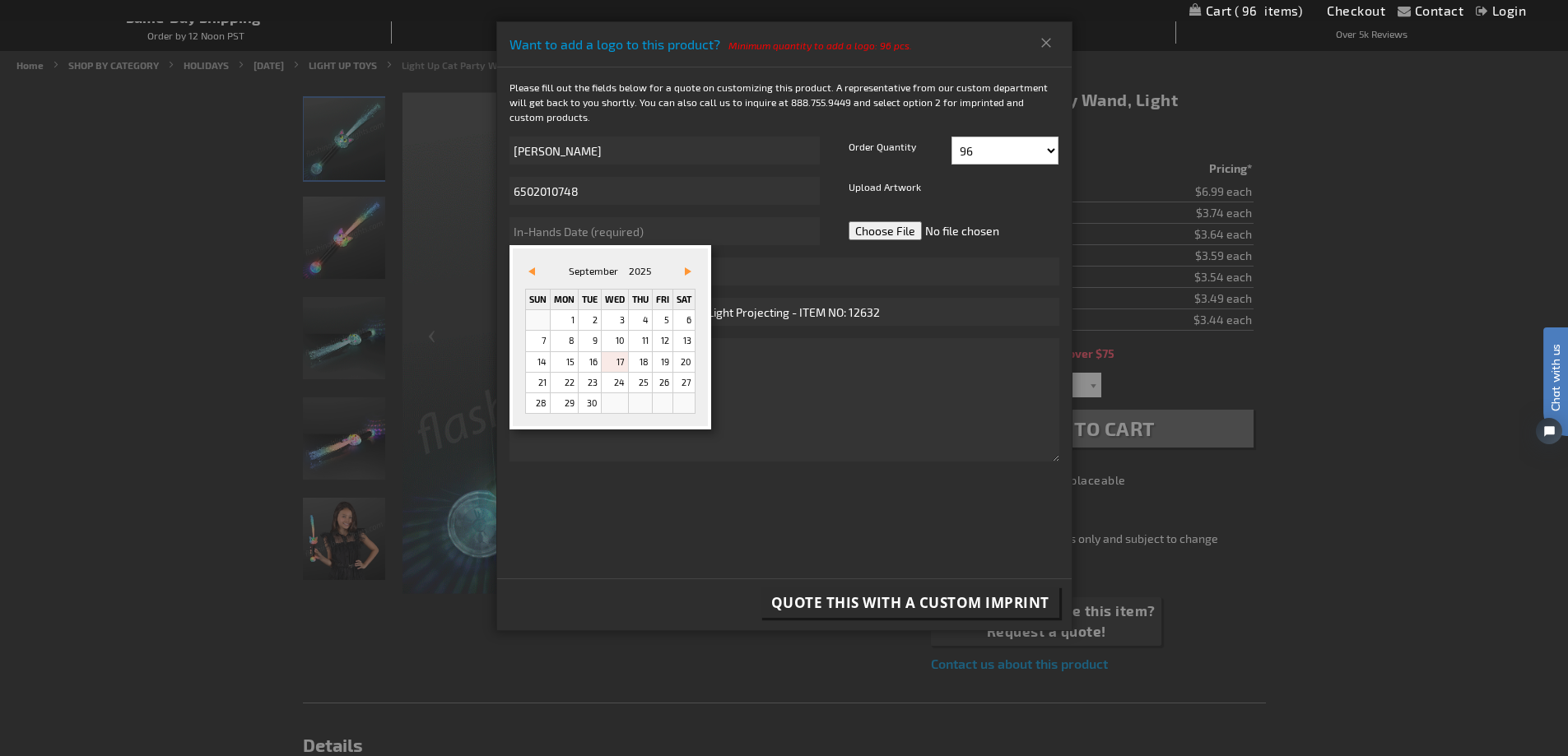
click at [571, 259] on div "&#x3c;zurück Vor&#x3e; September 2025 Sun Mon Tue Wed Thu Fri Sat 1 2 3 4 5 6 7…" at bounding box center [610, 337] width 201 height 185
click at [694, 271] on link "Vor&#x3e;" at bounding box center [684, 271] width 18 height 18
click at [660, 380] on link "24" at bounding box center [662, 382] width 20 height 20
type input "10/24/2025"
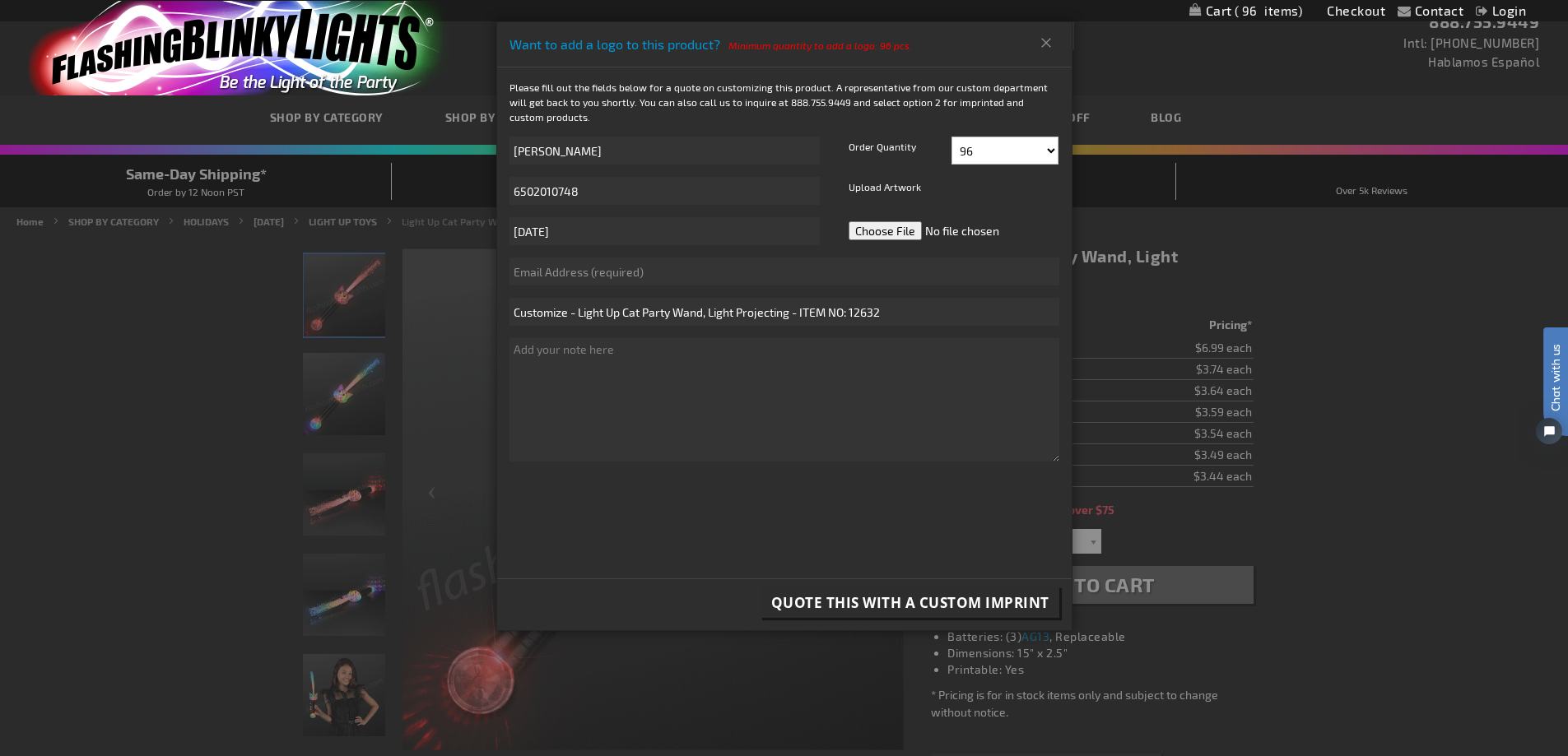
scroll to position [0, 0]
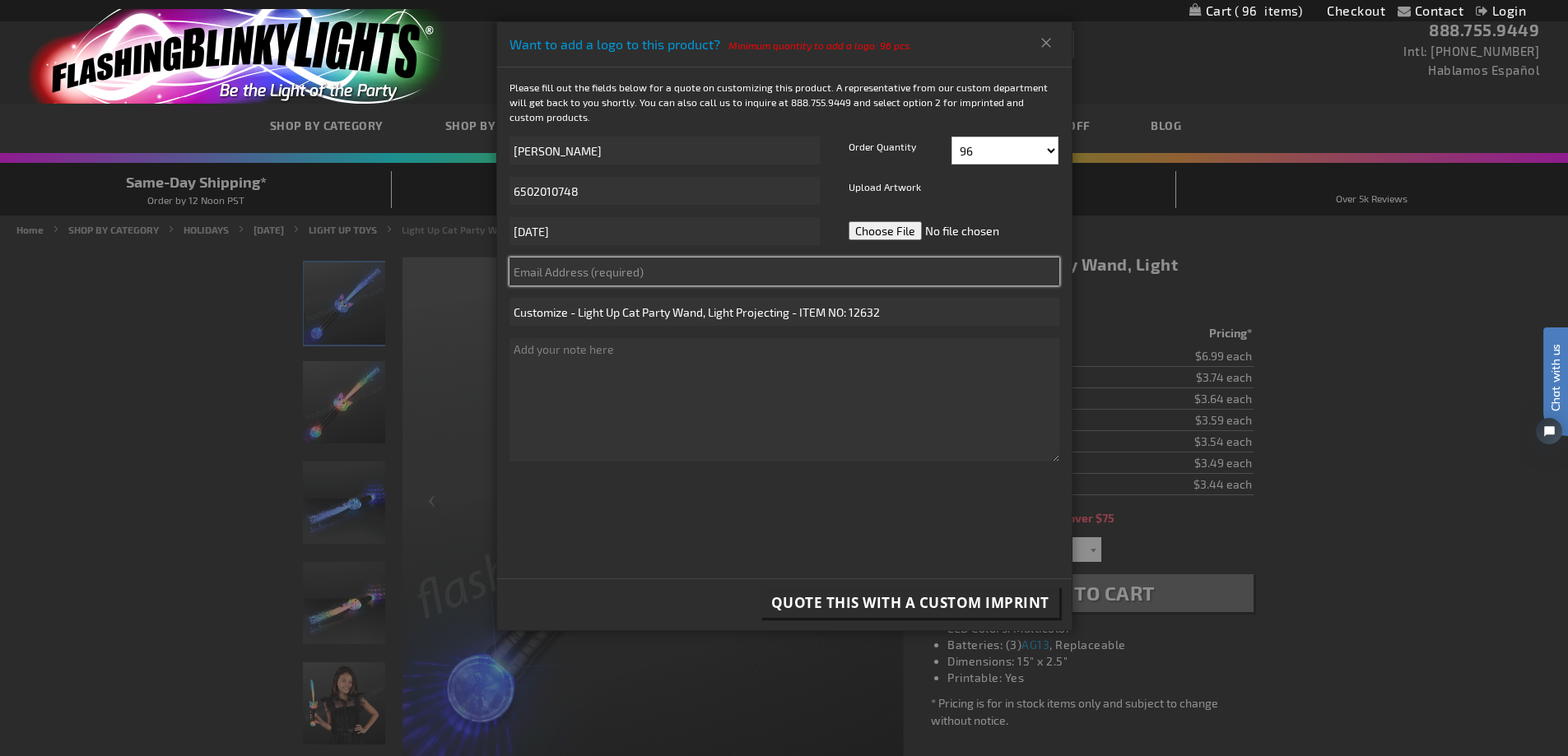
click at [675, 271] on input "text" at bounding box center [784, 272] width 550 height 28
type input "mcorbett@eastbayspca.org"
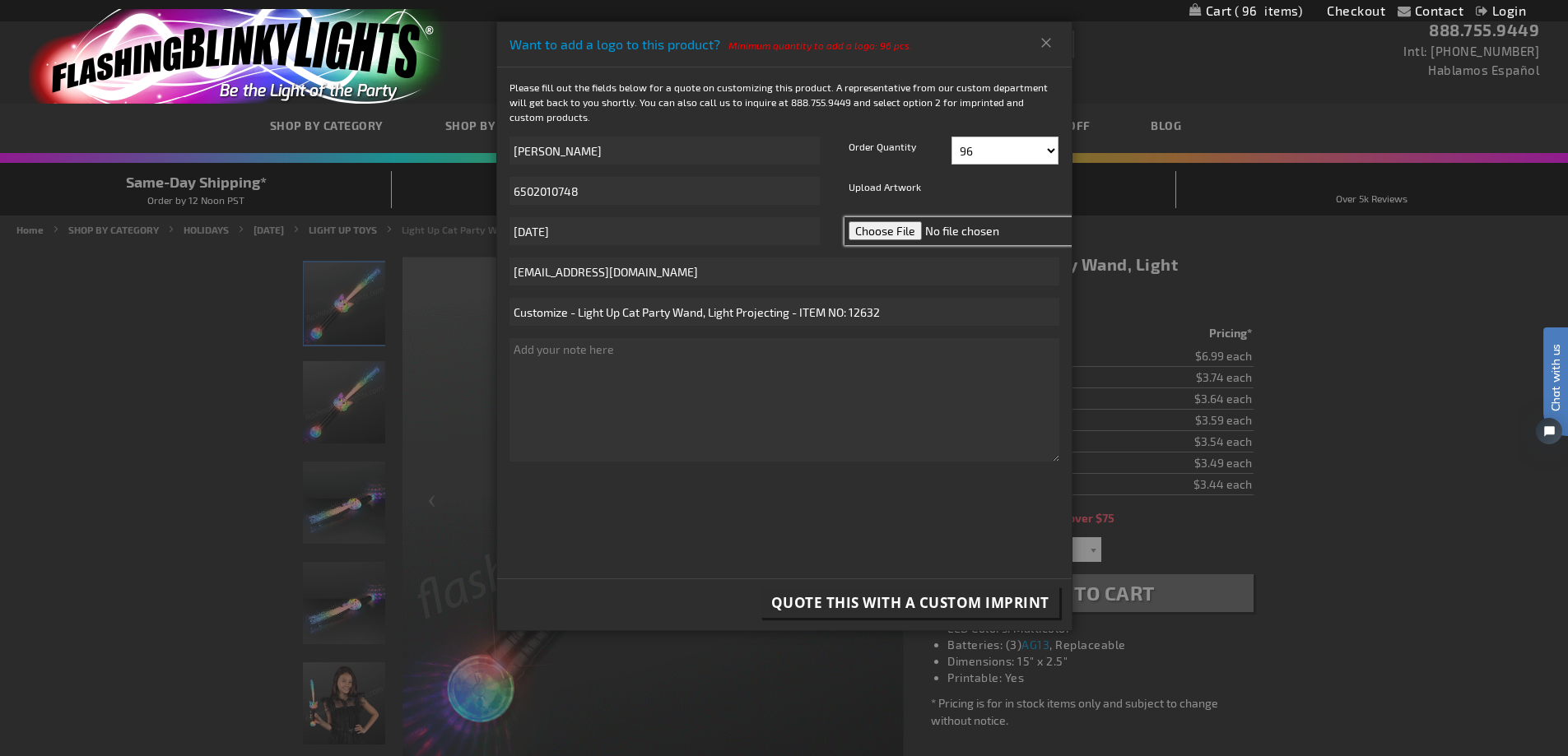
click at [897, 228] on input "file" at bounding box center [961, 231] width 232 height 28
type input "C:\fakepath\Logo - White (1).png"
click at [860, 228] on input "file" at bounding box center [961, 231] width 232 height 28
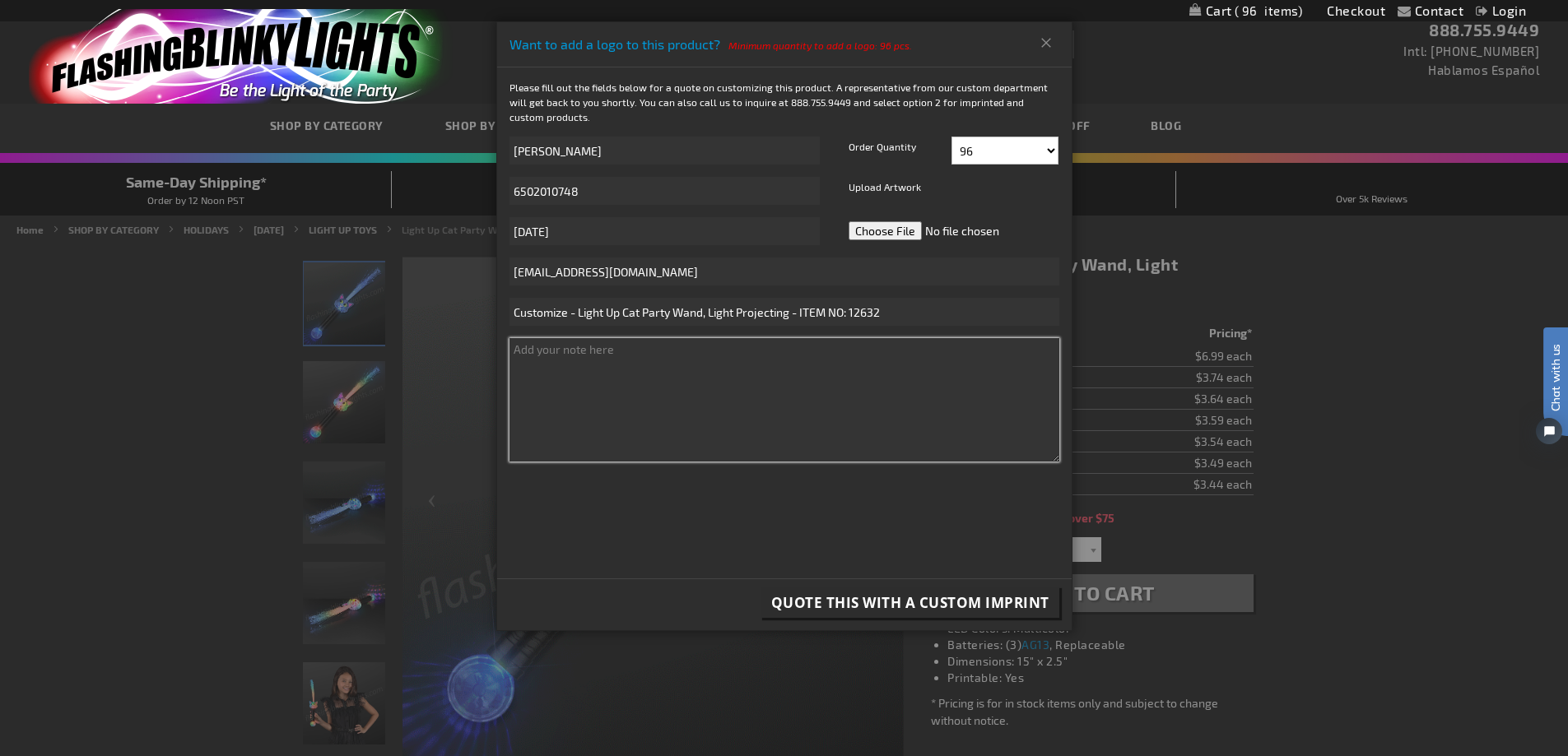
click at [753, 431] on textarea at bounding box center [784, 400] width 550 height 124
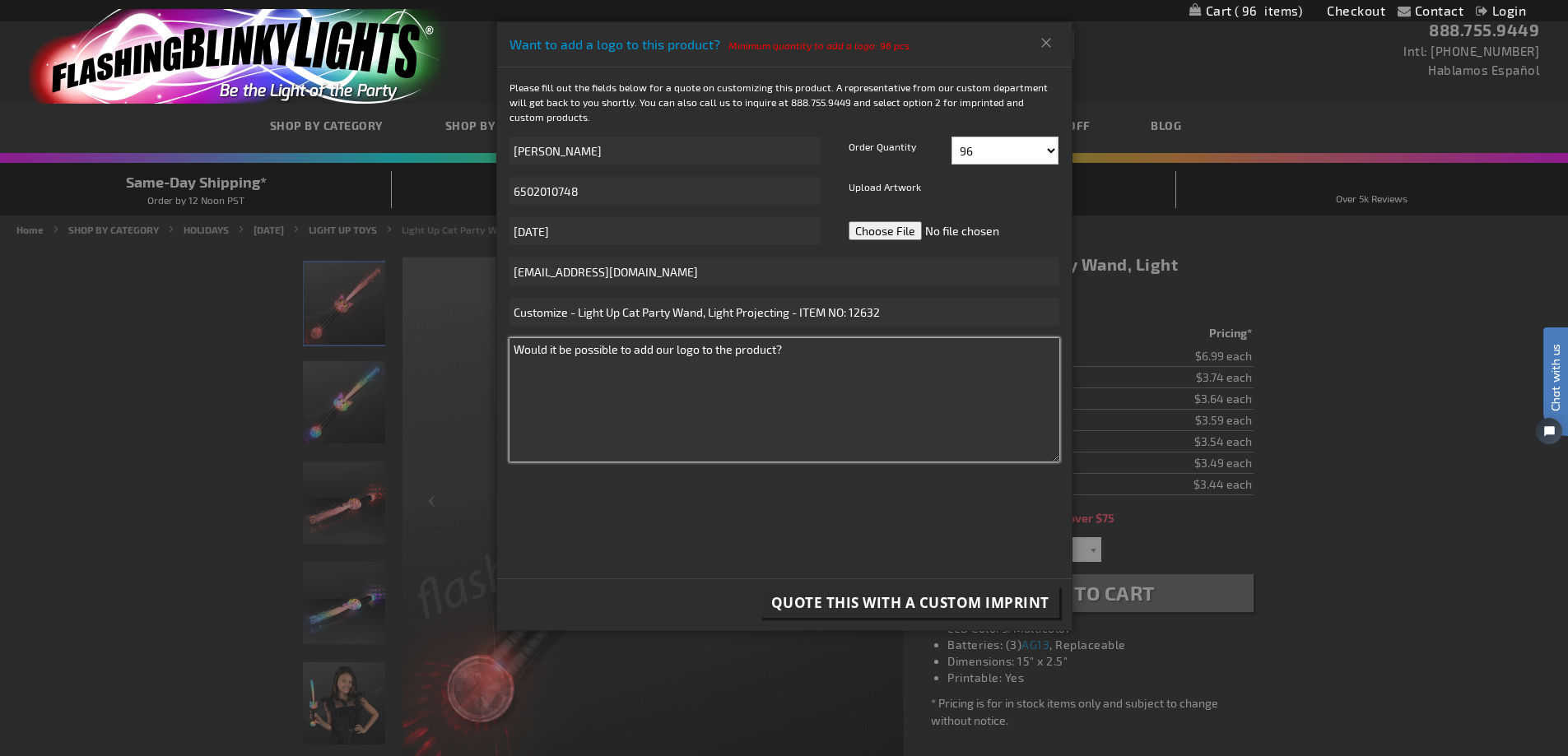
type textarea "Would it be possible to add our logo to the product?"
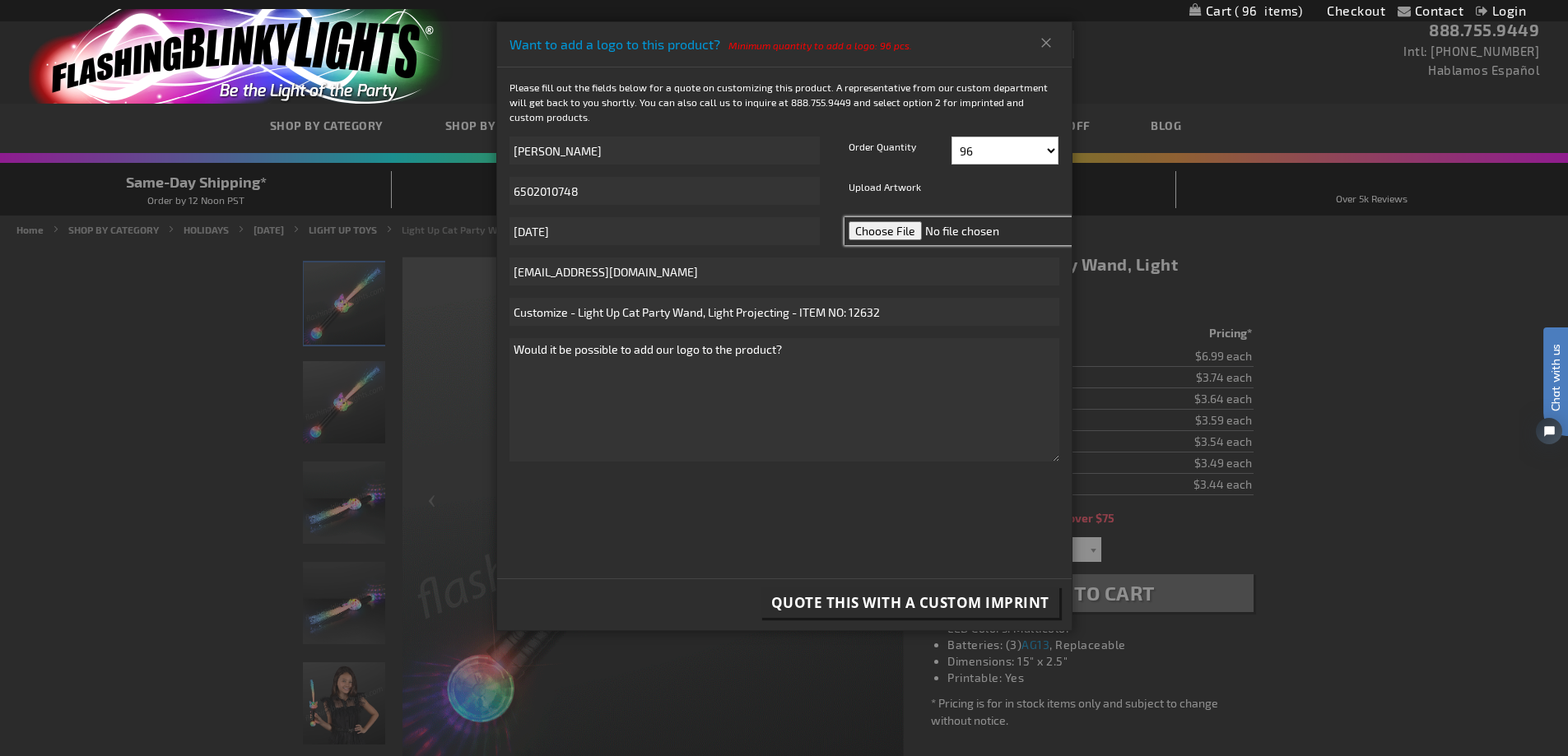
click at [897, 237] on input "file" at bounding box center [961, 231] width 232 height 28
click at [879, 220] on input "file" at bounding box center [961, 231] width 232 height 28
type input "C:\fakepath\East Bay SPCA (hi-res) clear color.jpg"
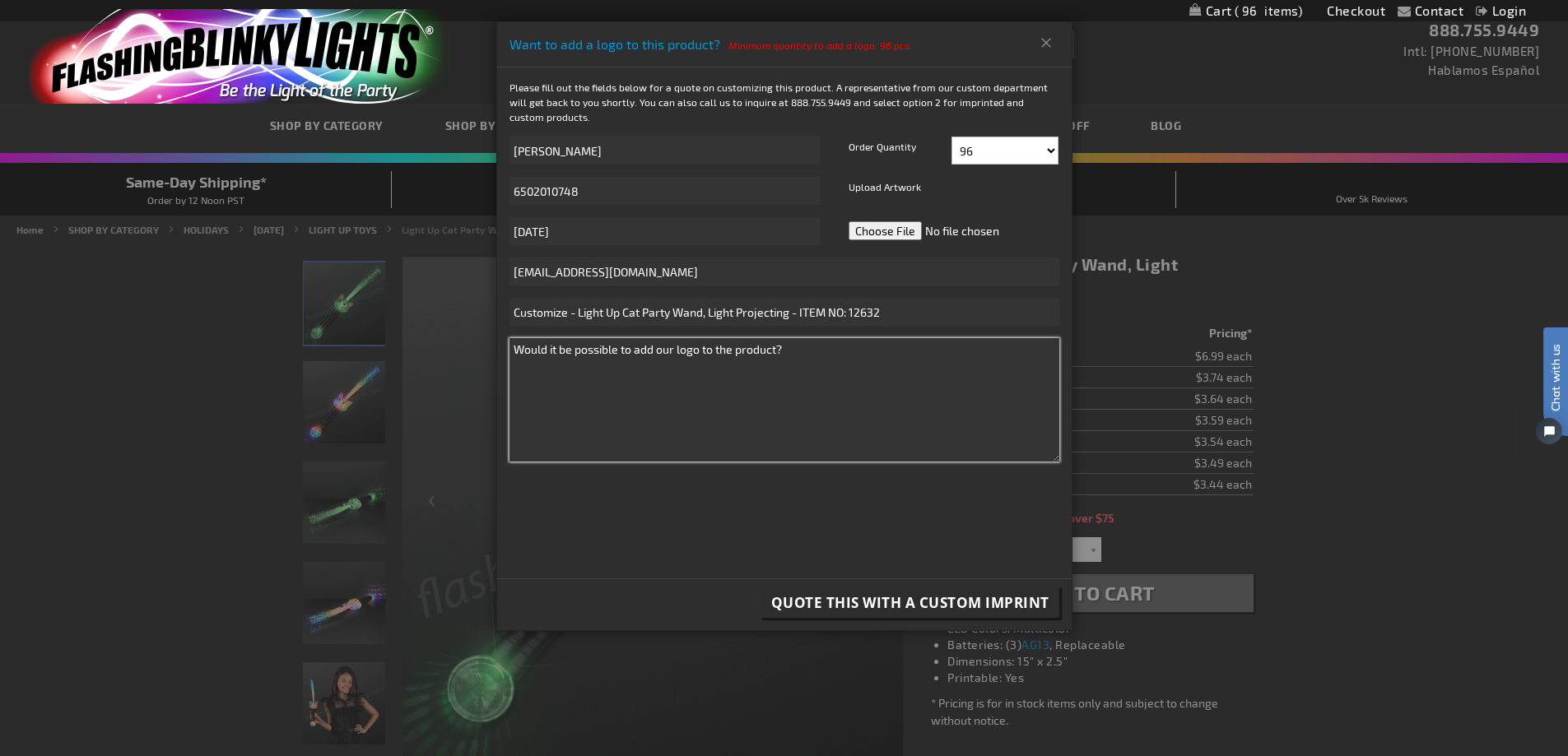
click at [881, 361] on textarea "Would it be possible to add our logo to the product?" at bounding box center [784, 400] width 550 height 124
type textarea "Would it be possible to add our logo to the product? Attached a photo for refer…"
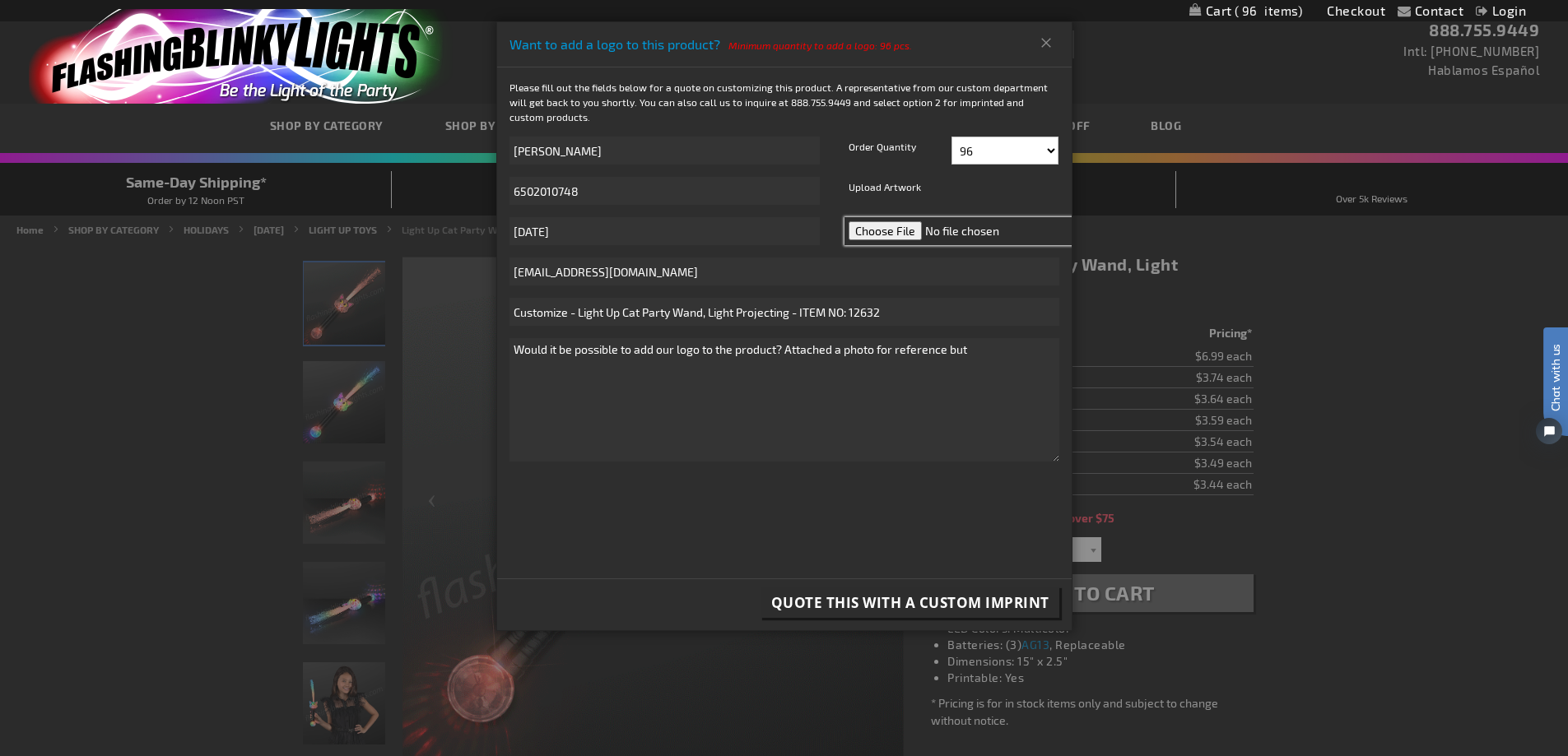
click at [898, 235] on input "file" at bounding box center [961, 231] width 232 height 28
click at [893, 229] on input "file" at bounding box center [961, 231] width 232 height 28
type input "C:\fakepath\Logo - White.png"
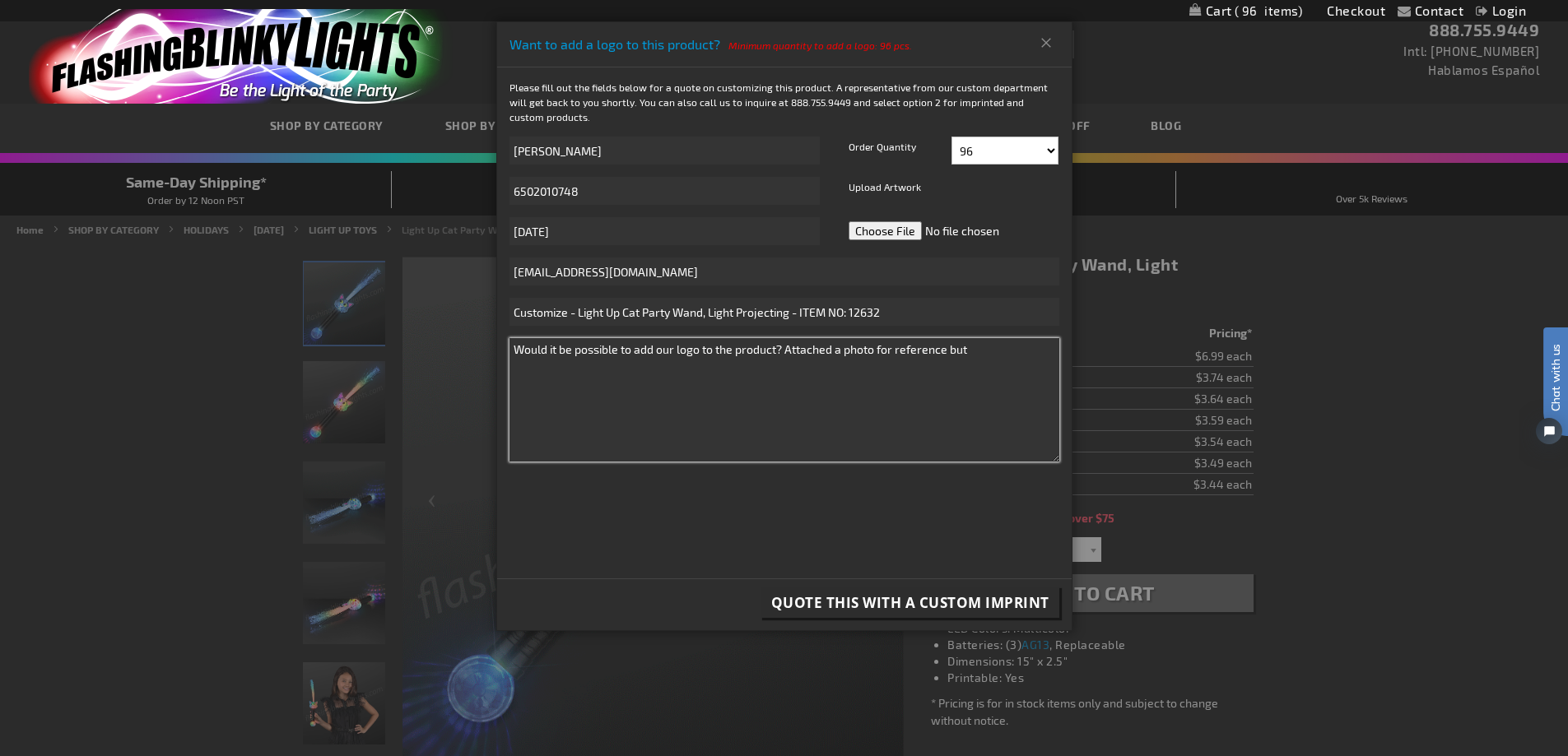
click at [1005, 353] on textarea "Would it be possible to add our logo to the product? Attached a photo for refer…" at bounding box center [784, 400] width 550 height 124
drag, startPoint x: 986, startPoint y: 353, endPoint x: 787, endPoint y: 343, distance: 199.3
click at [787, 343] on textarea "Would it be possible to add our logo to the product? Attached a photo for refer…" at bounding box center [784, 400] width 550 height 124
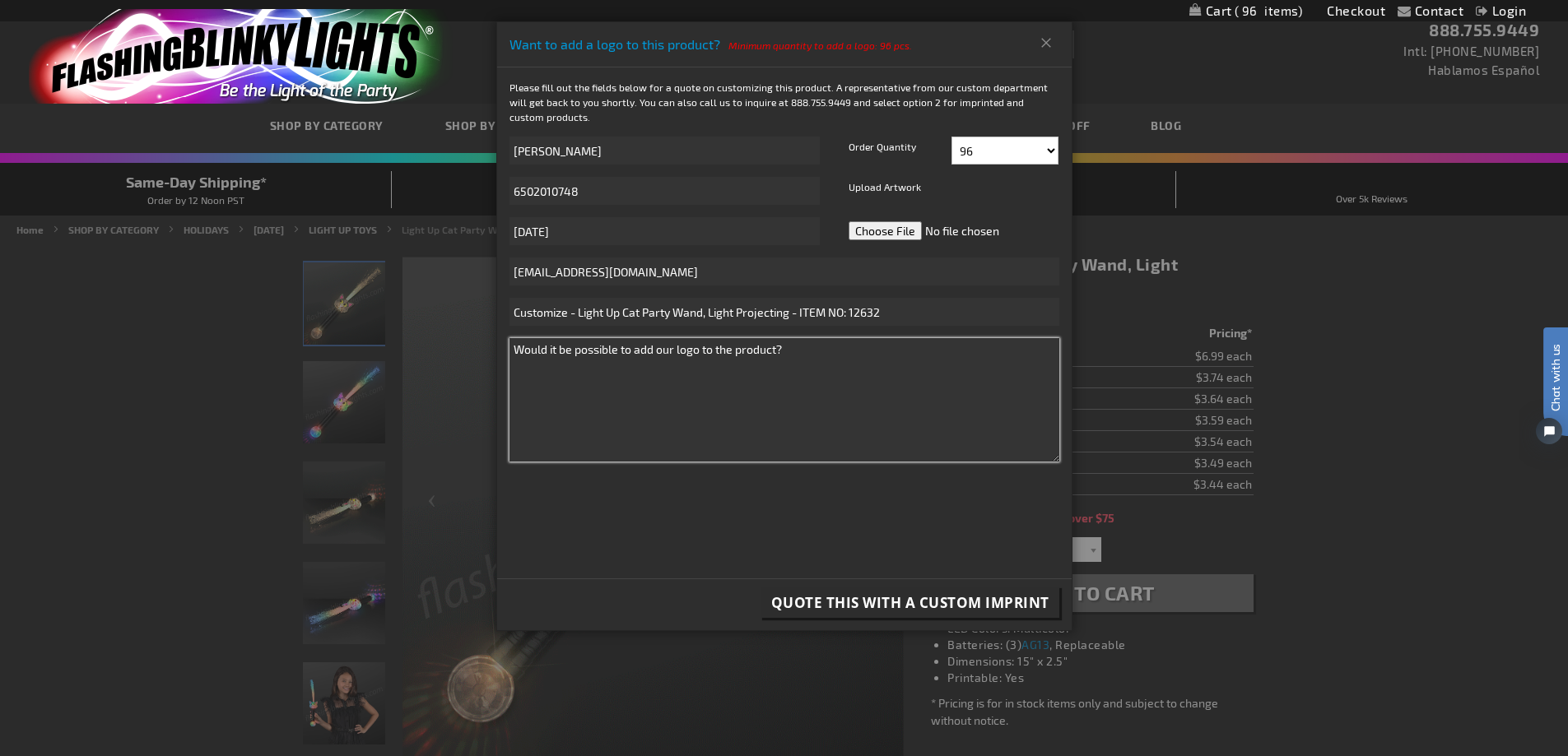
type textarea "Would it be possible to add our logo to the product?"
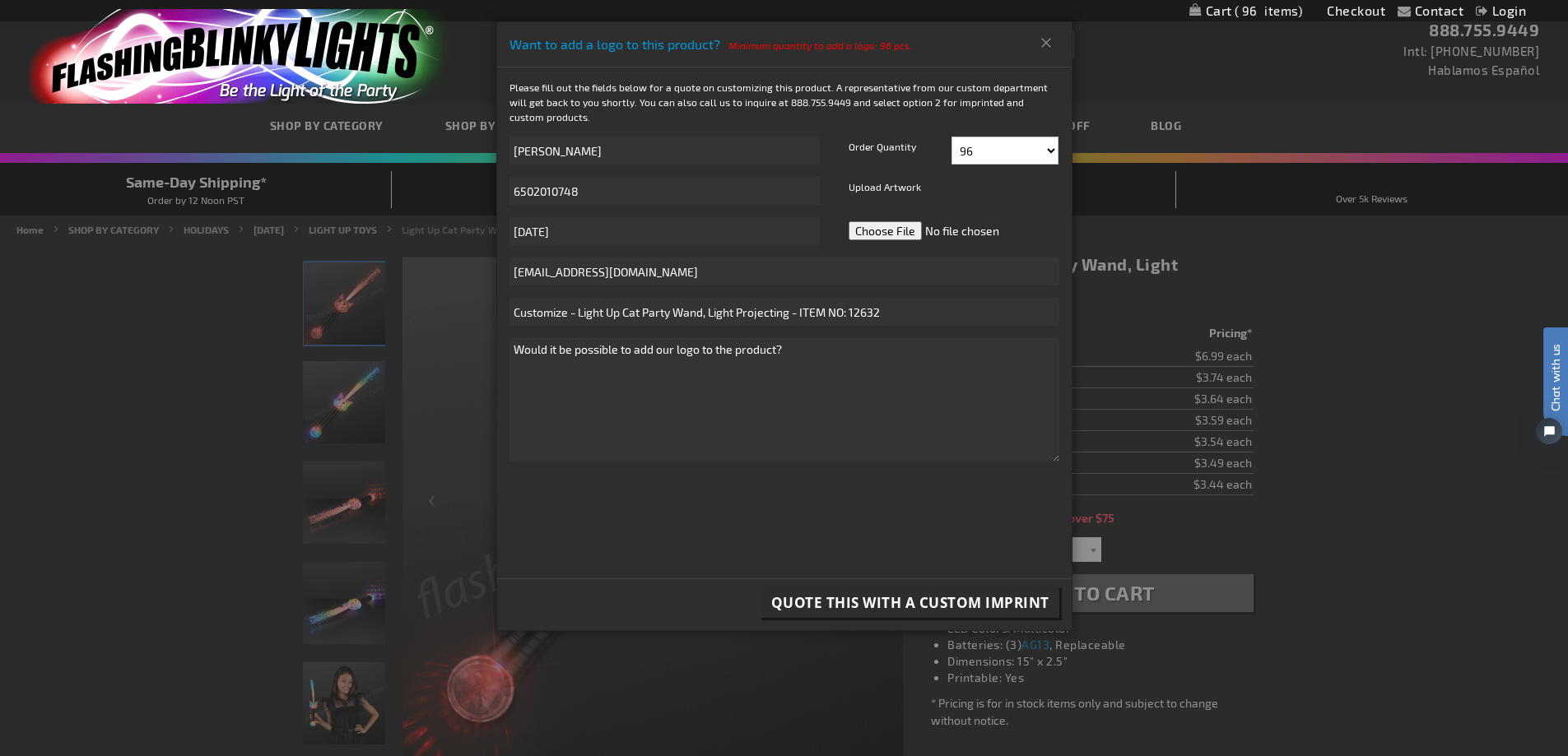
click at [956, 614] on button "Quote this with a Custom Imprint" at bounding box center [910, 602] width 298 height 31
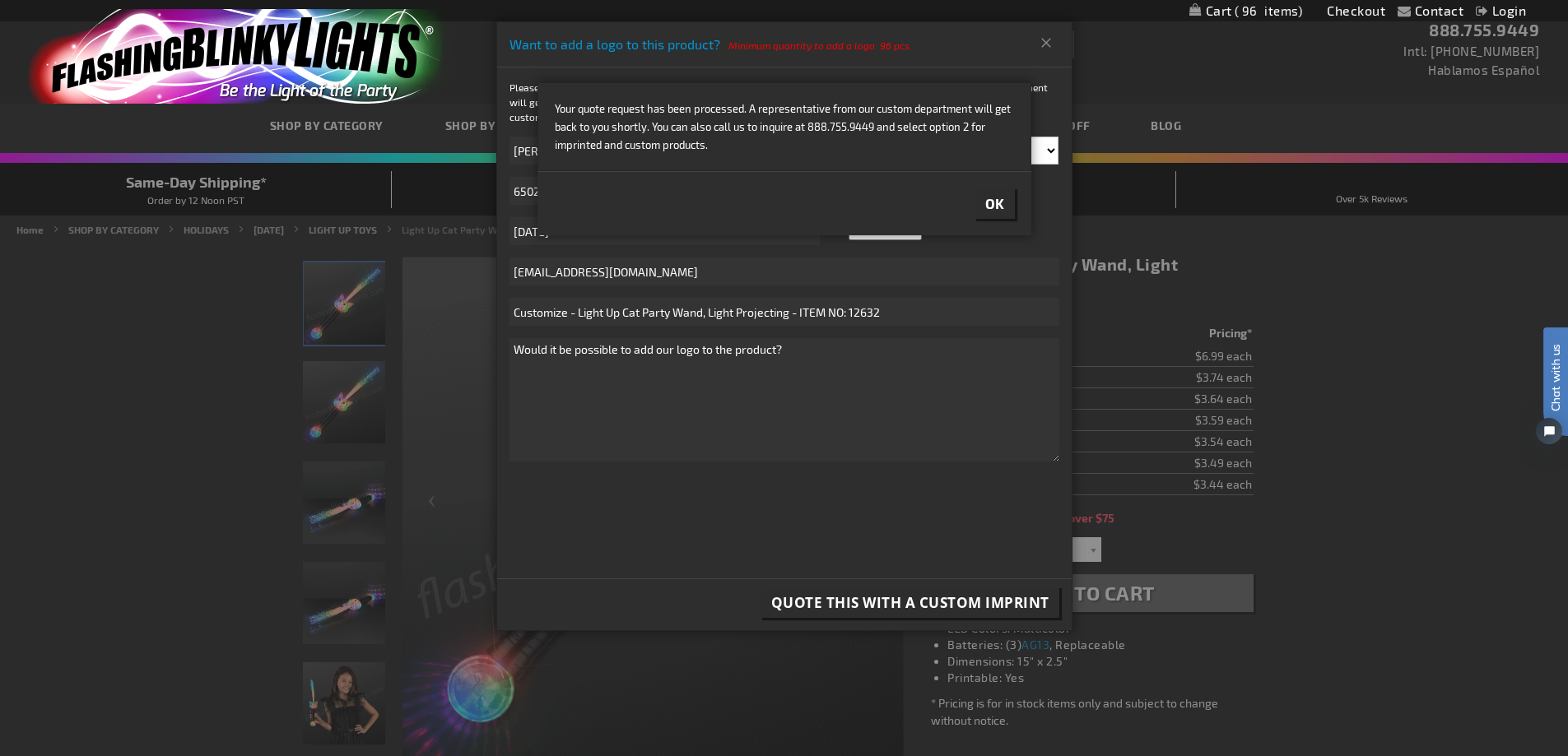
click at [994, 207] on span "Ok" at bounding box center [995, 203] width 20 height 17
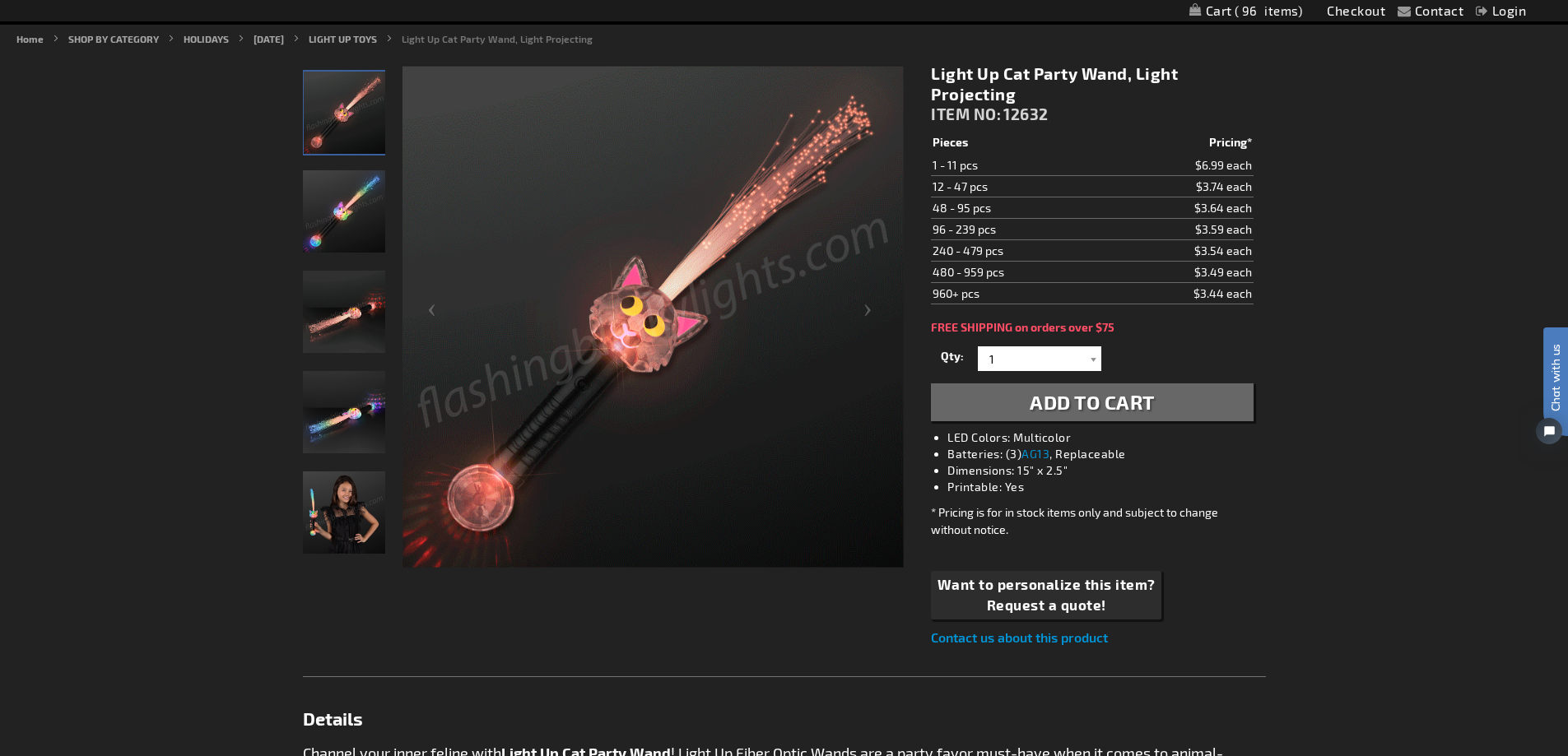
scroll to position [185, 0]
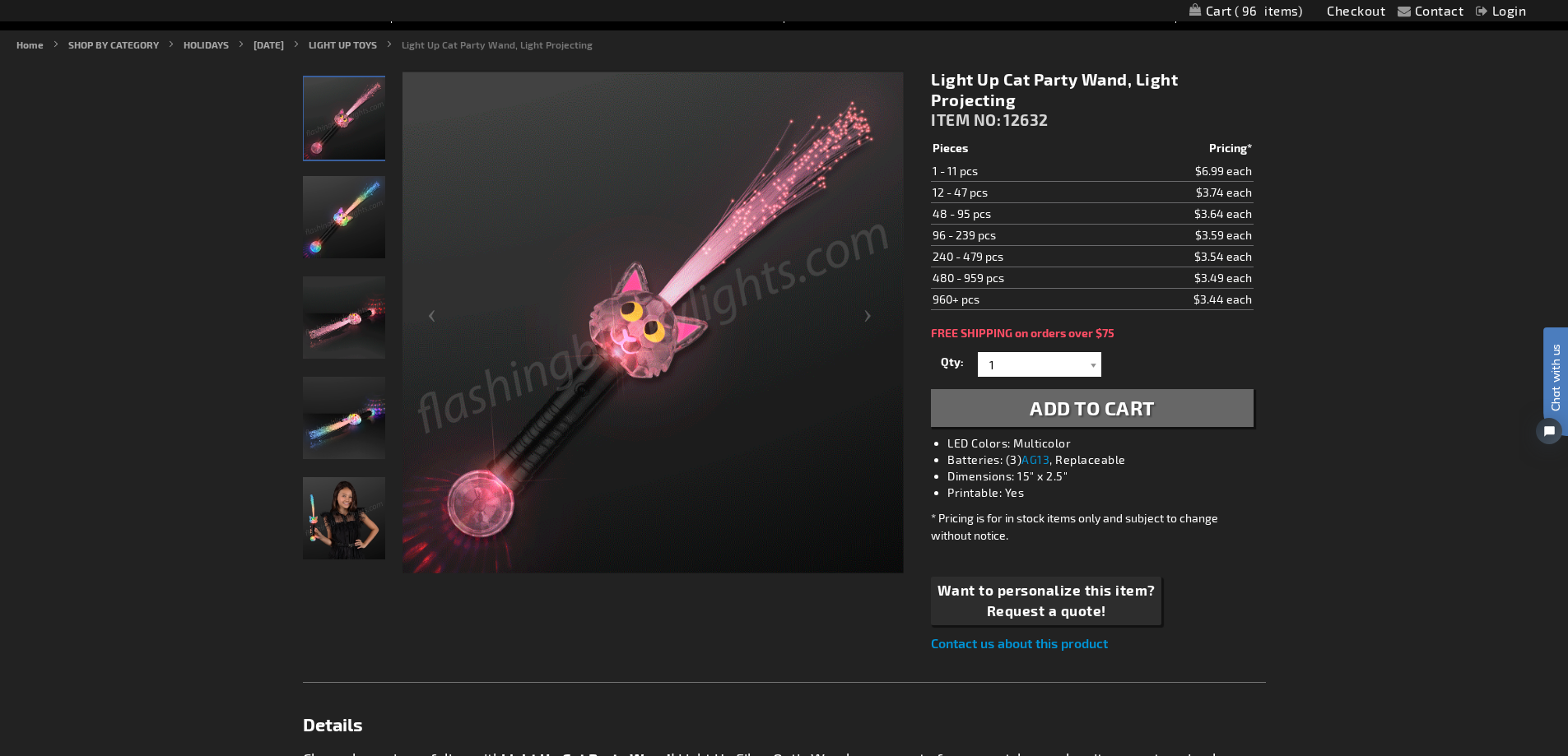
click at [362, 214] on img "Light Up Cat Party Wand" at bounding box center [344, 217] width 82 height 82
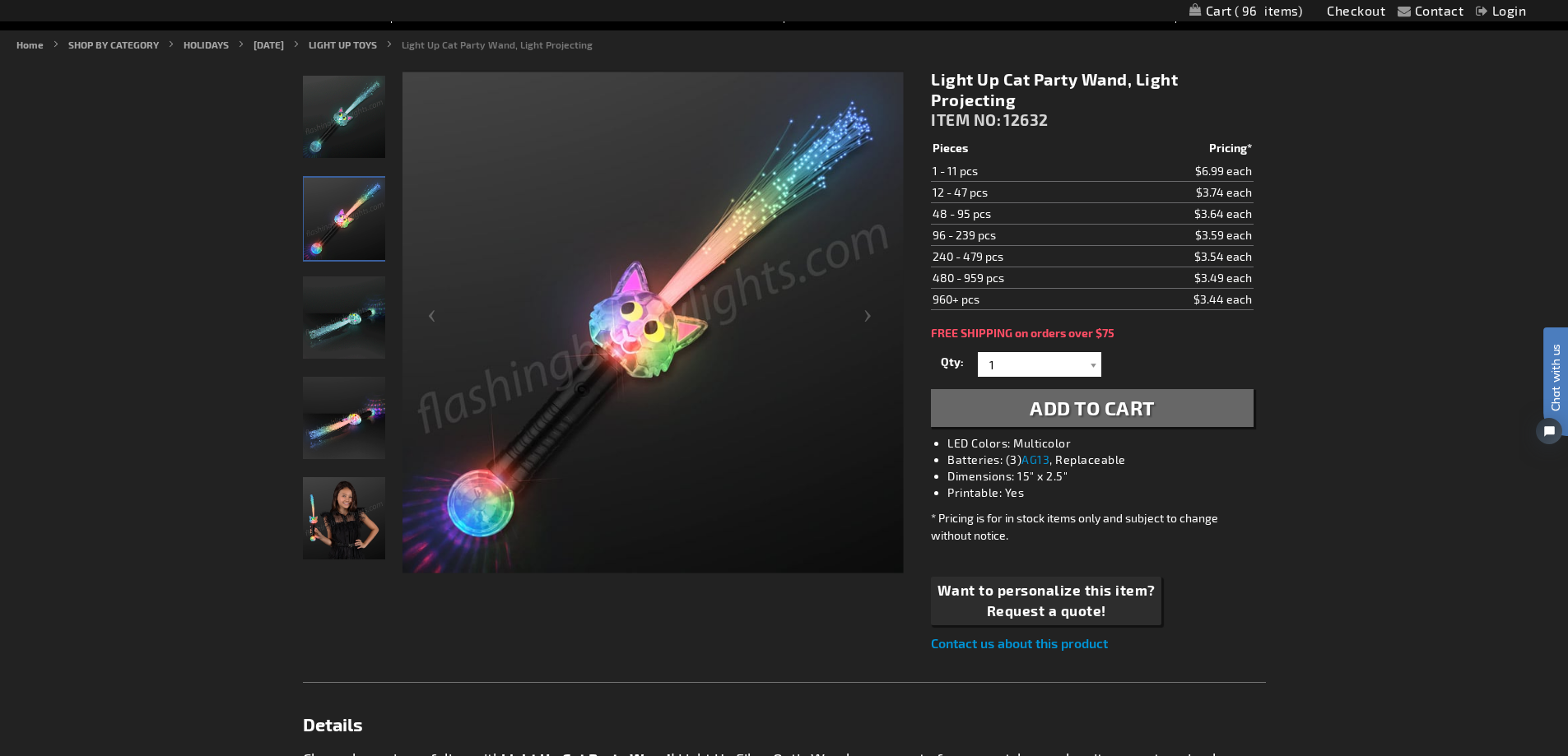
click at [360, 312] on img "Light Up Cat Party Wand" at bounding box center [344, 318] width 82 height 82
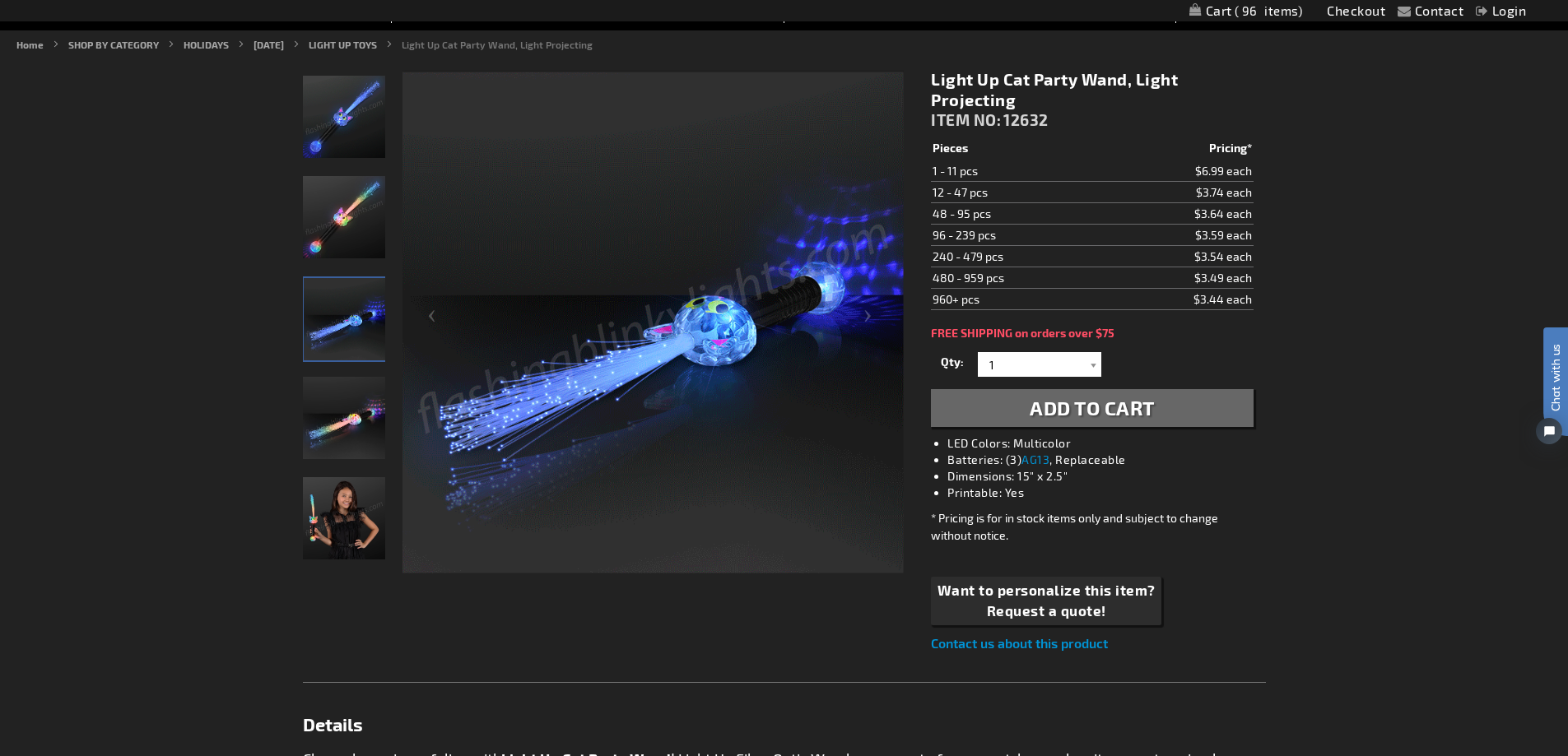
click at [355, 412] on img "Light Up Cat Party Wand" at bounding box center [344, 418] width 82 height 82
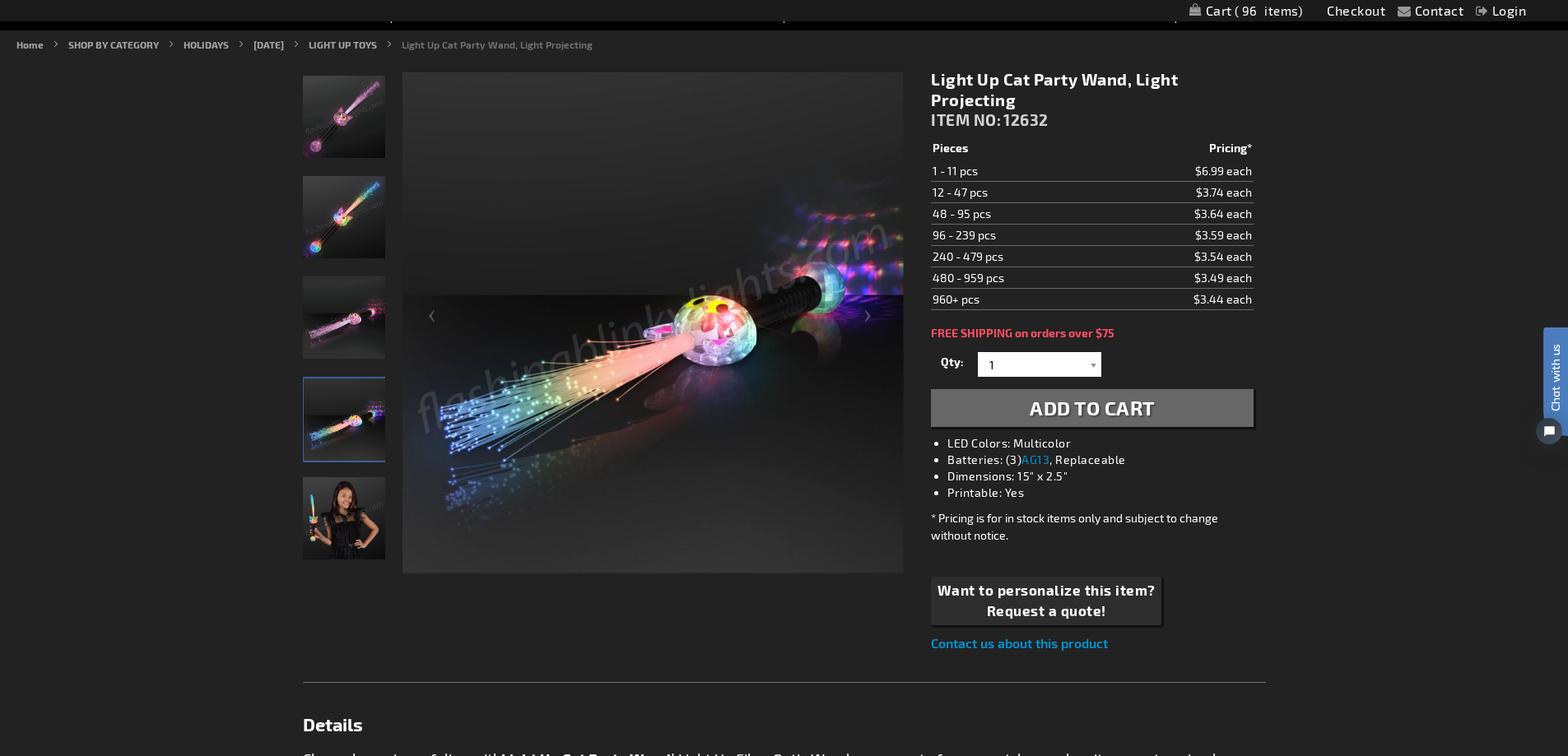
click at [354, 516] on img "Model displaying Light Up Cat Party Wand" at bounding box center [344, 519] width 82 height 82
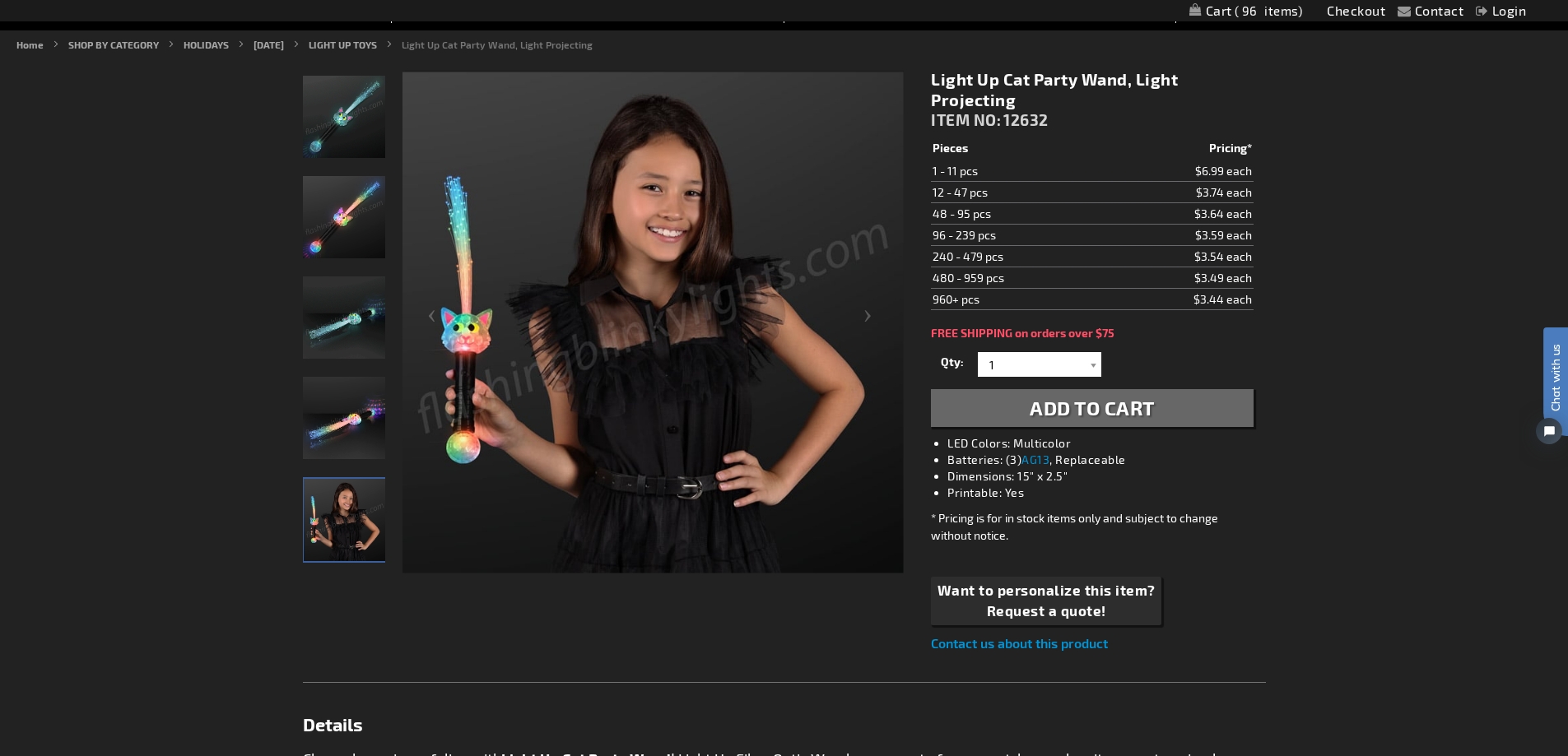
click at [342, 137] on img "Light Up Cat Party Wand" at bounding box center [344, 117] width 82 height 82
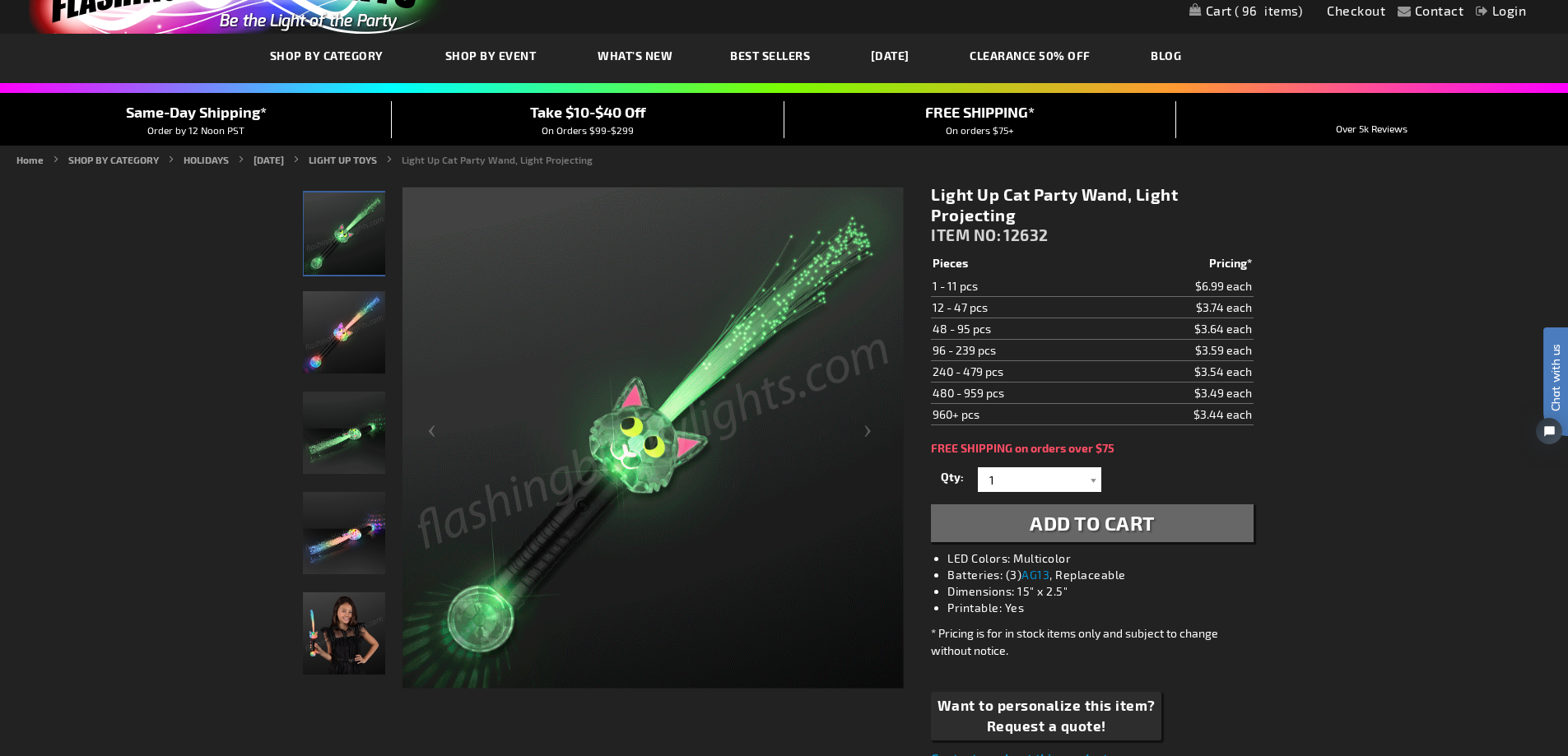
scroll to position [0, 0]
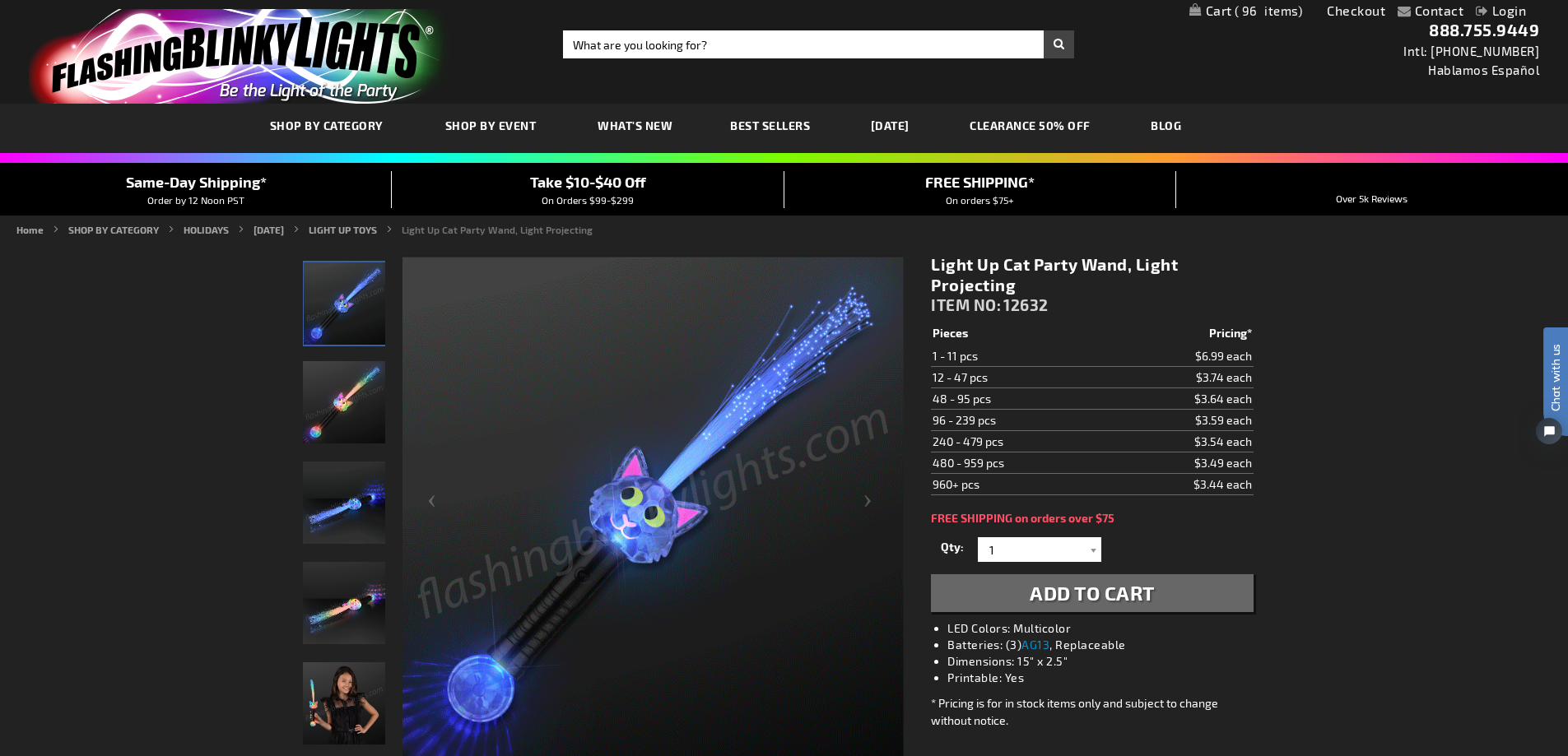
click at [652, 125] on span "What's New" at bounding box center [635, 126] width 75 height 14
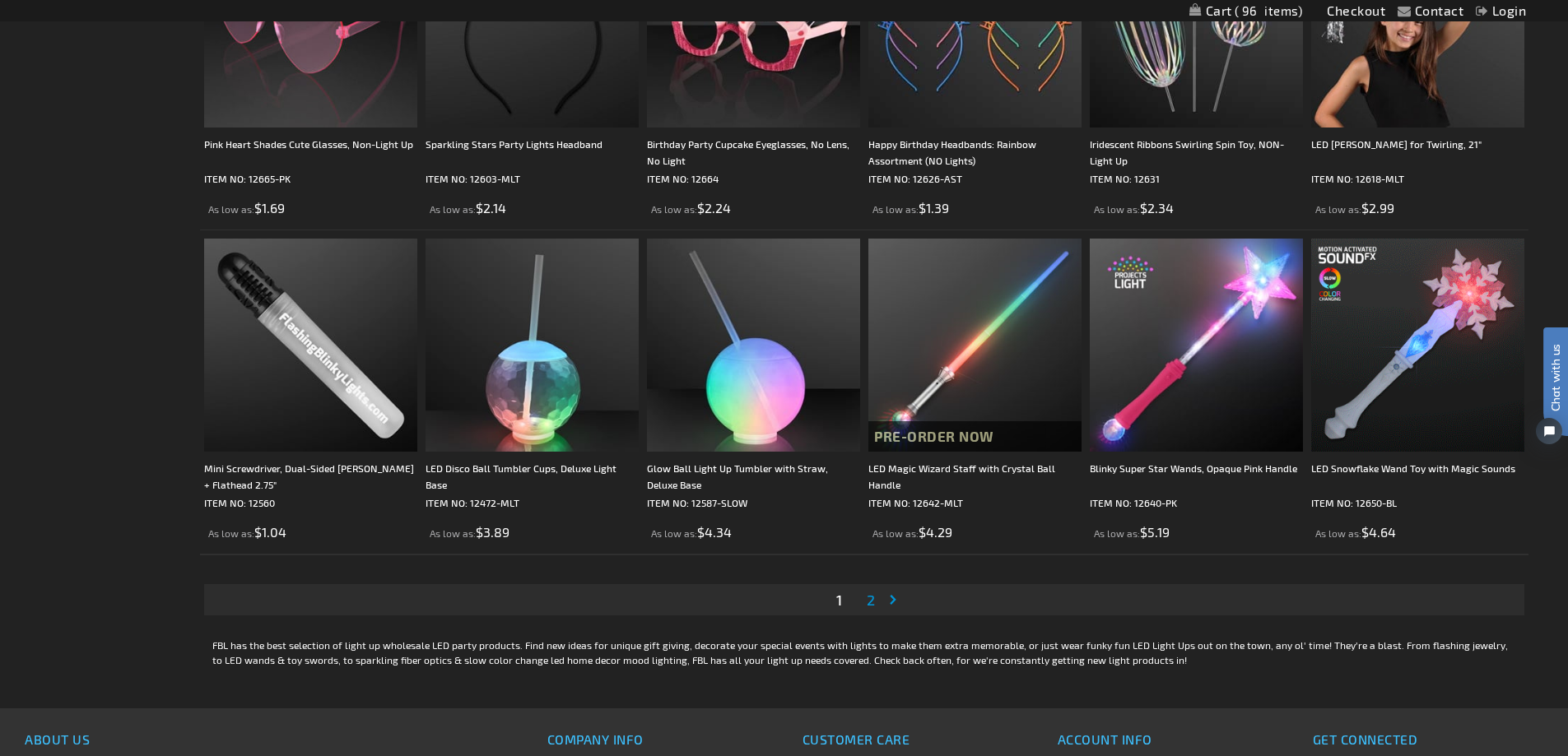
scroll to position [3046, 0]
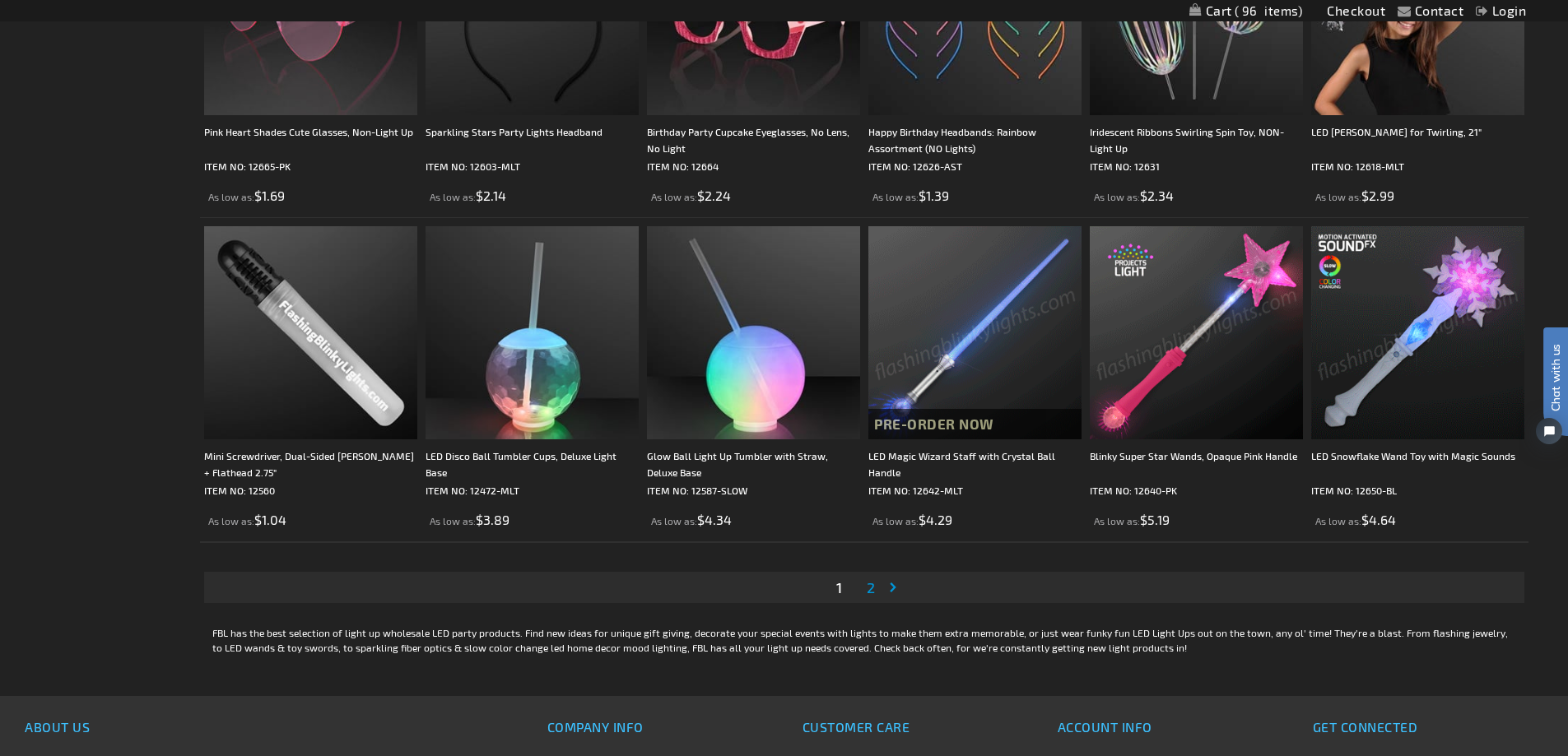
drag, startPoint x: 819, startPoint y: 580, endPoint x: 608, endPoint y: 566, distance: 211.5
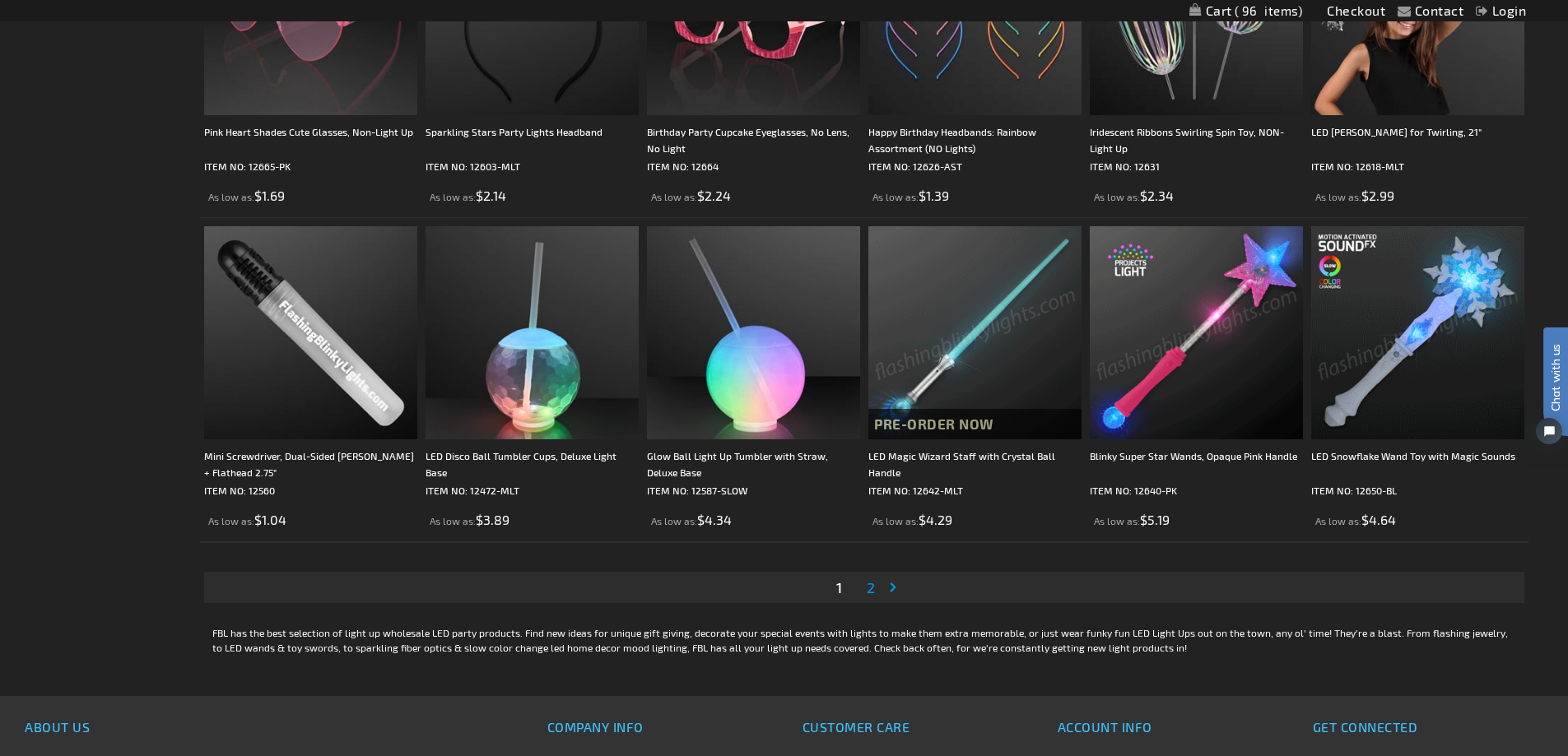
click at [608, 566] on div "Page You're currently reading page 1 Page 2 Page Next Sort By Featured" at bounding box center [865, 588] width 1328 height 58
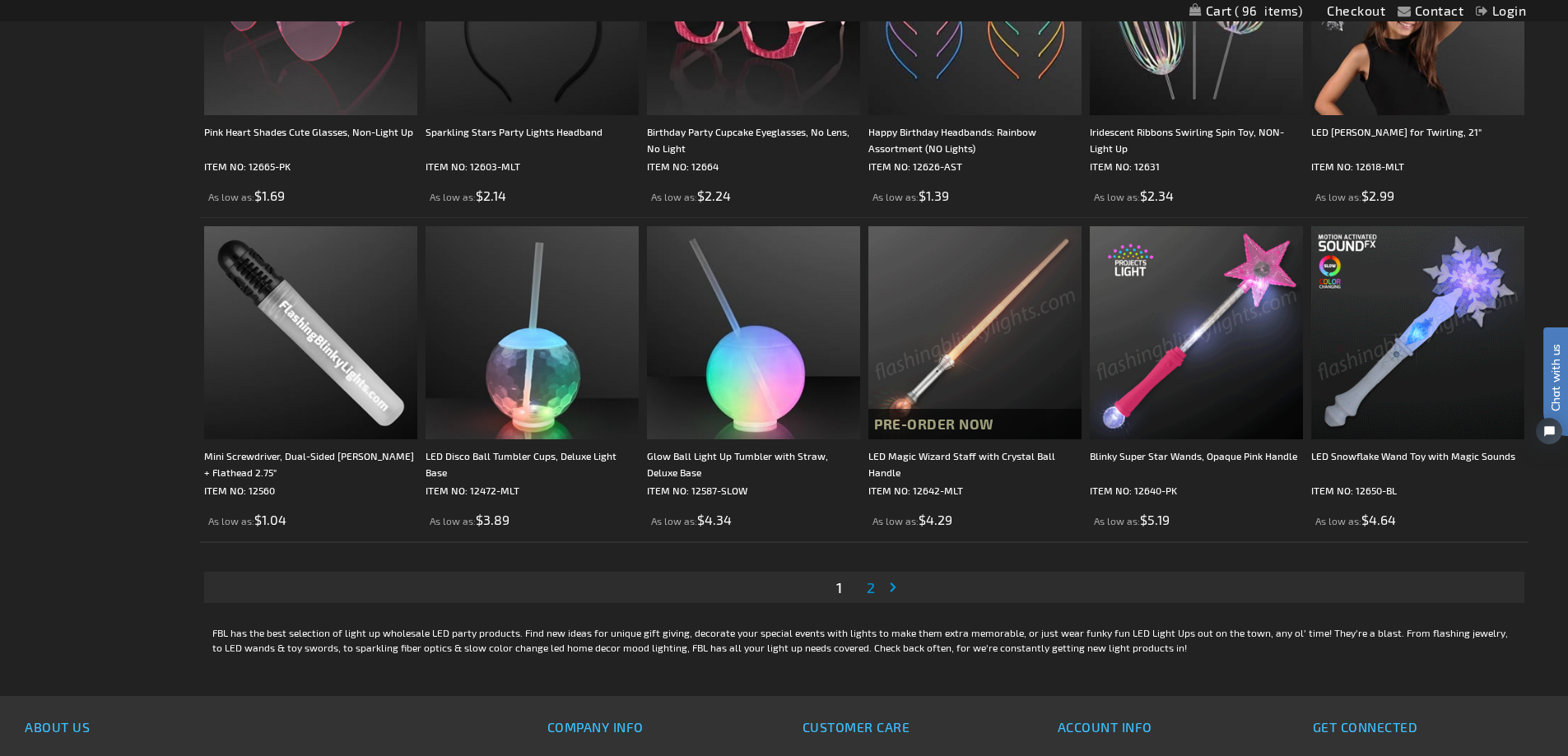
click at [872, 589] on span "2" at bounding box center [870, 587] width 8 height 18
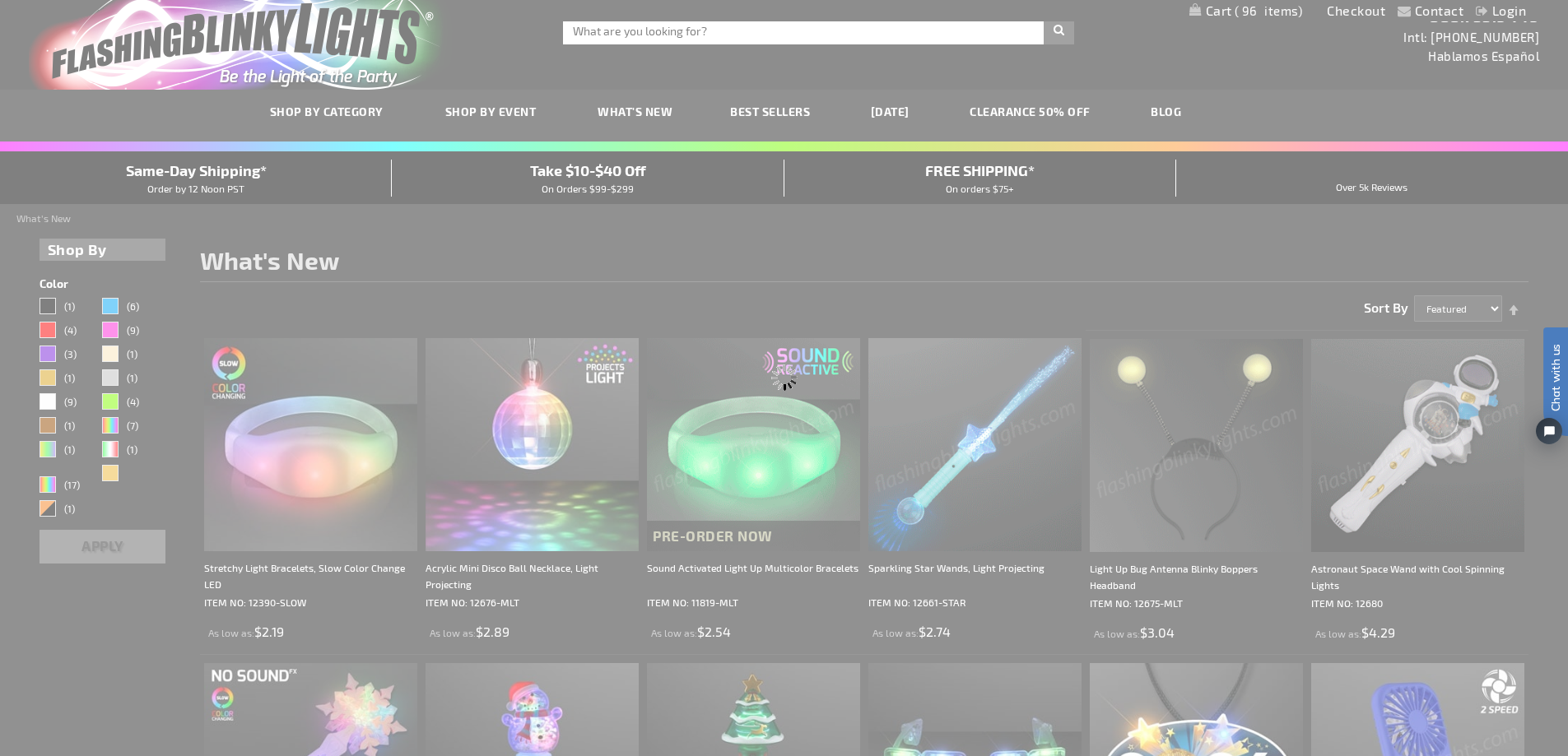
scroll to position [0, 0]
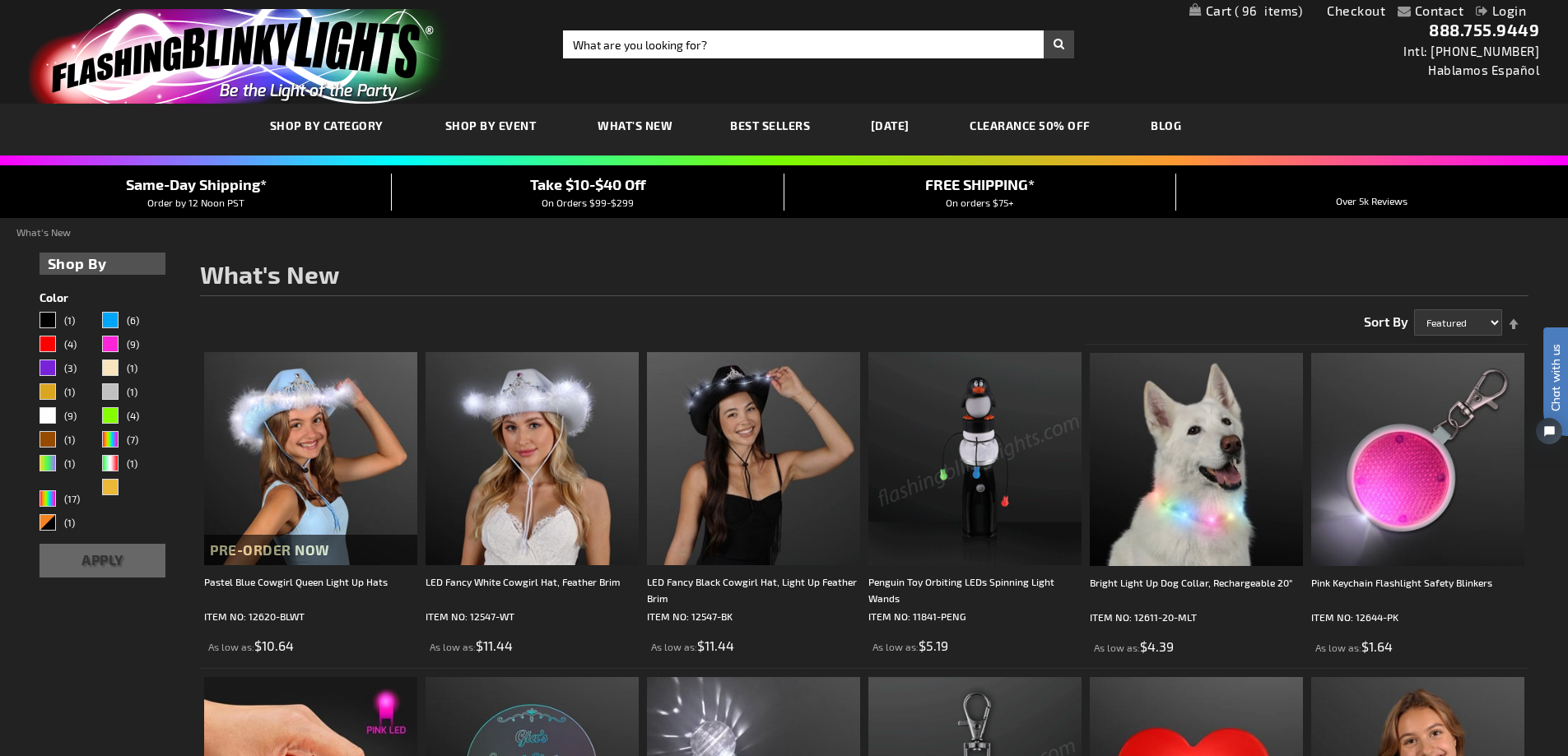
click at [912, 126] on link "[DATE]" at bounding box center [890, 126] width 64 height 55
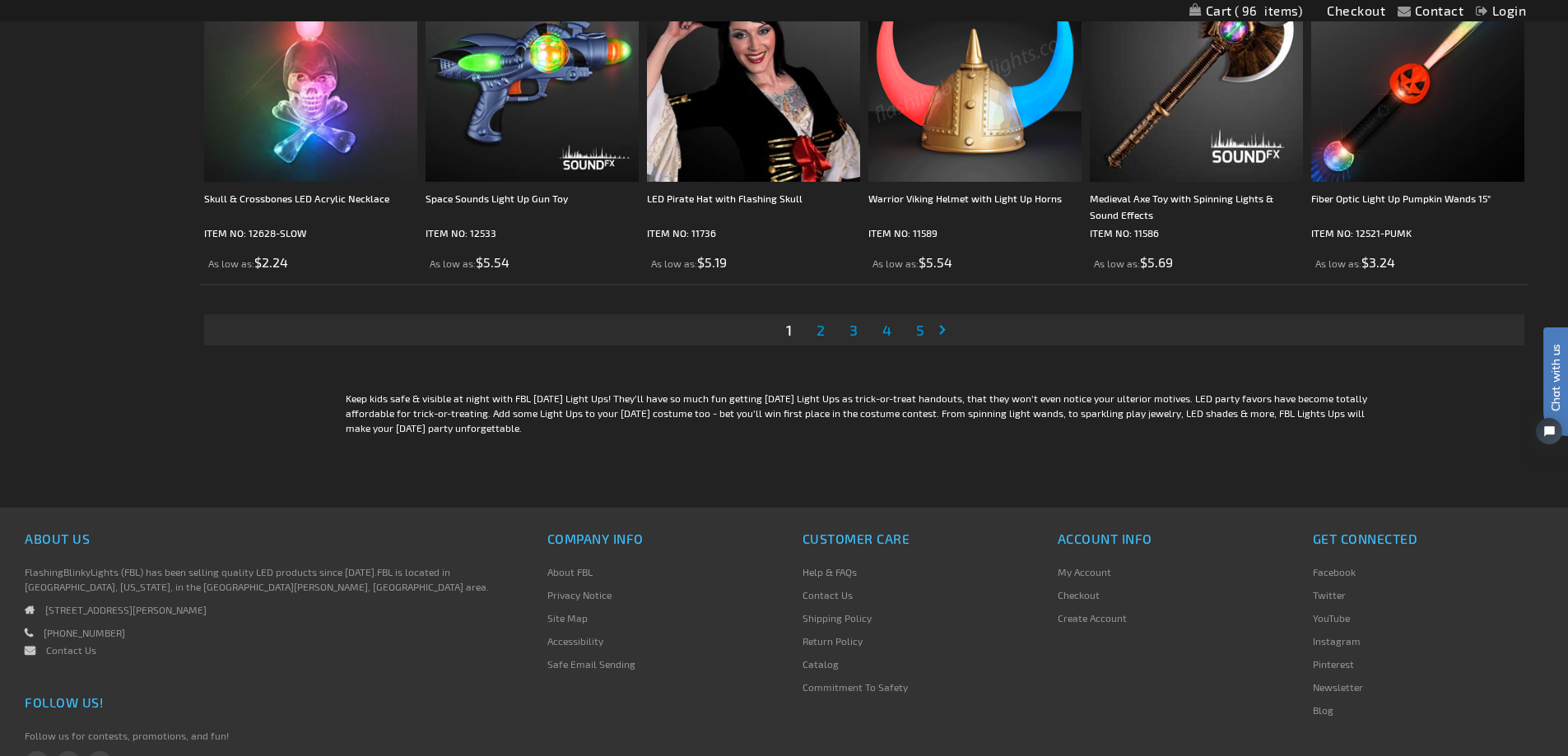
scroll to position [3539, 0]
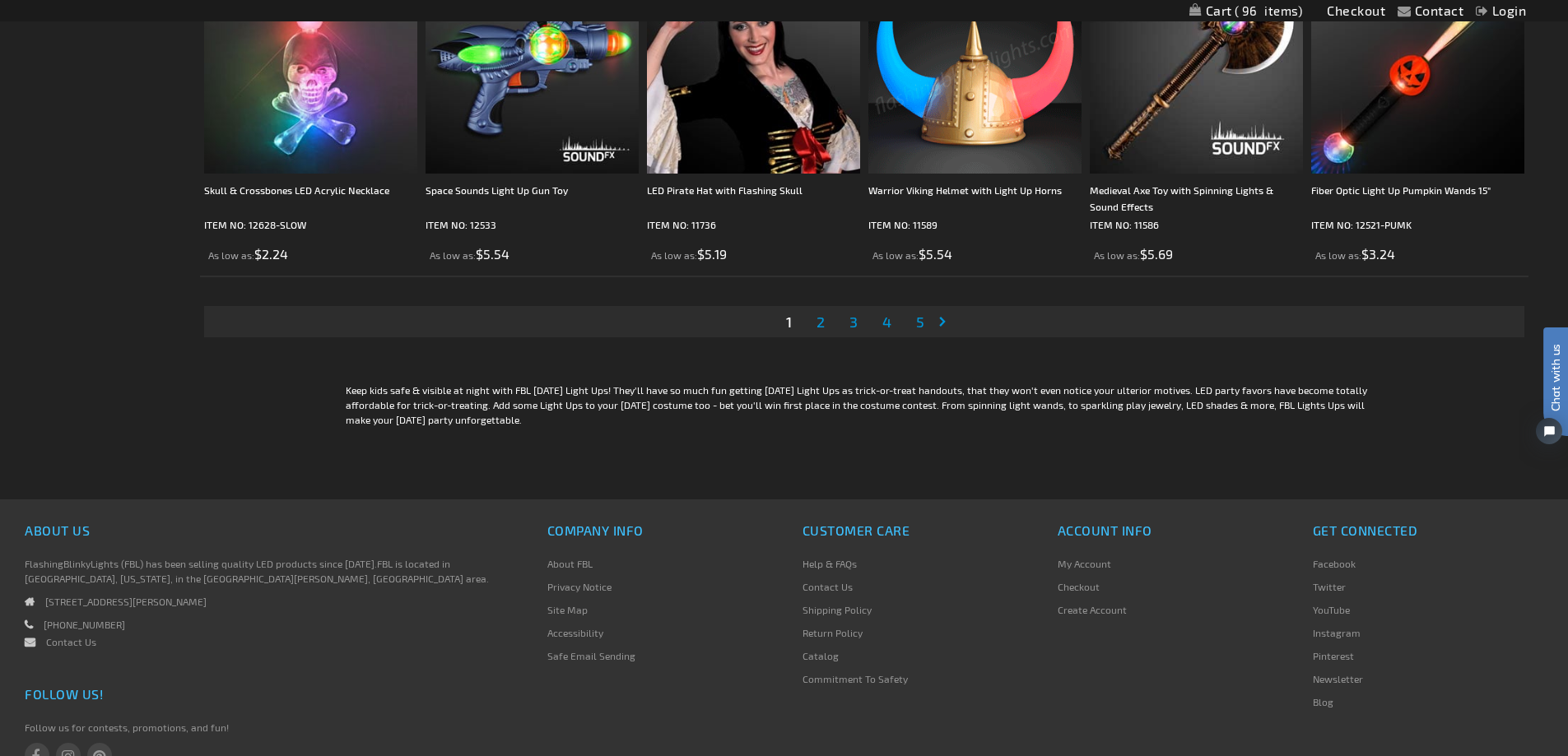
click at [828, 333] on li "Page 2" at bounding box center [820, 321] width 31 height 31
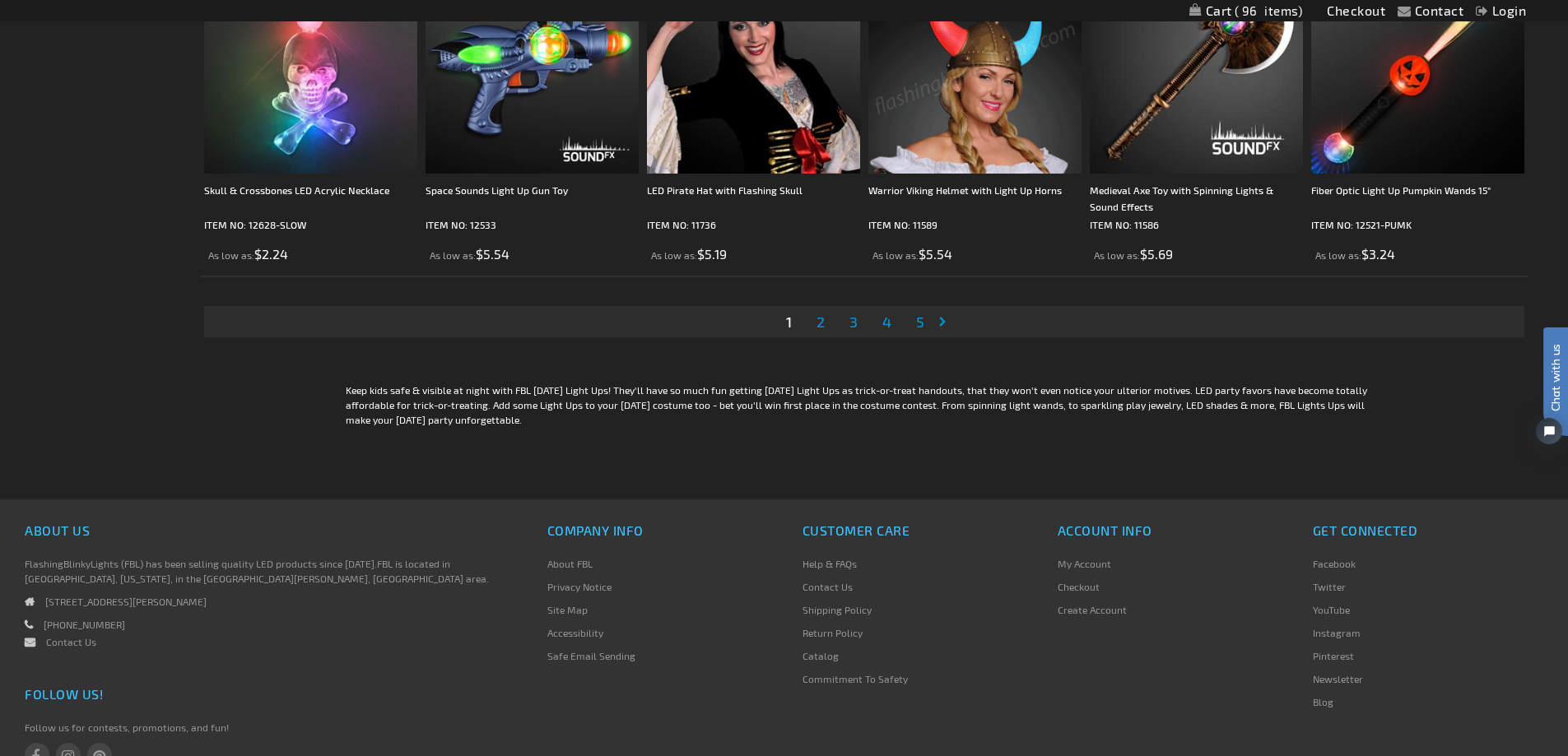
click at [822, 323] on span "2" at bounding box center [821, 321] width 8 height 18
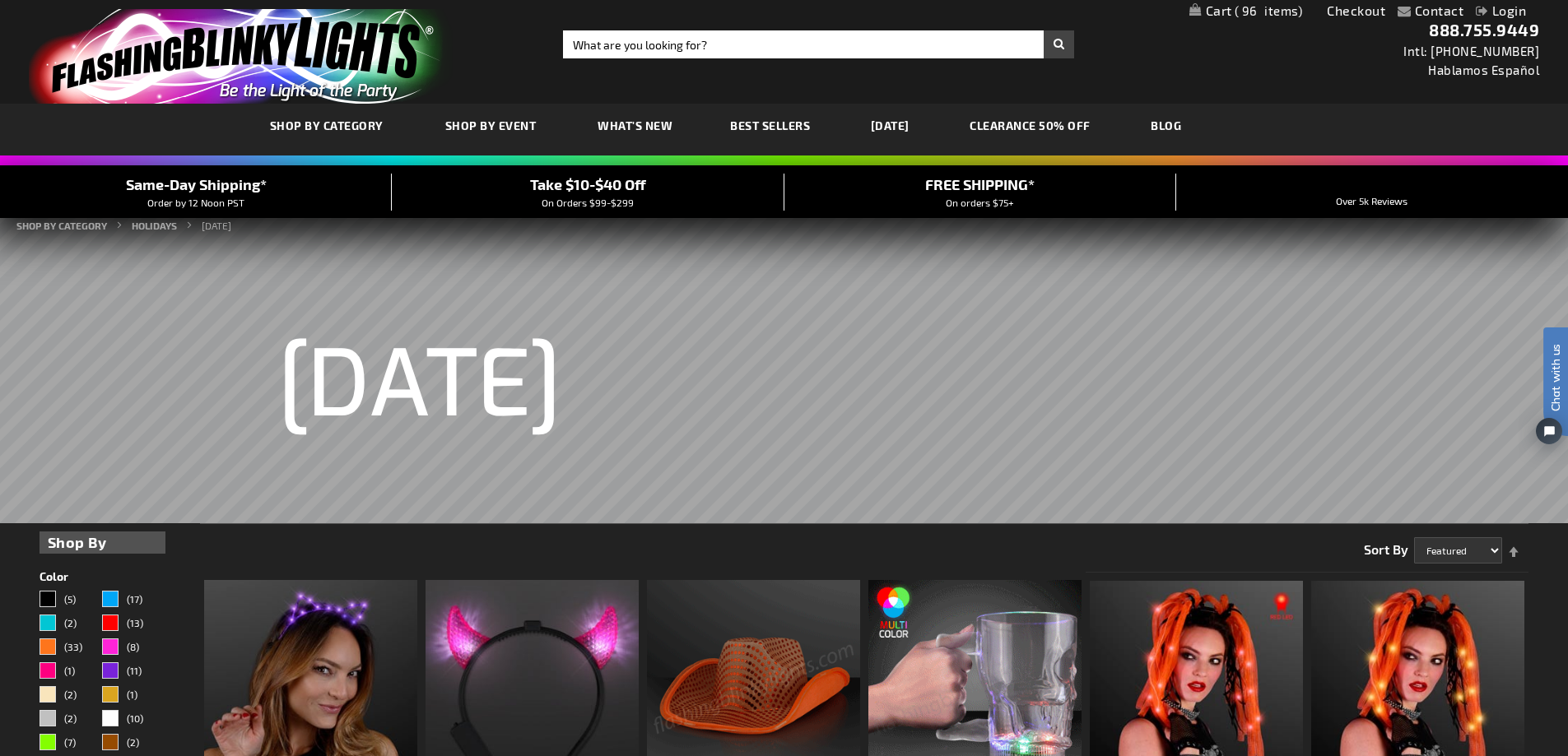
click at [643, 128] on span "What's New" at bounding box center [635, 126] width 75 height 14
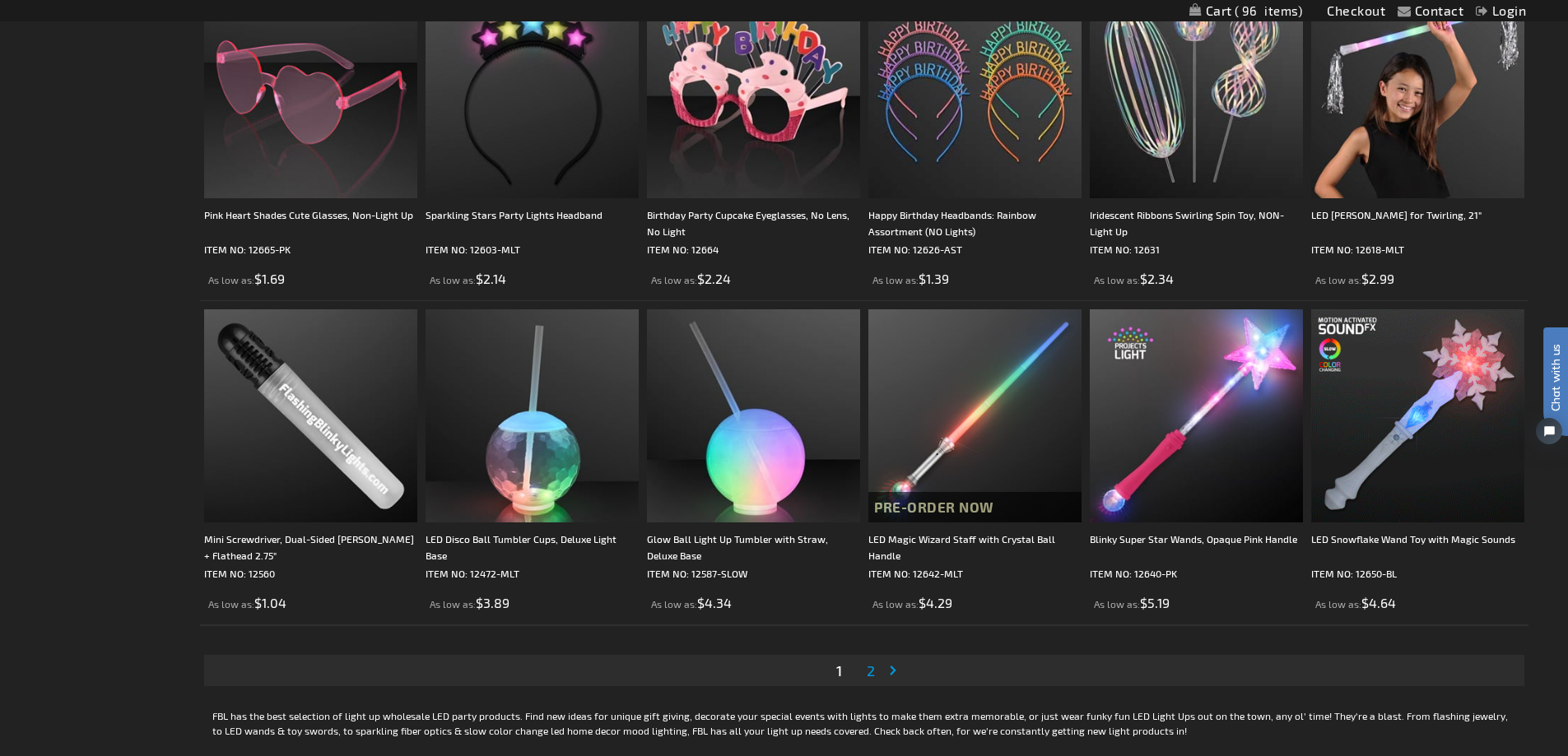
scroll to position [2963, 0]
click at [876, 672] on link "Page 2" at bounding box center [871, 670] width 15 height 24
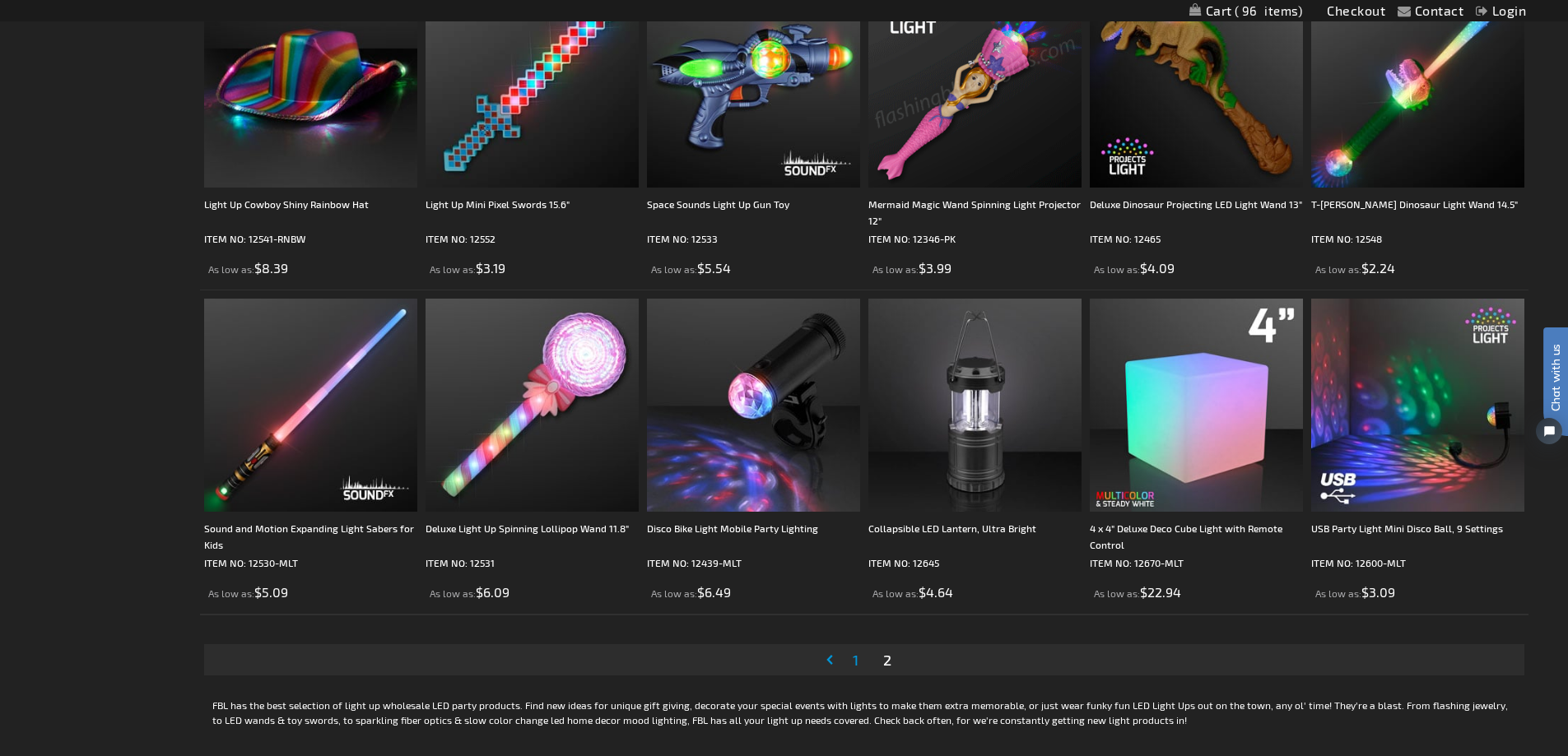
scroll to position [3046, 0]
